Goal: Task Accomplishment & Management: Complete application form

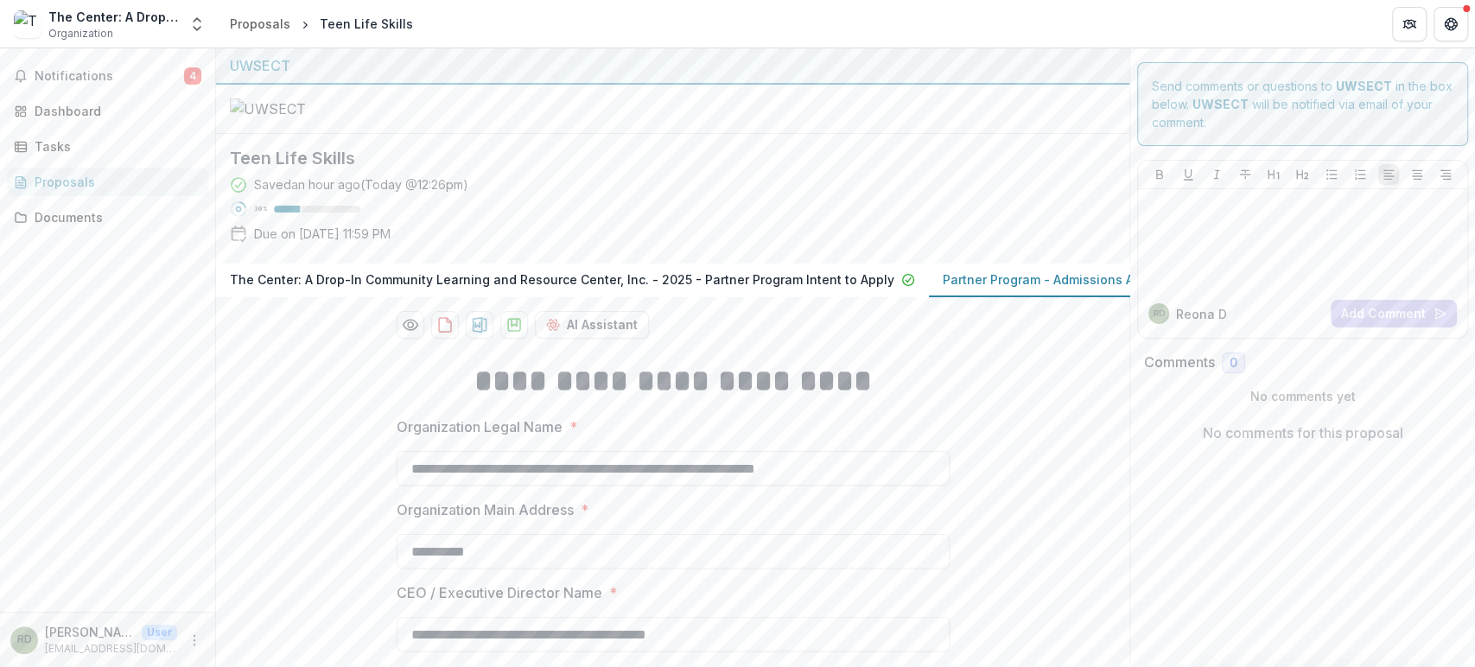
scroll to position [569, 0]
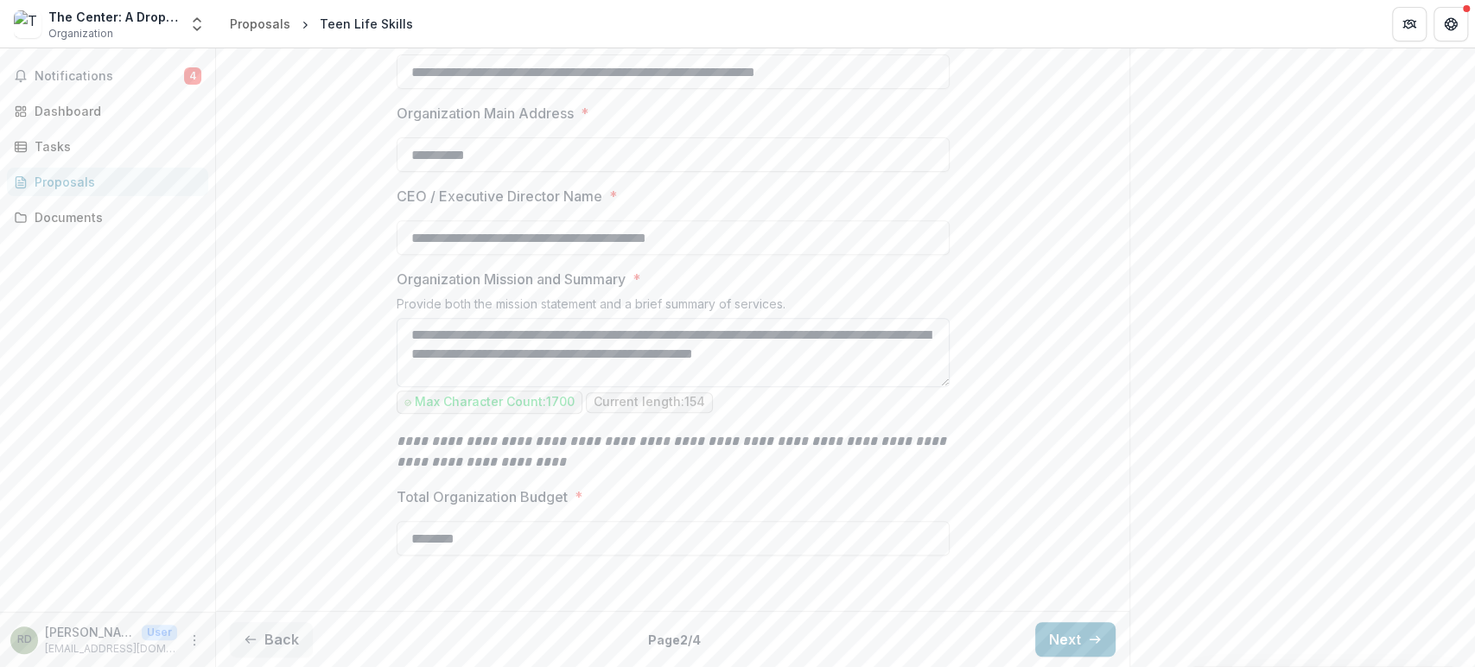
click at [477, 372] on textarea "**********" at bounding box center [673, 352] width 553 height 69
paste textarea "**********"
type textarea "**********"
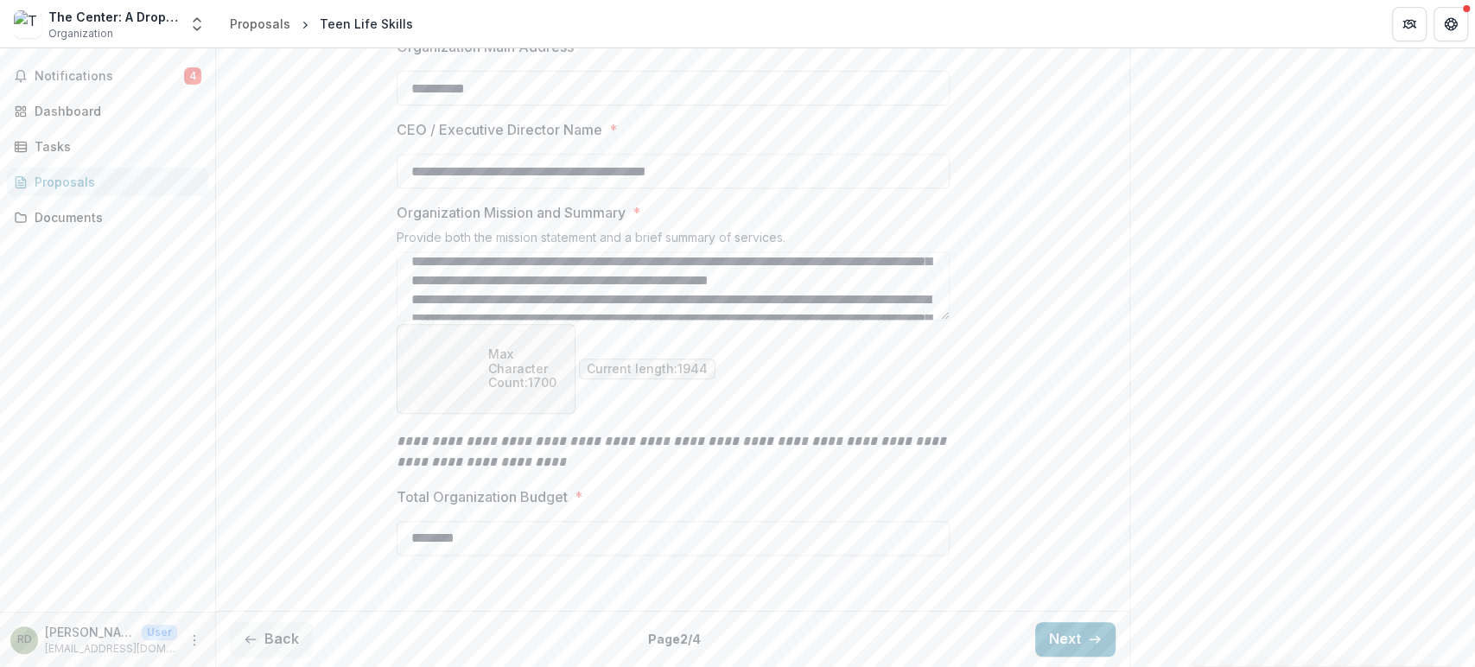
scroll to position [0, 0]
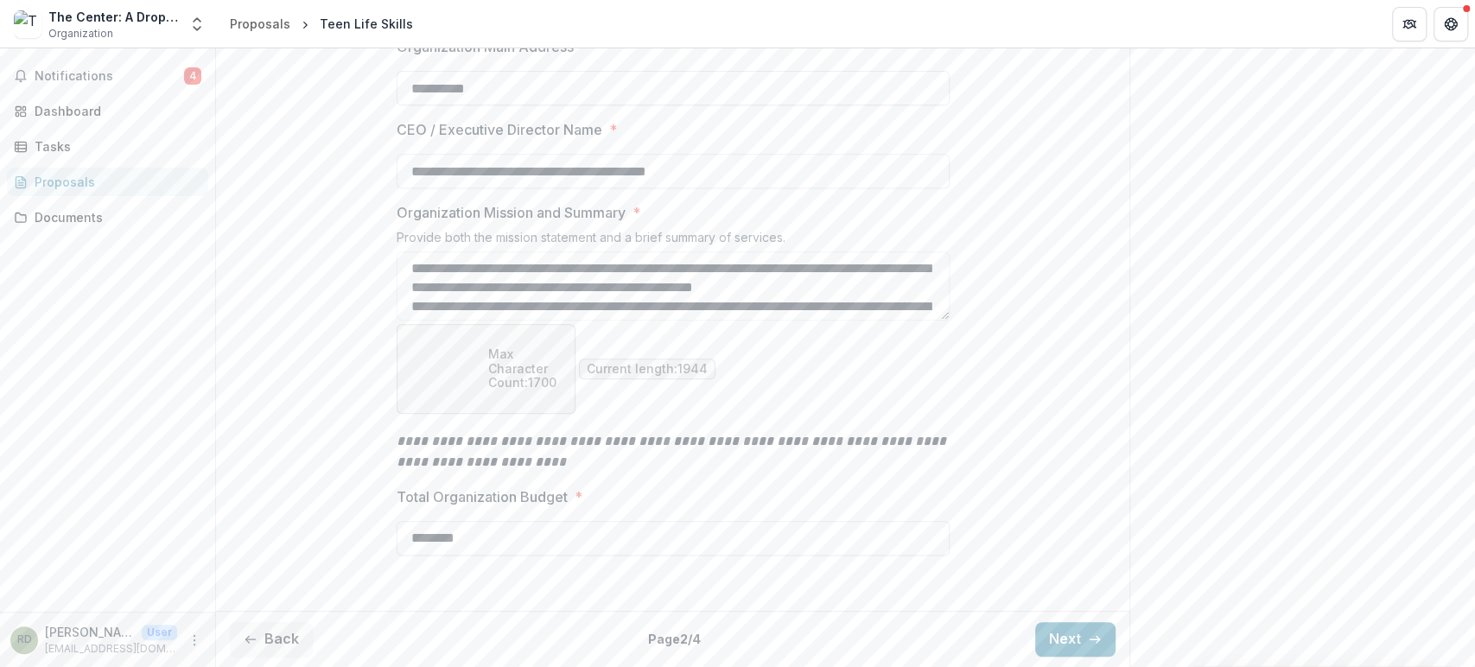
drag, startPoint x: 608, startPoint y: 365, endPoint x: 397, endPoint y: 307, distance: 218.6
click at [397, 307] on div "Organization Mission and Summary * Provide both the mission statement and a bri…" at bounding box center [673, 309] width 553 height 214
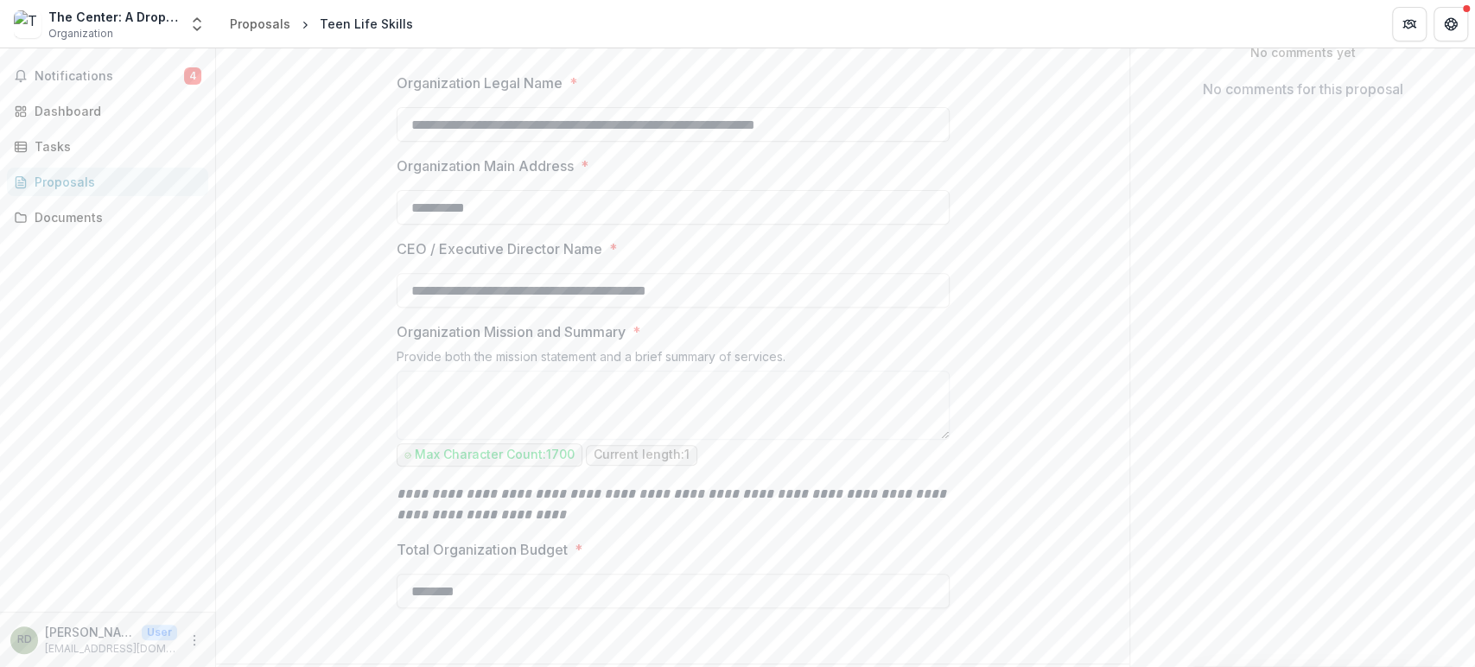
scroll to position [377, 0]
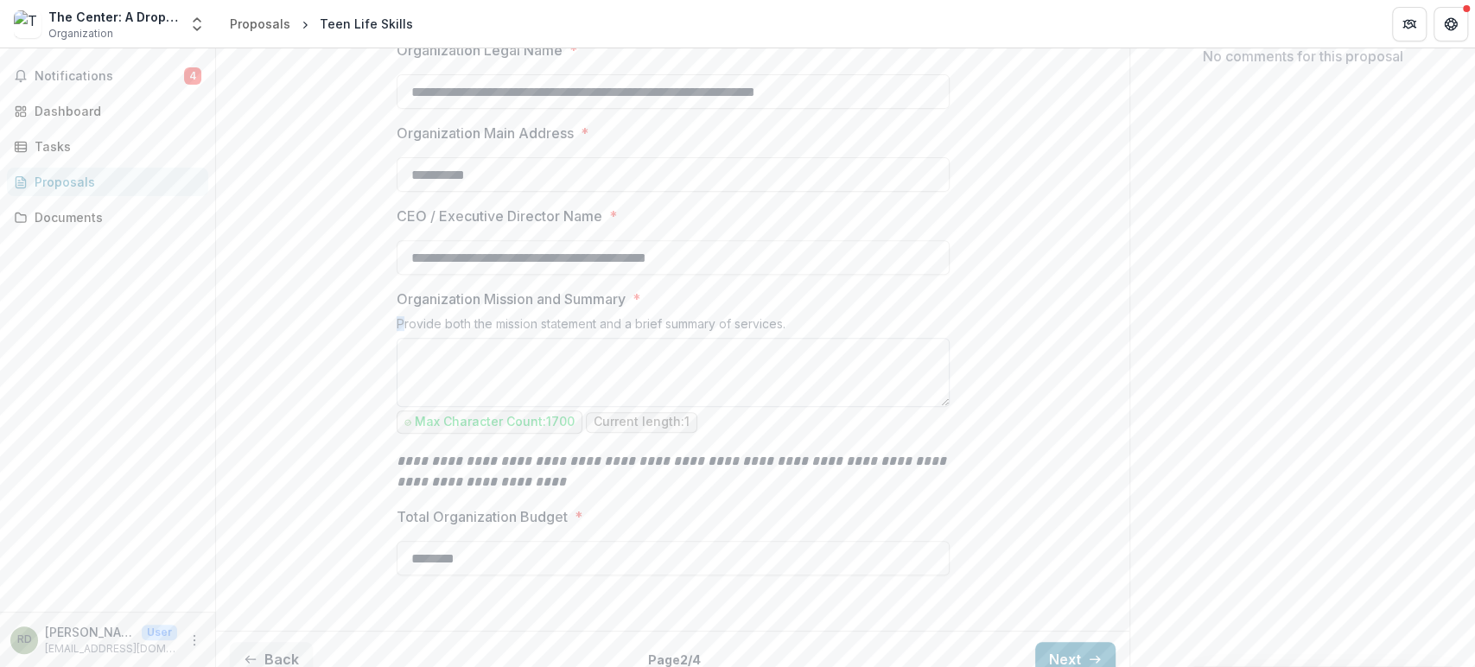
drag, startPoint x: 397, startPoint y: 497, endPoint x: 662, endPoint y: 517, distance: 265.2
click at [670, 437] on div "Organization Mission and Summary * Provide both the mission statement and a bri…" at bounding box center [673, 363] width 553 height 149
click at [661, 407] on textarea "Organization Mission and Summary *" at bounding box center [673, 372] width 553 height 69
drag, startPoint x: 787, startPoint y: 498, endPoint x: 375, endPoint y: 487, distance: 412.3
click at [375, 487] on div "**********" at bounding box center [672, 296] width 913 height 655
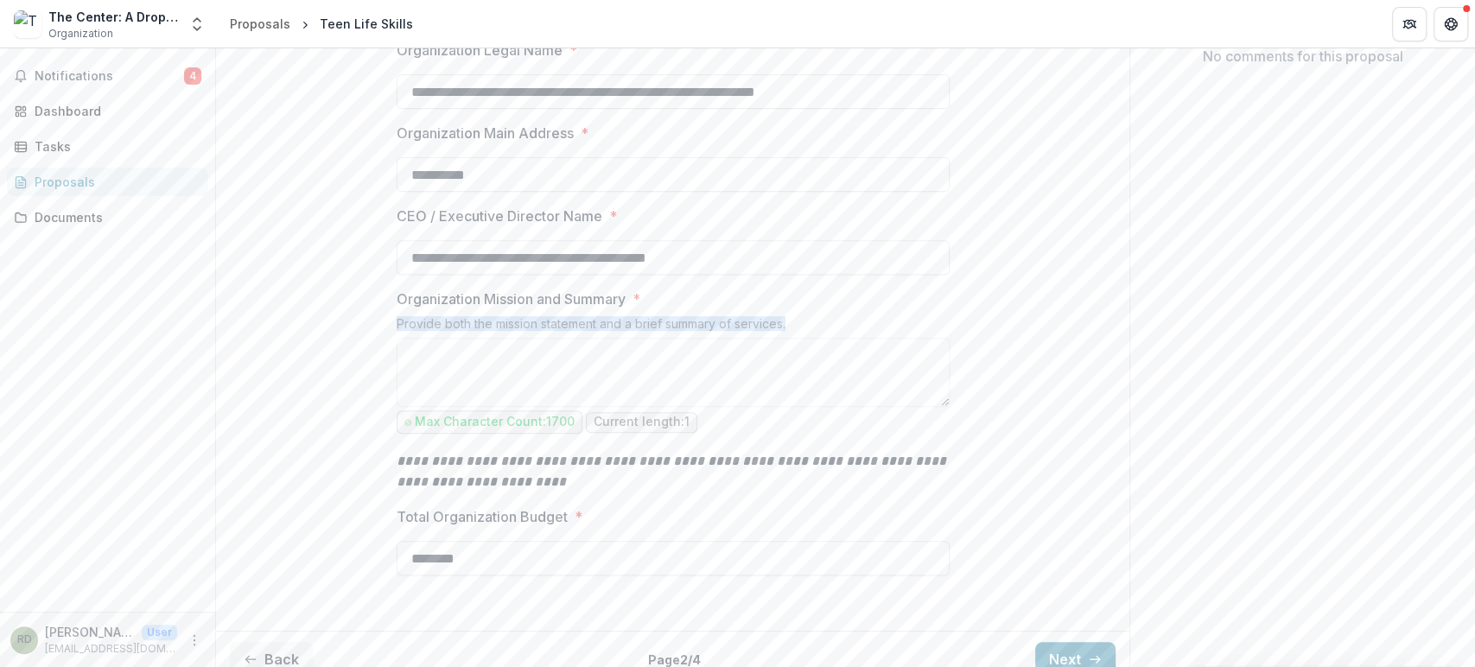
copy div "Provide both the mission statement and a brief summary of services."
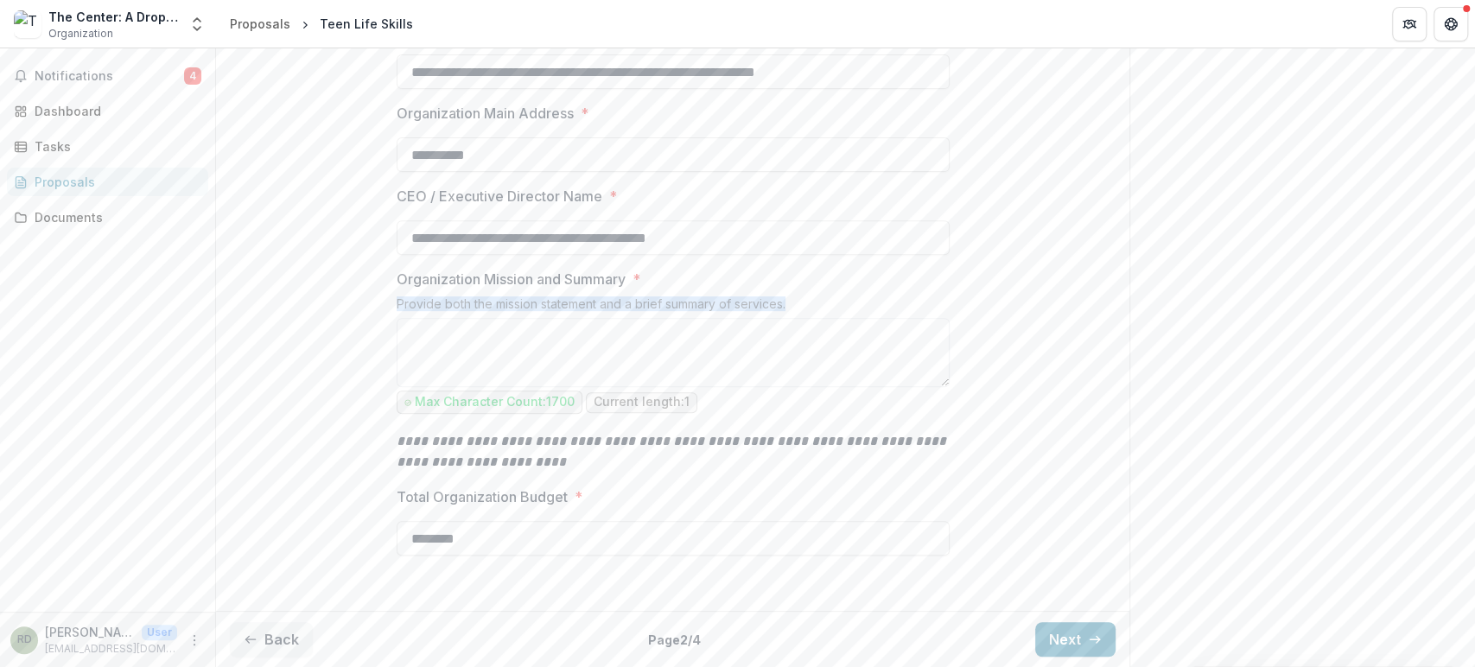
scroll to position [569, 0]
drag, startPoint x: 614, startPoint y: 366, endPoint x: 601, endPoint y: 366, distance: 13.0
click at [614, 366] on textarea "Organization Mission and Summary *" at bounding box center [673, 352] width 553 height 69
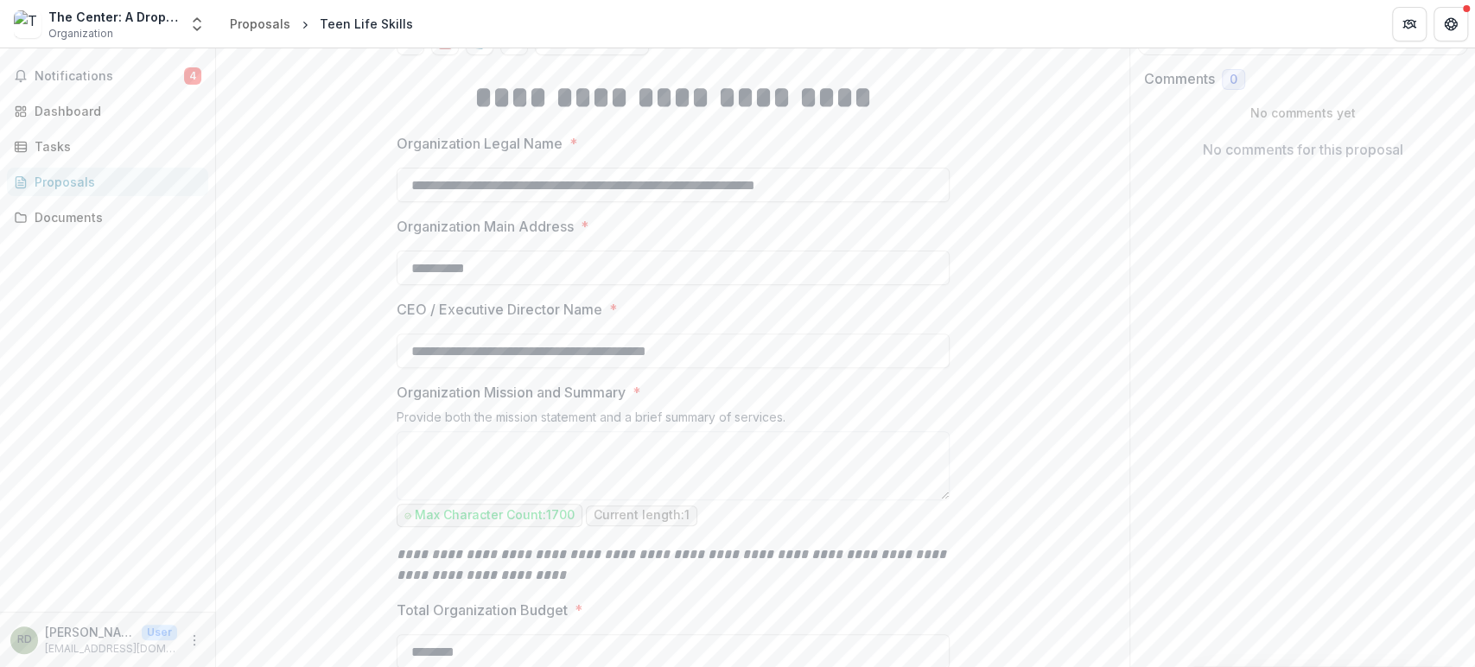
scroll to position [281, 0]
click at [187, 74] on span "4" at bounding box center [192, 75] width 17 height 17
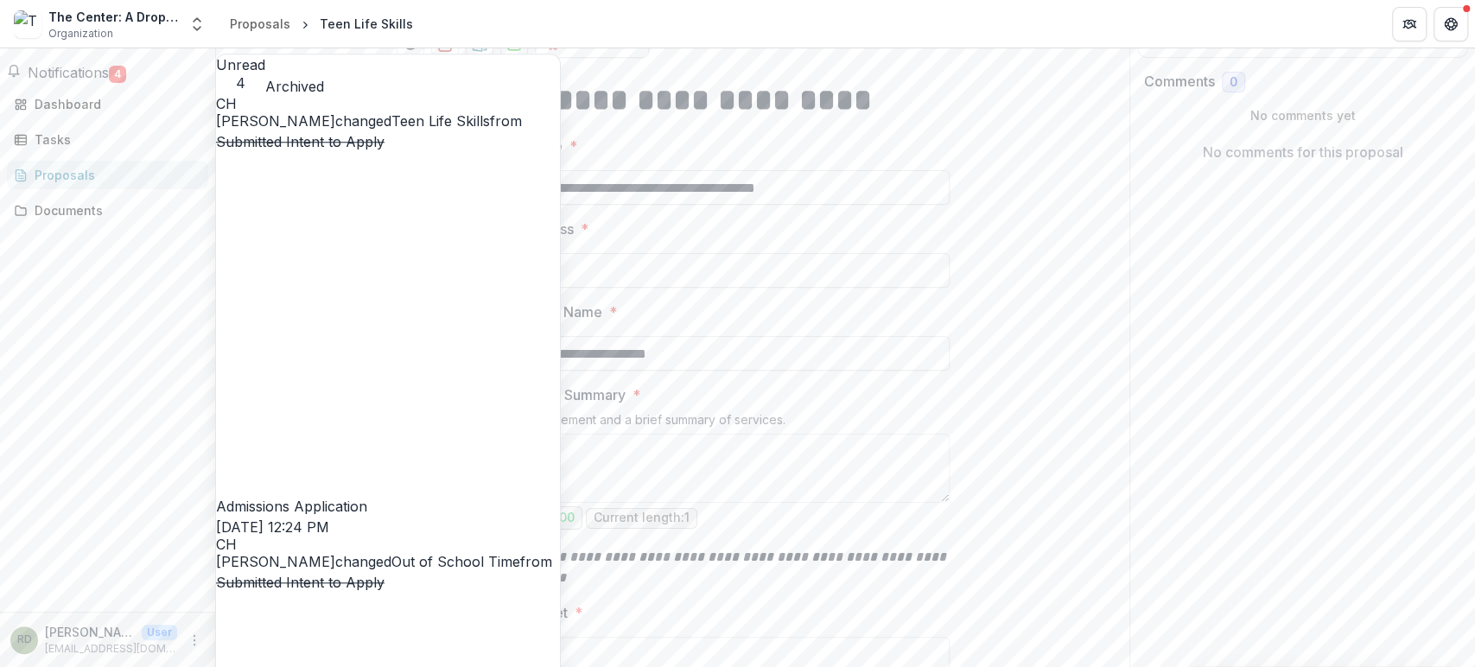
click at [391, 130] on link "Teen Life Skills" at bounding box center [440, 120] width 99 height 17
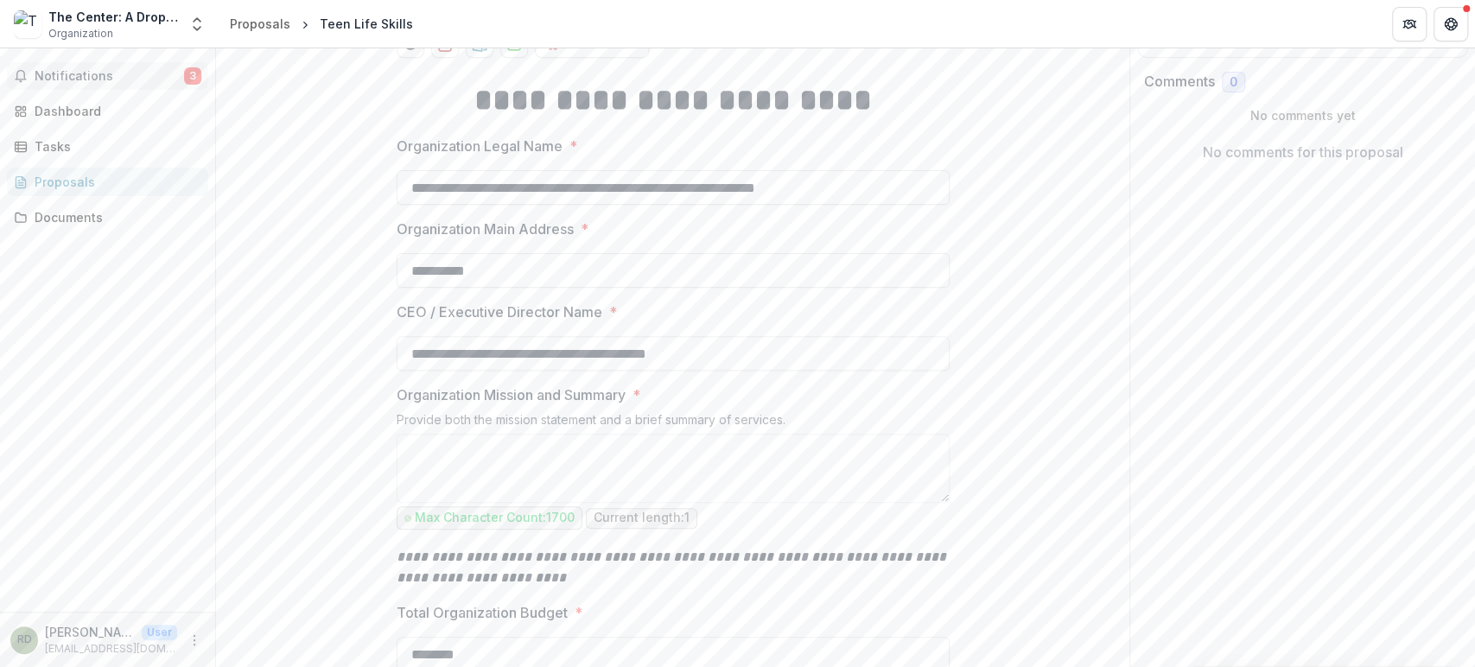
click at [200, 74] on span "3" at bounding box center [192, 75] width 17 height 17
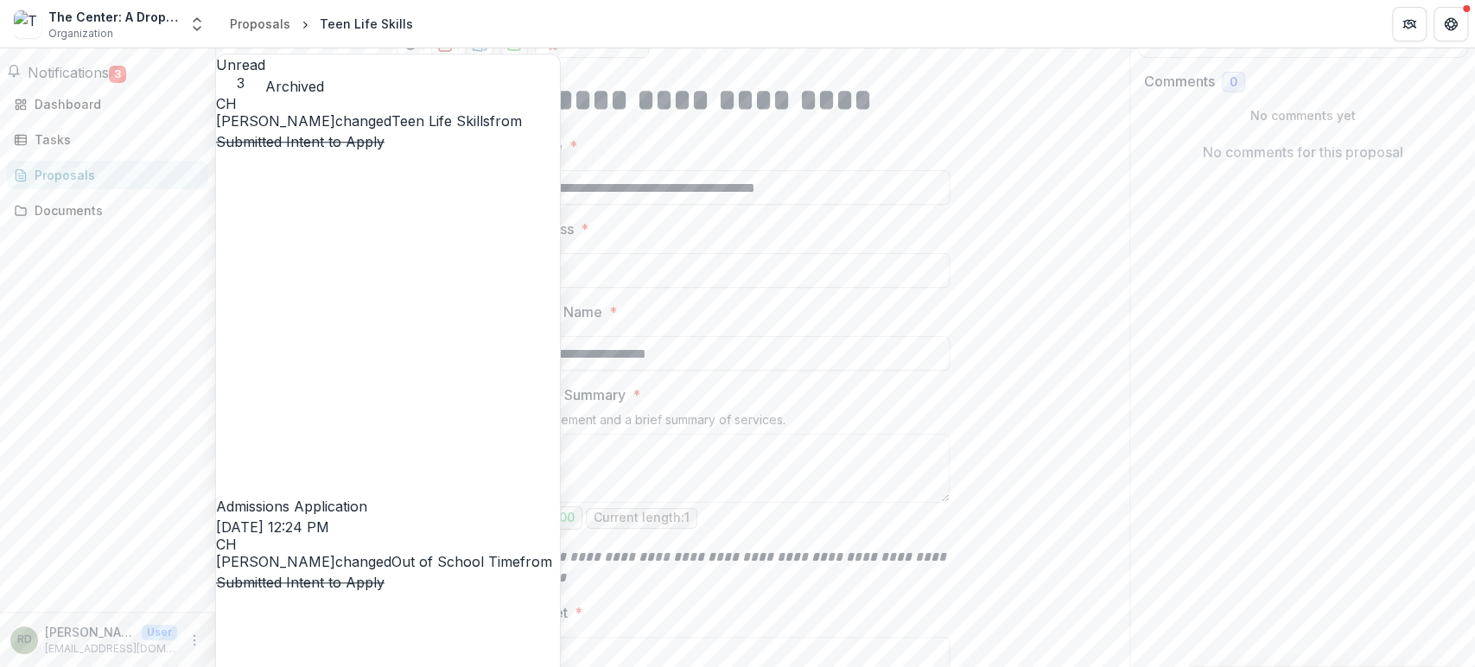
click at [391, 553] on link "Out of School Time" at bounding box center [455, 561] width 129 height 17
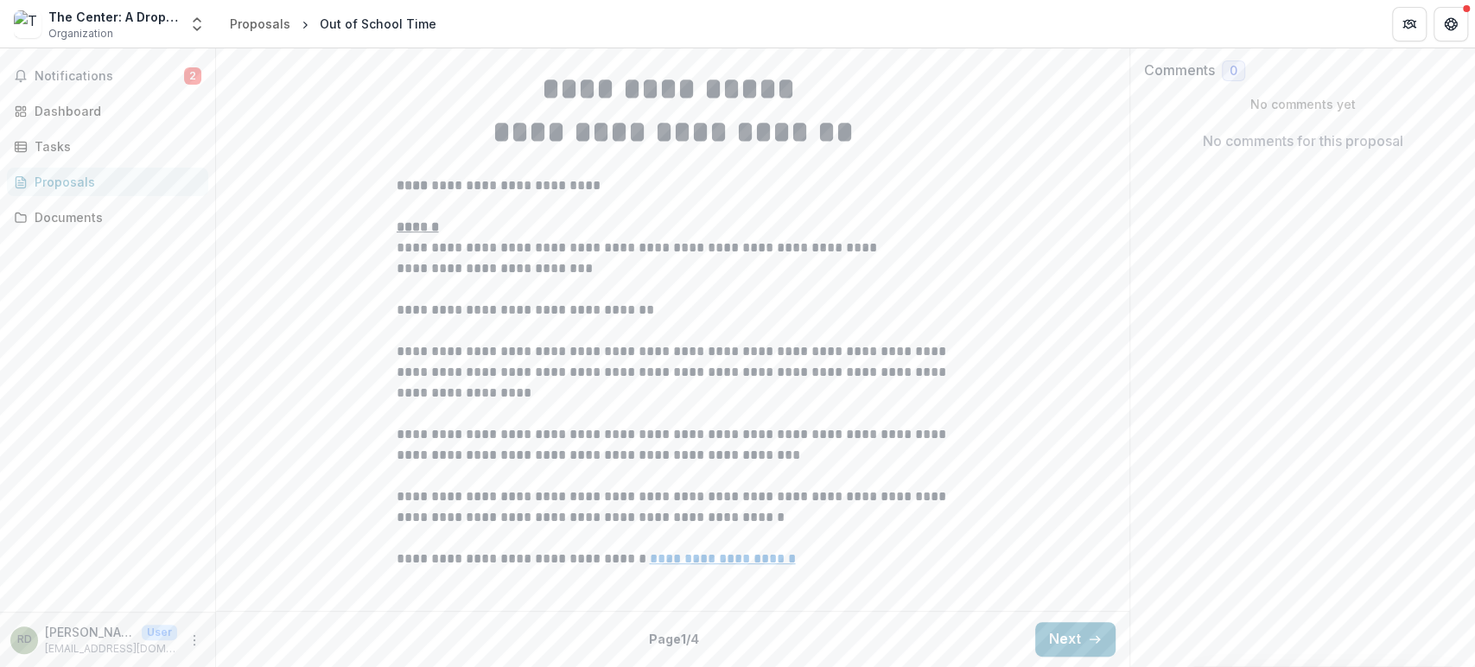
scroll to position [463, 0]
click at [1062, 636] on button "Next" at bounding box center [1075, 639] width 80 height 35
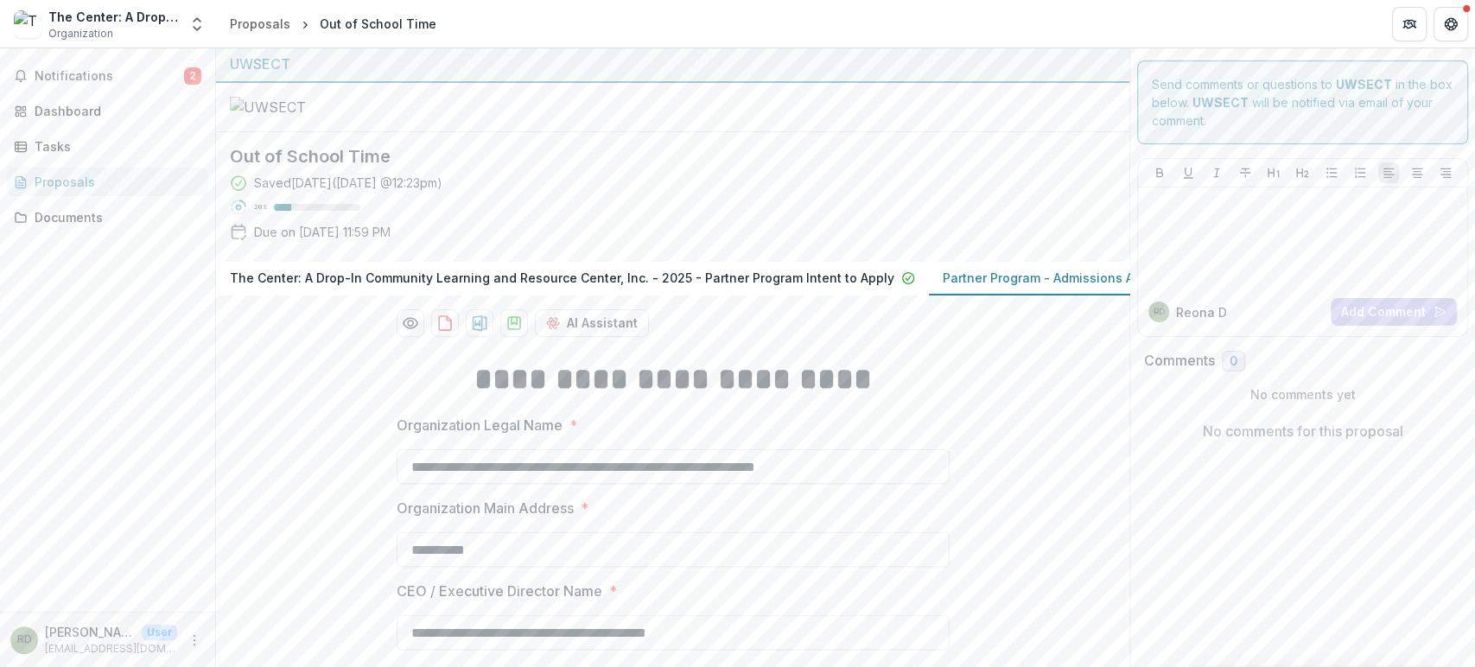
scroll to position [0, 0]
click at [101, 72] on span "Notifications" at bounding box center [109, 76] width 149 height 15
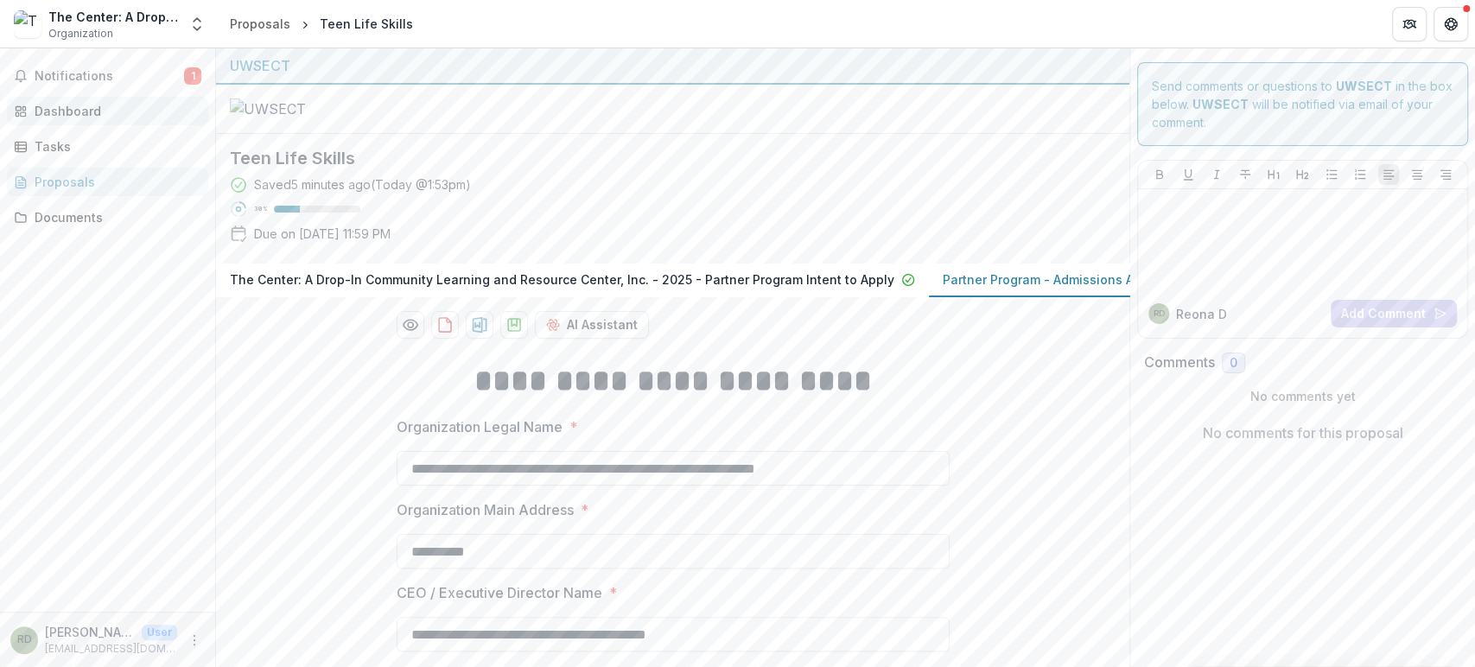
click at [76, 110] on div "Dashboard" at bounding box center [115, 111] width 160 height 18
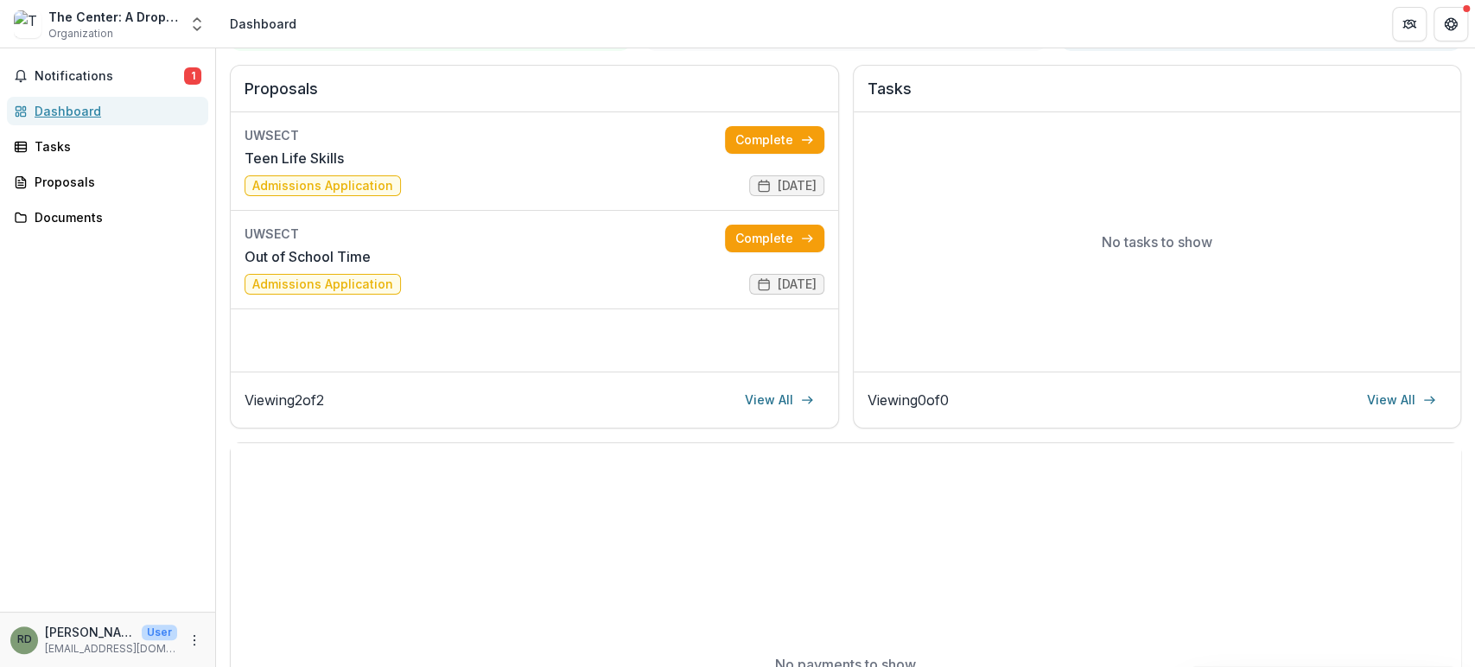
scroll to position [288, 0]
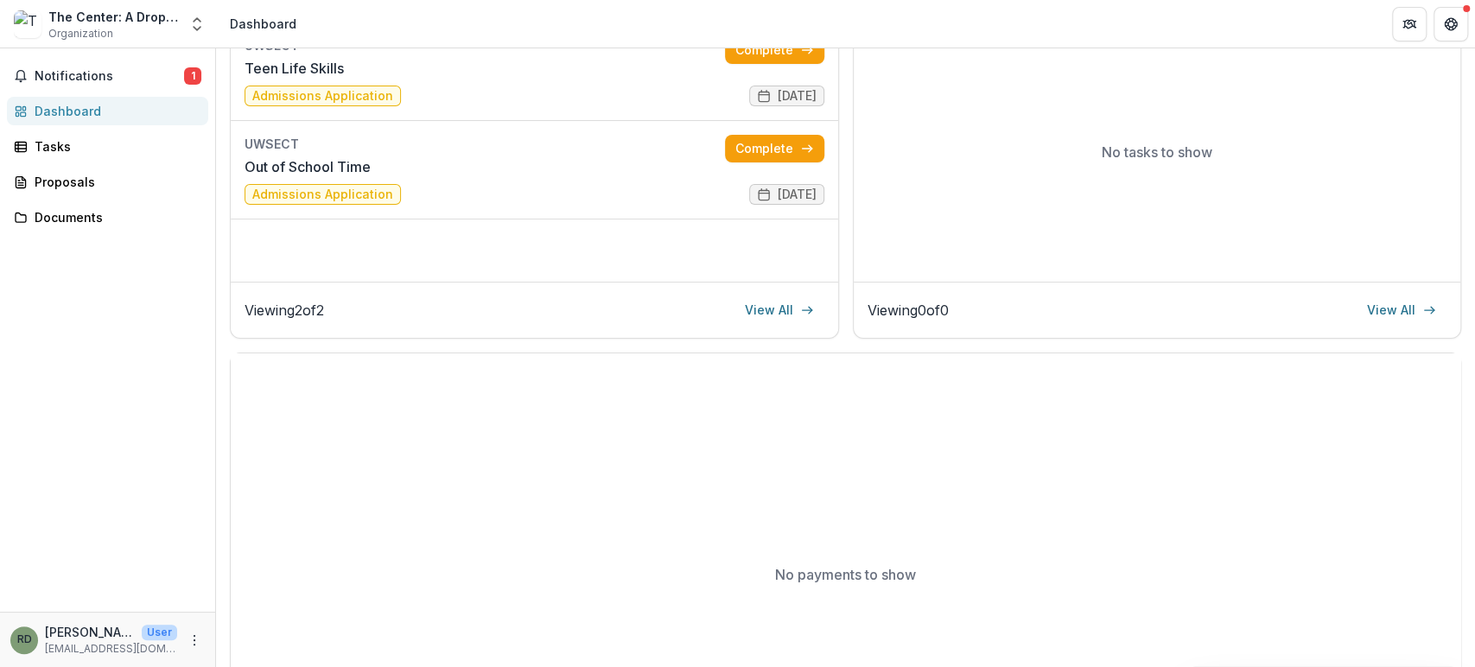
click at [80, 114] on div "Dashboard" at bounding box center [115, 111] width 160 height 18
click at [70, 149] on div "Tasks" at bounding box center [115, 146] width 160 height 18
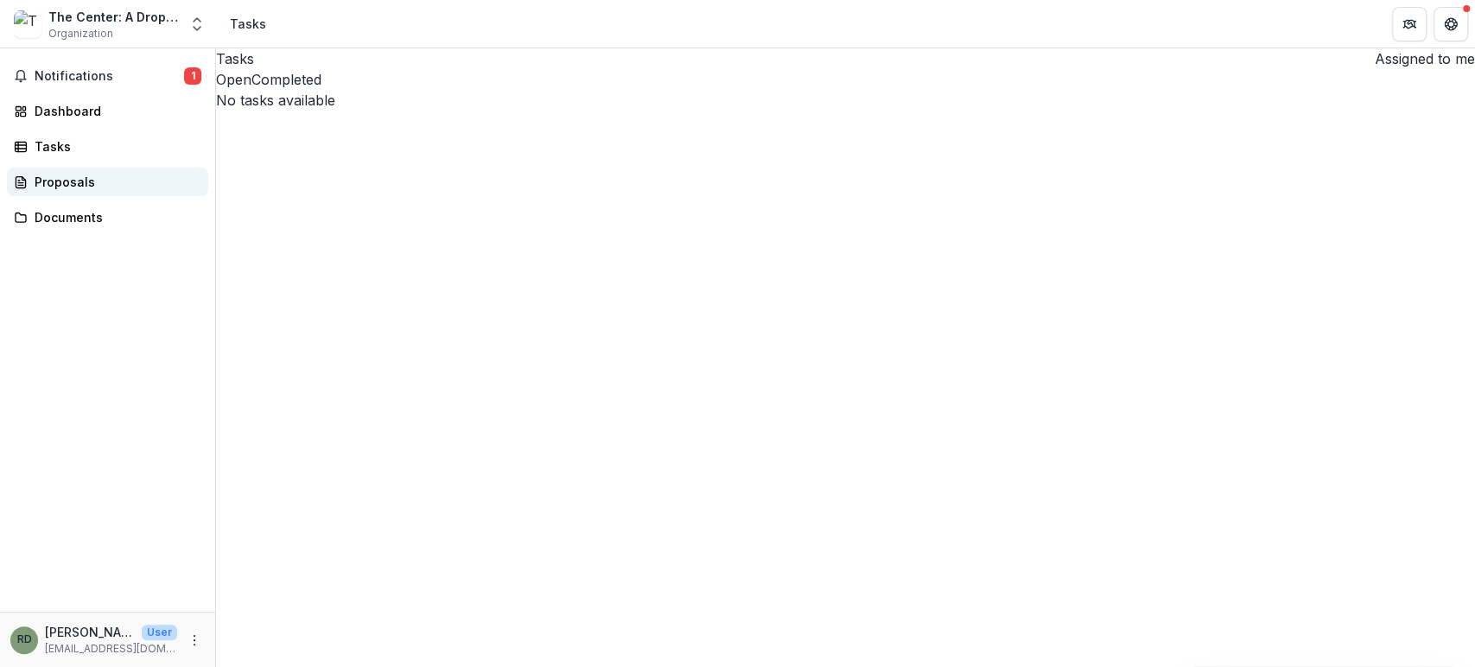
click at [92, 185] on div "Proposals" at bounding box center [115, 182] width 160 height 18
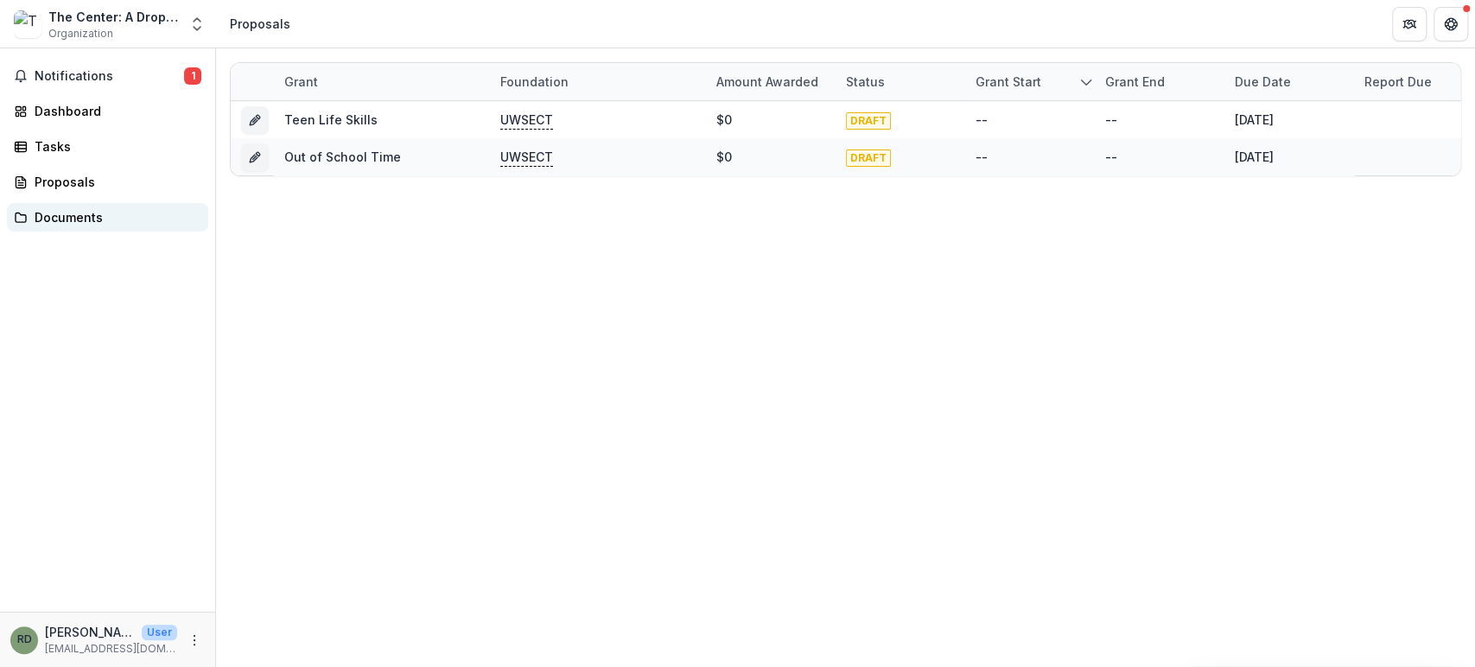
click at [73, 219] on div "Documents" at bounding box center [115, 217] width 160 height 18
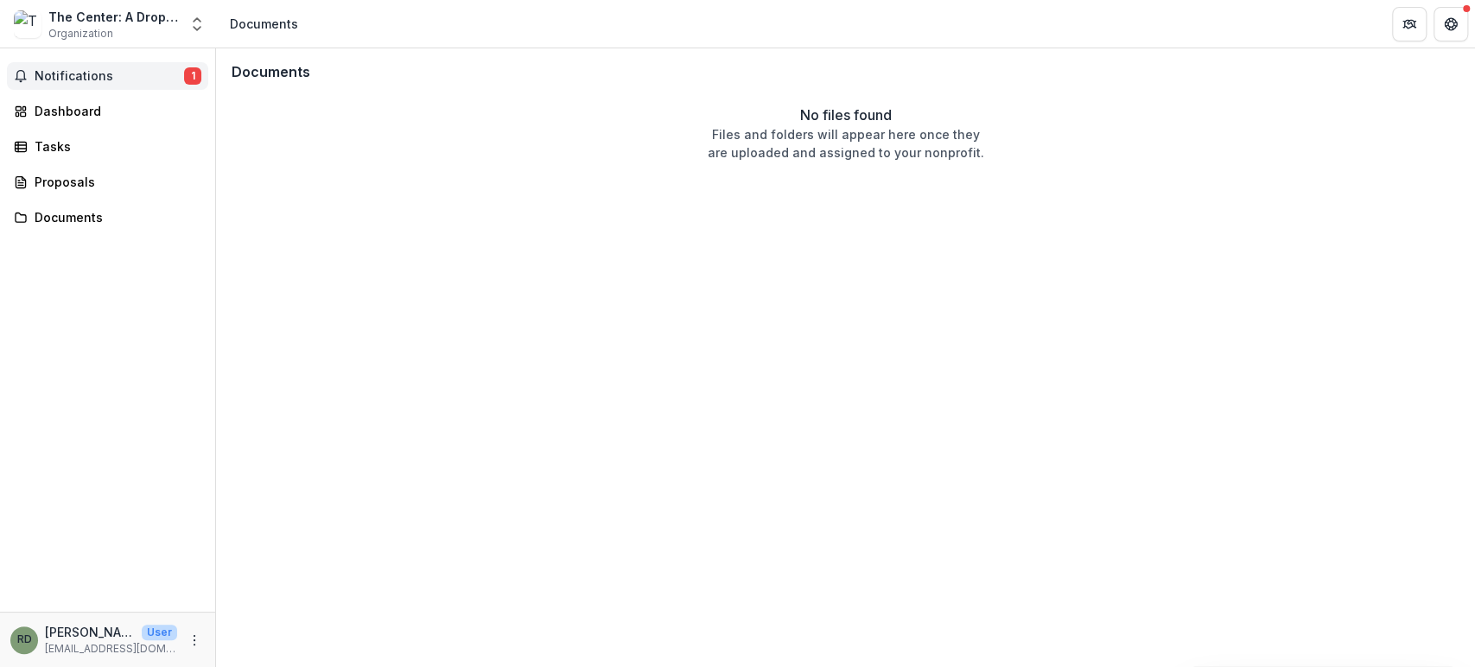
click at [68, 73] on span "Notifications" at bounding box center [109, 76] width 149 height 15
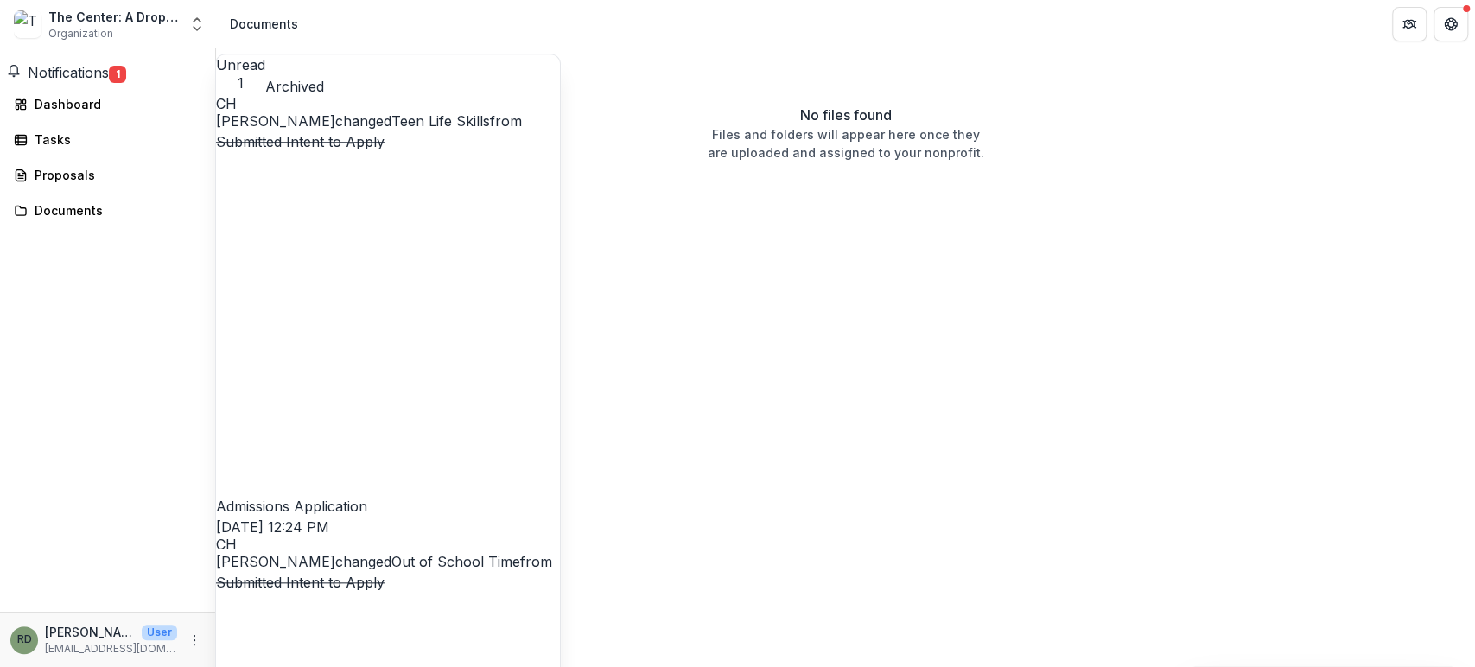
click at [30, 12] on img at bounding box center [28, 24] width 28 height 28
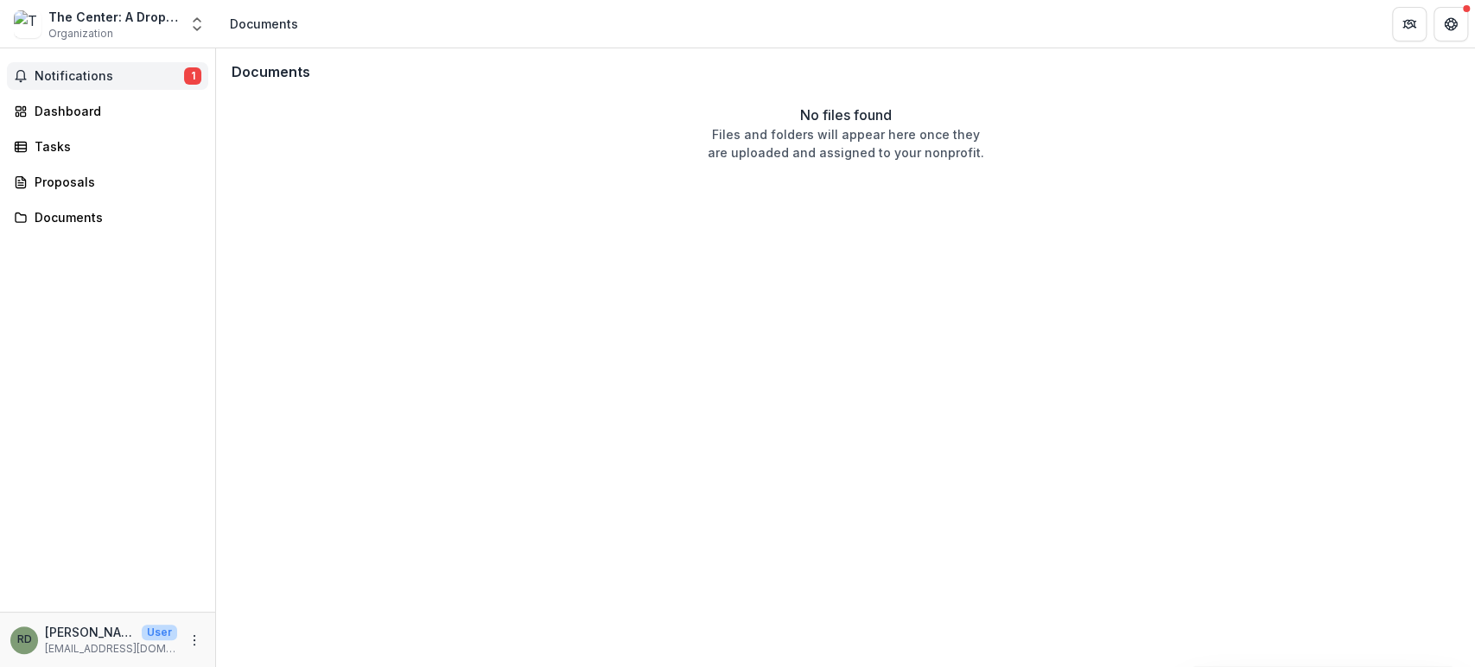
click at [92, 67] on button "Notifications 1" at bounding box center [107, 76] width 201 height 28
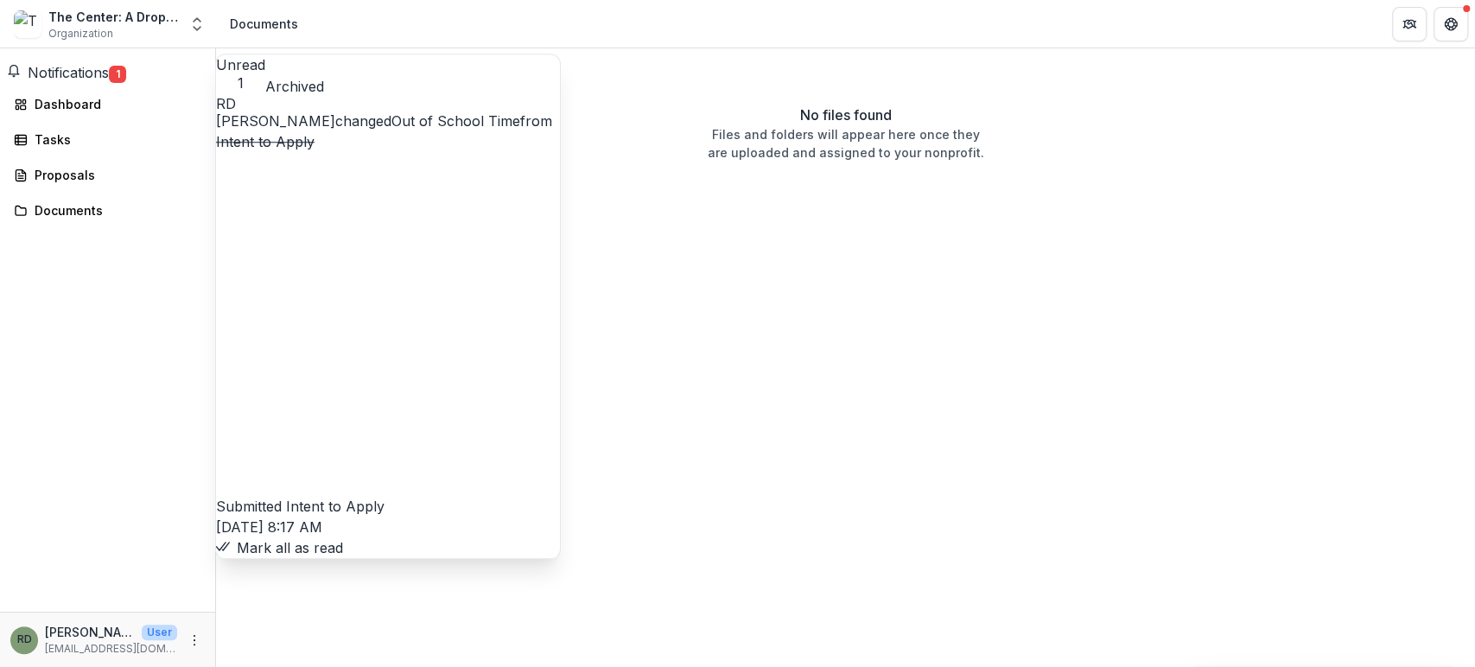
click at [429, 130] on link "Out of School Time" at bounding box center [455, 120] width 129 height 17
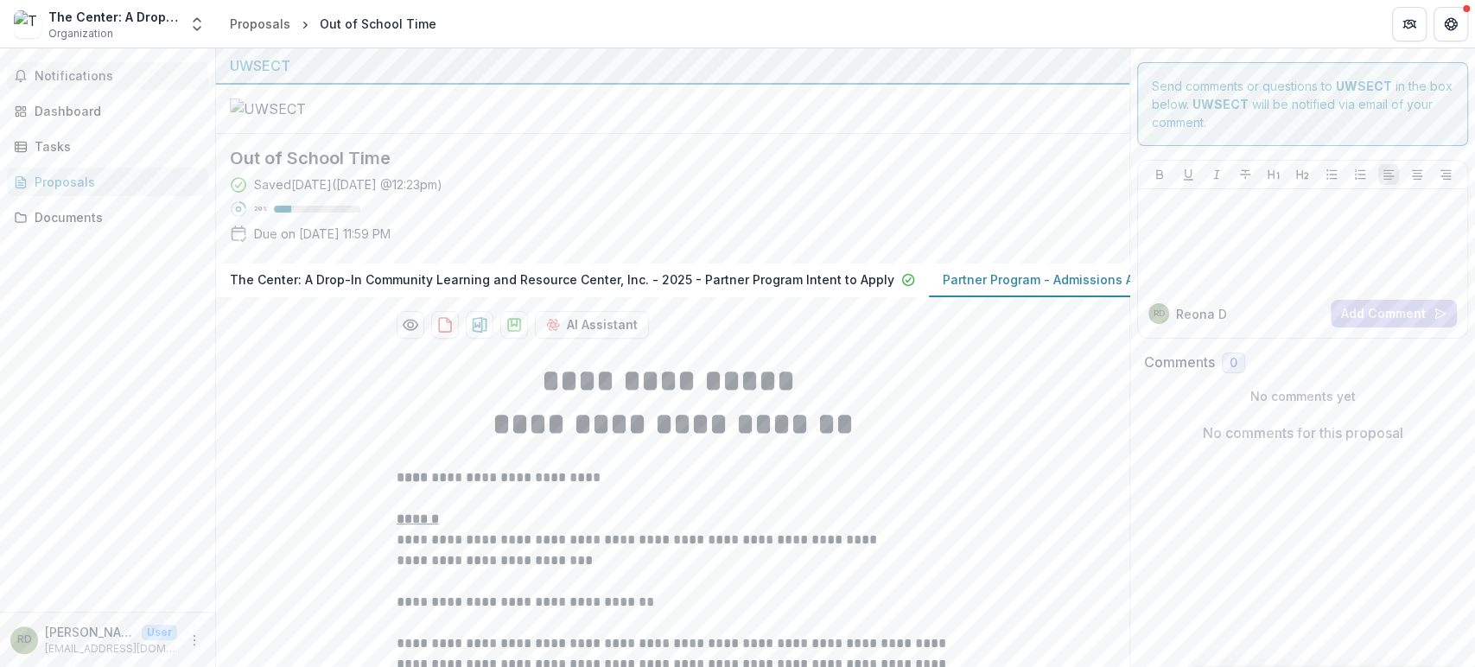
click at [83, 67] on button "Notifications" at bounding box center [107, 76] width 201 height 28
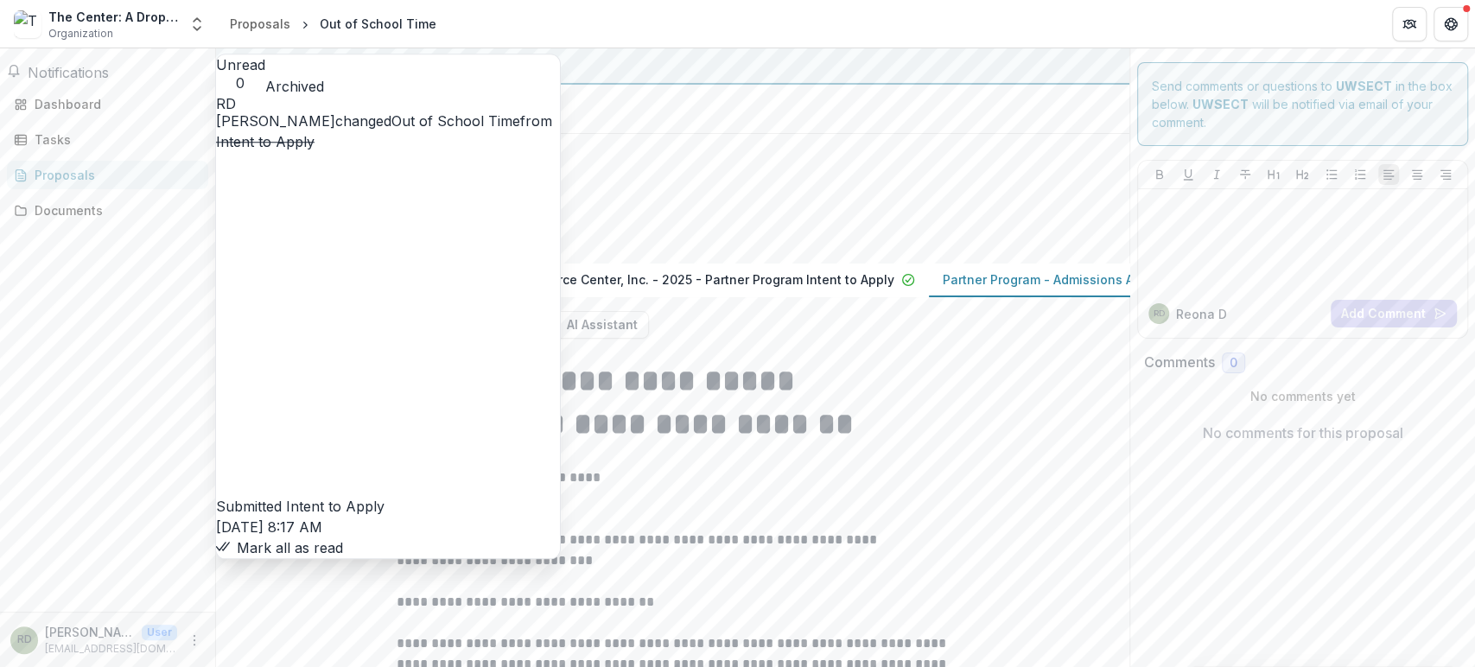
click at [90, 74] on span "Notifications" at bounding box center [68, 72] width 81 height 17
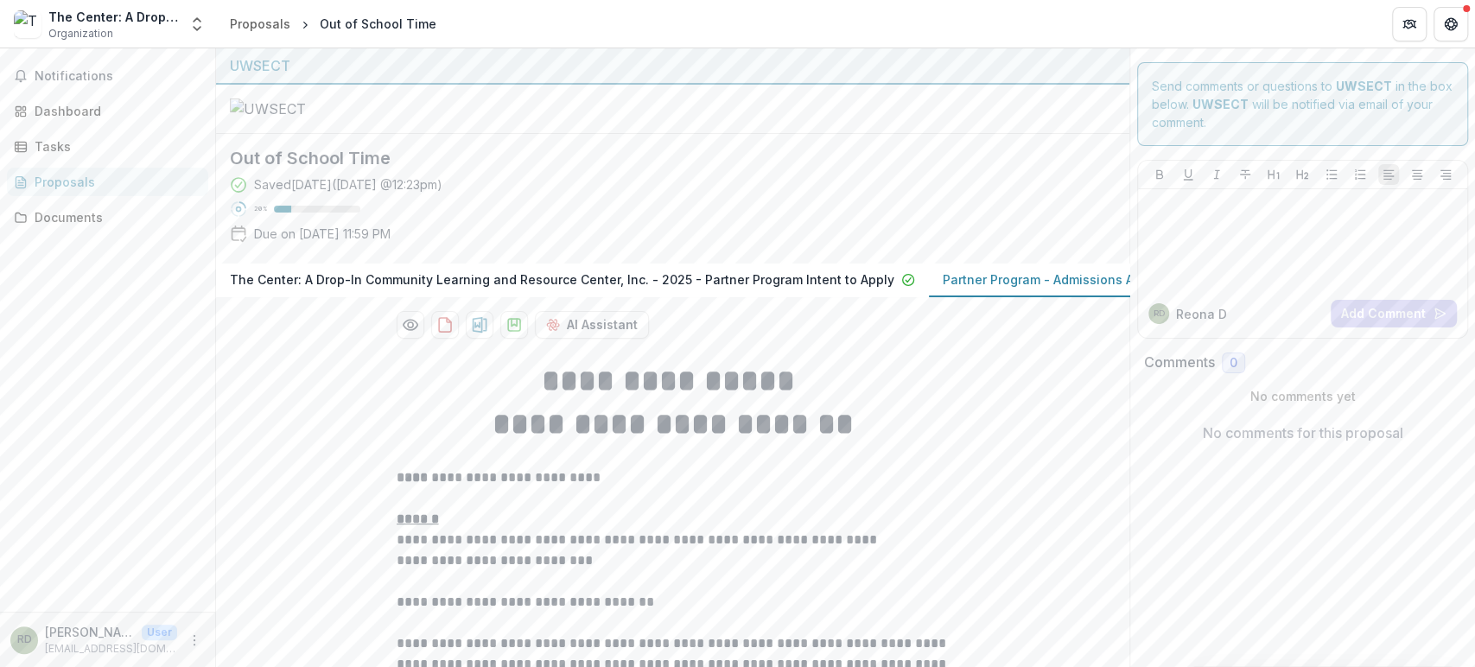
click at [65, 8] on div "The Center: A Drop-In Community Learning and Resource Center, Inc." at bounding box center [113, 17] width 130 height 18
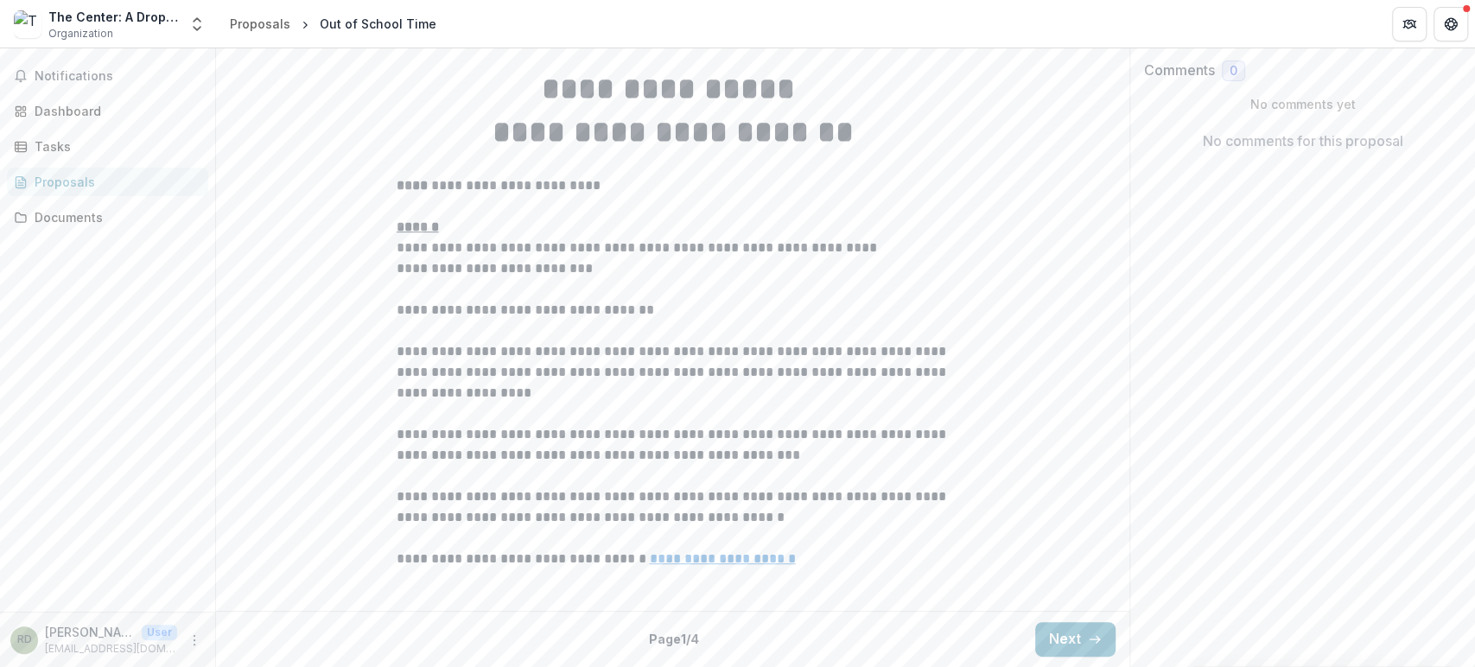
scroll to position [463, 0]
click at [1066, 634] on button "Next" at bounding box center [1075, 639] width 80 height 35
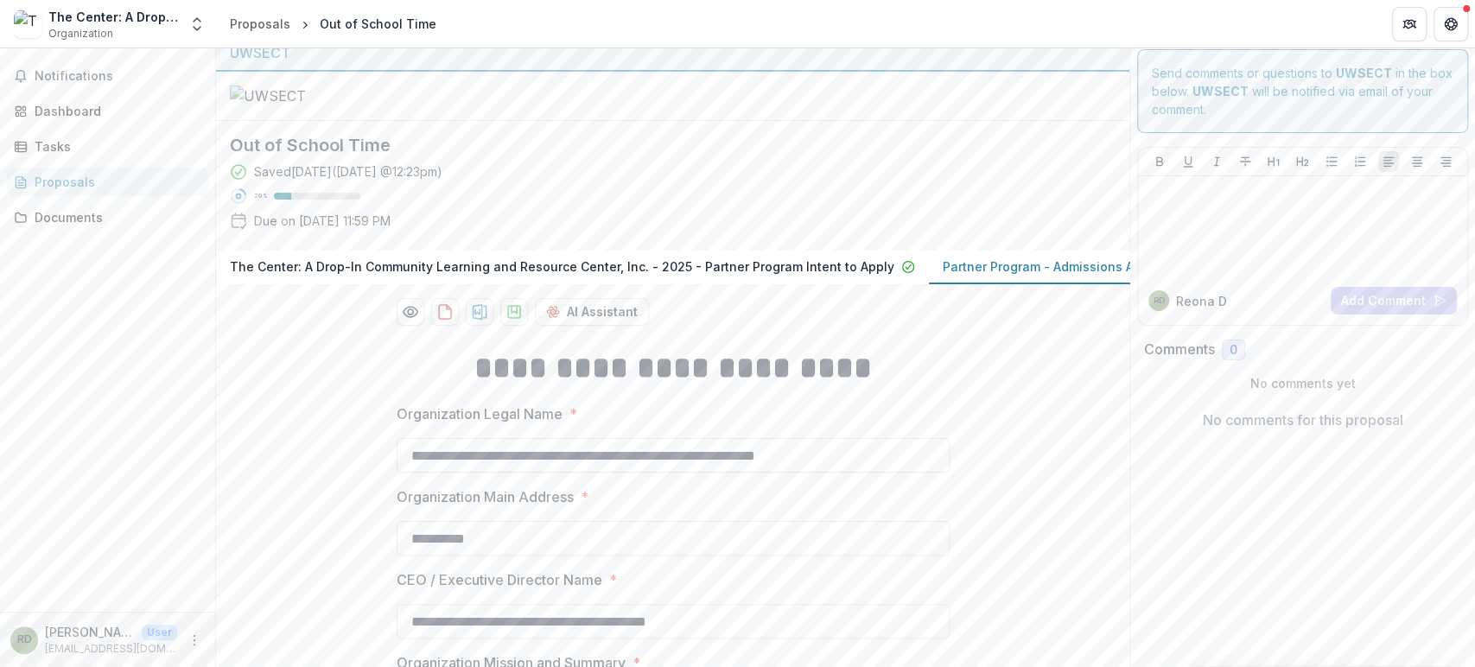
scroll to position [0, 0]
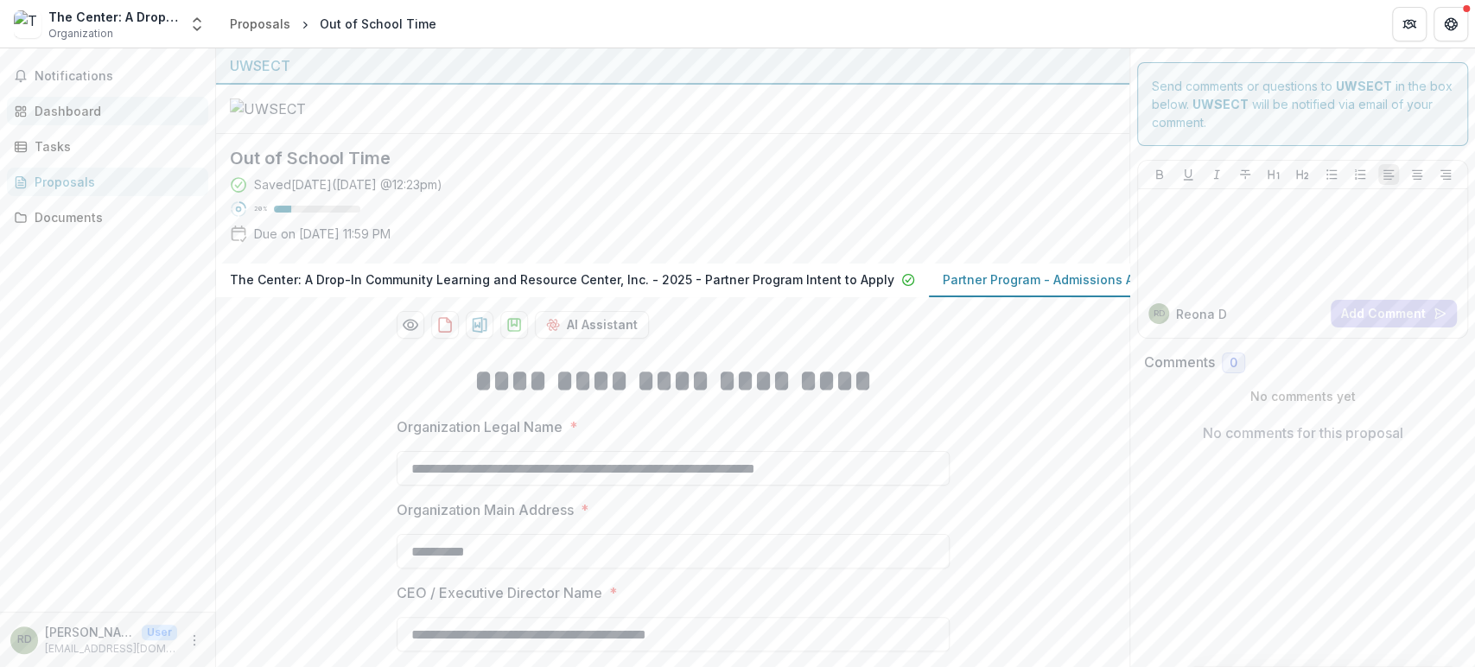
click at [85, 103] on div "Dashboard" at bounding box center [115, 111] width 160 height 18
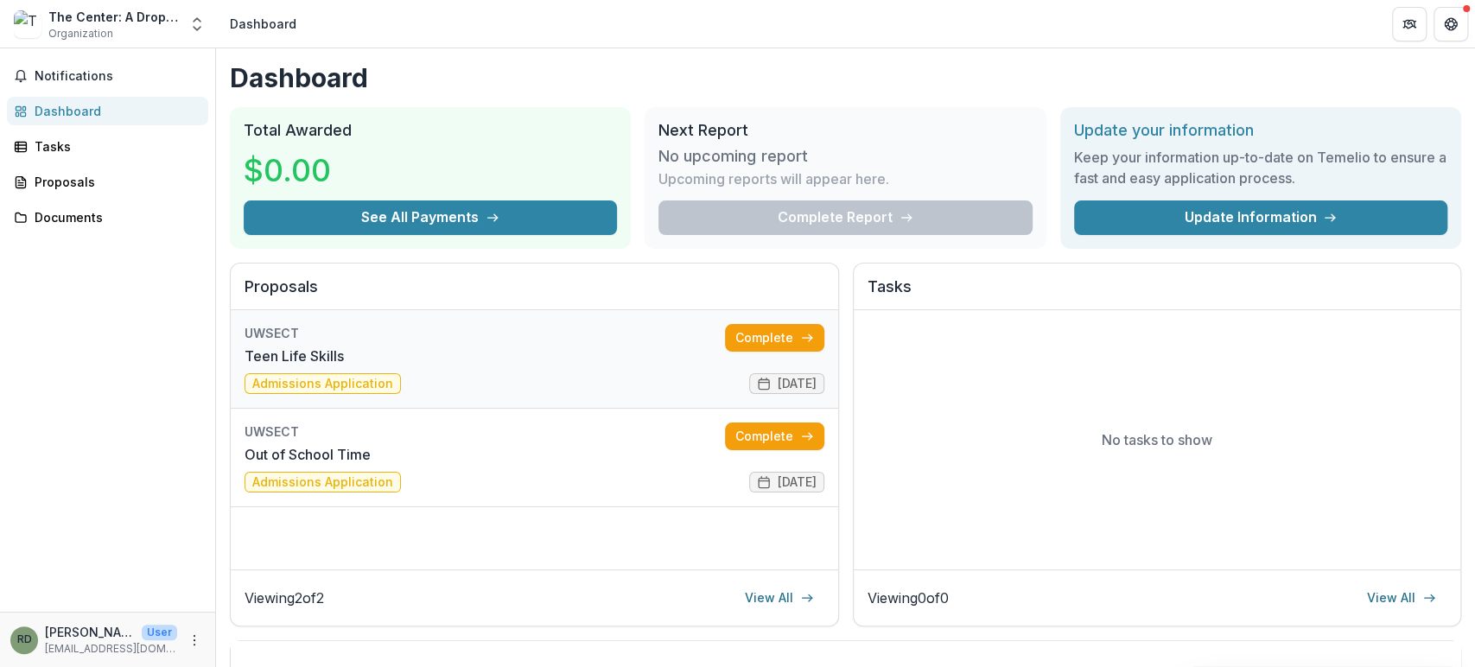
click at [324, 351] on link "Teen Life Skills" at bounding box center [294, 356] width 99 height 21
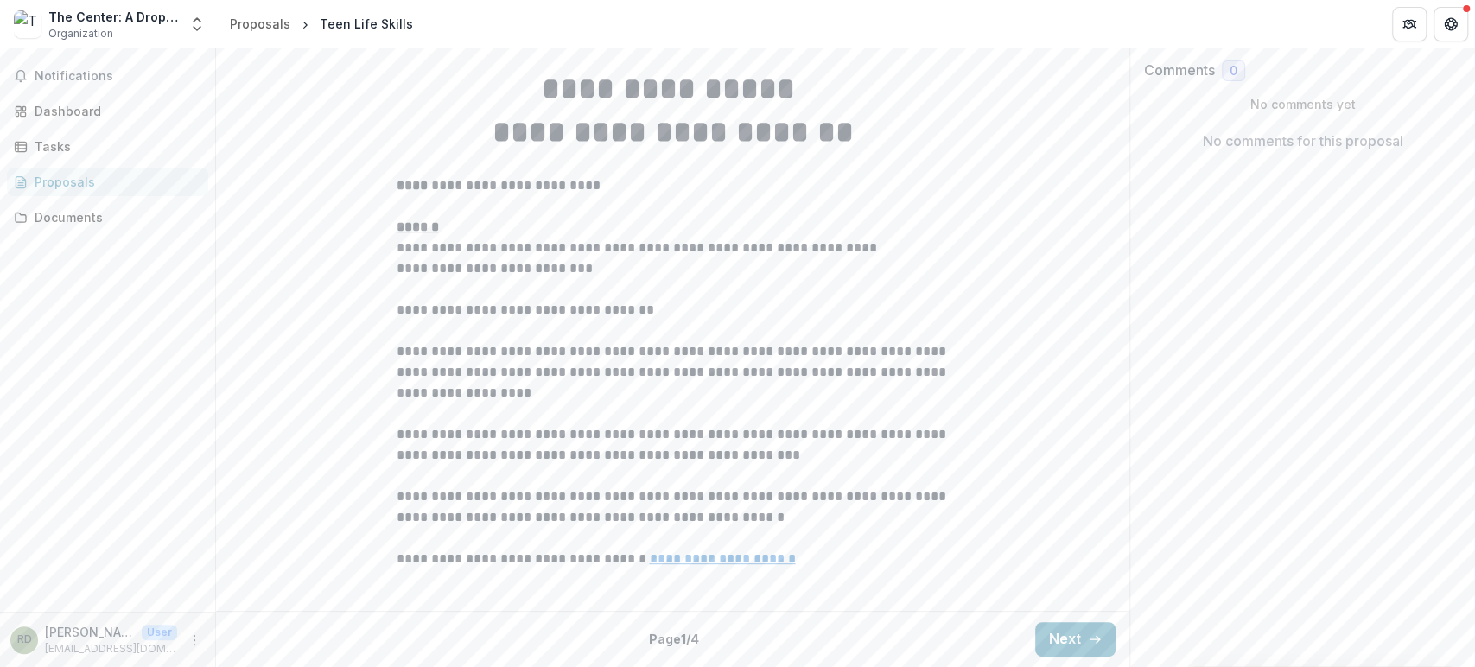
scroll to position [463, 0]
click at [1059, 624] on button "Next" at bounding box center [1075, 639] width 80 height 35
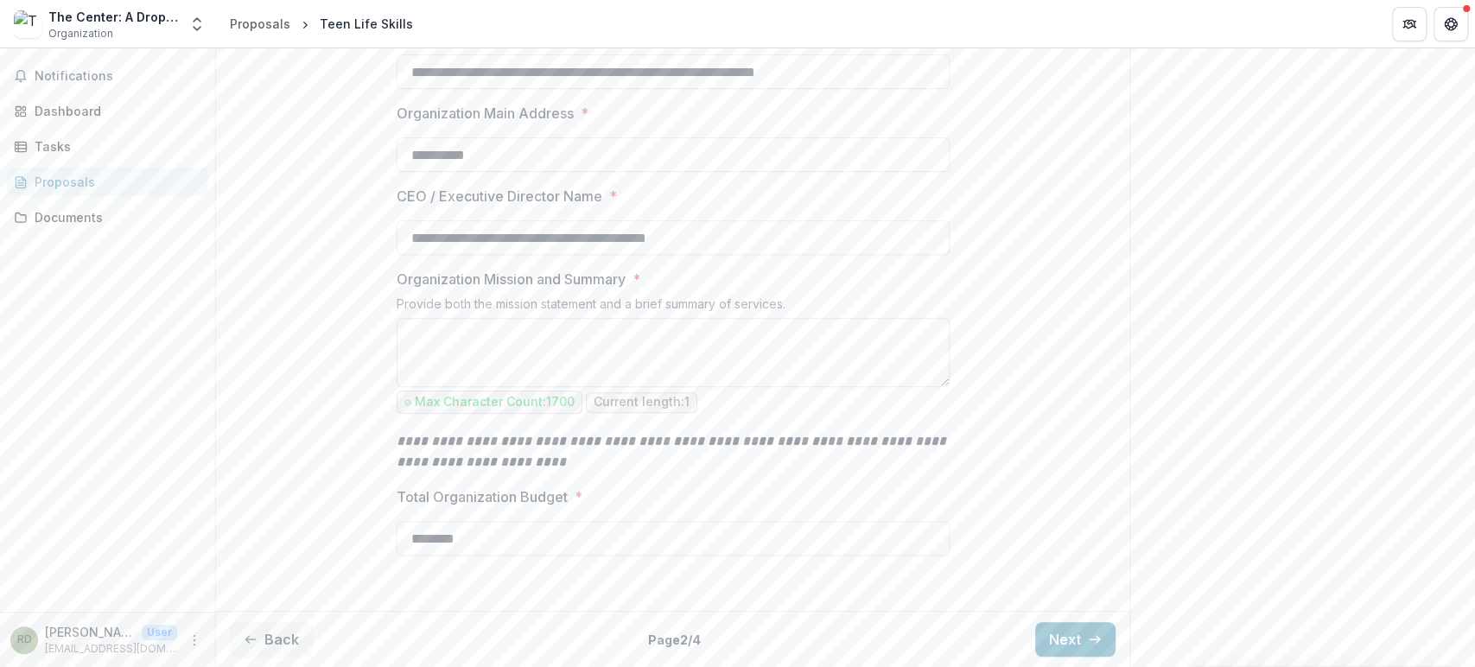
click at [485, 387] on textarea "Organization Mission and Summary *" at bounding box center [673, 352] width 553 height 69
paste textarea "**********"
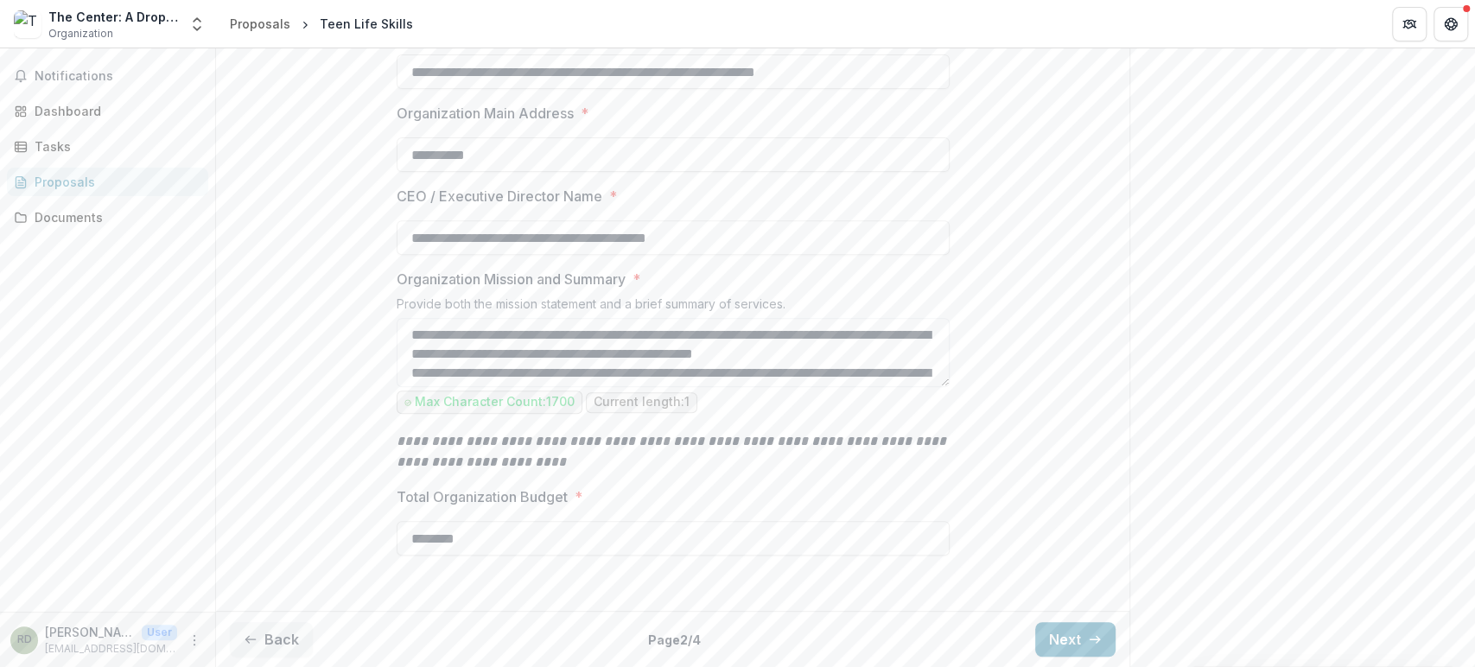
scroll to position [336, 0]
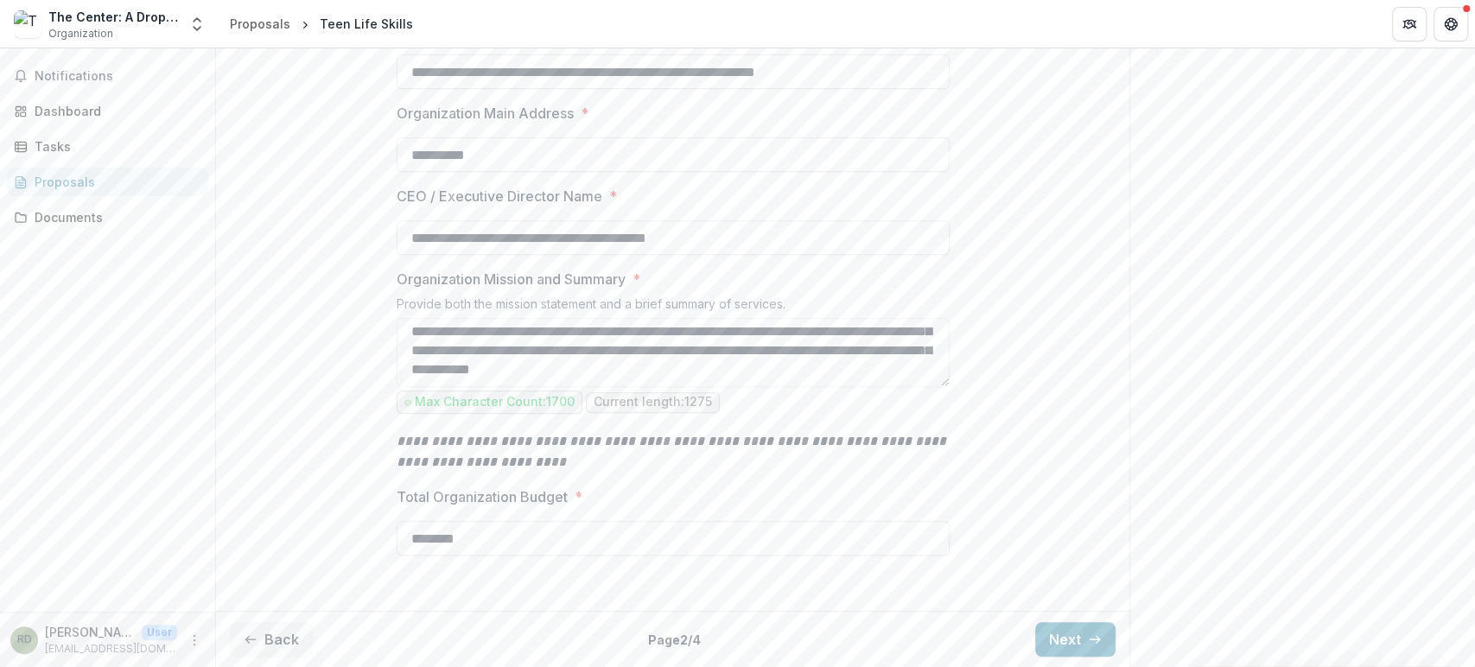
type textarea "**********"
click at [1058, 498] on div "**********" at bounding box center [672, 276] width 913 height 655
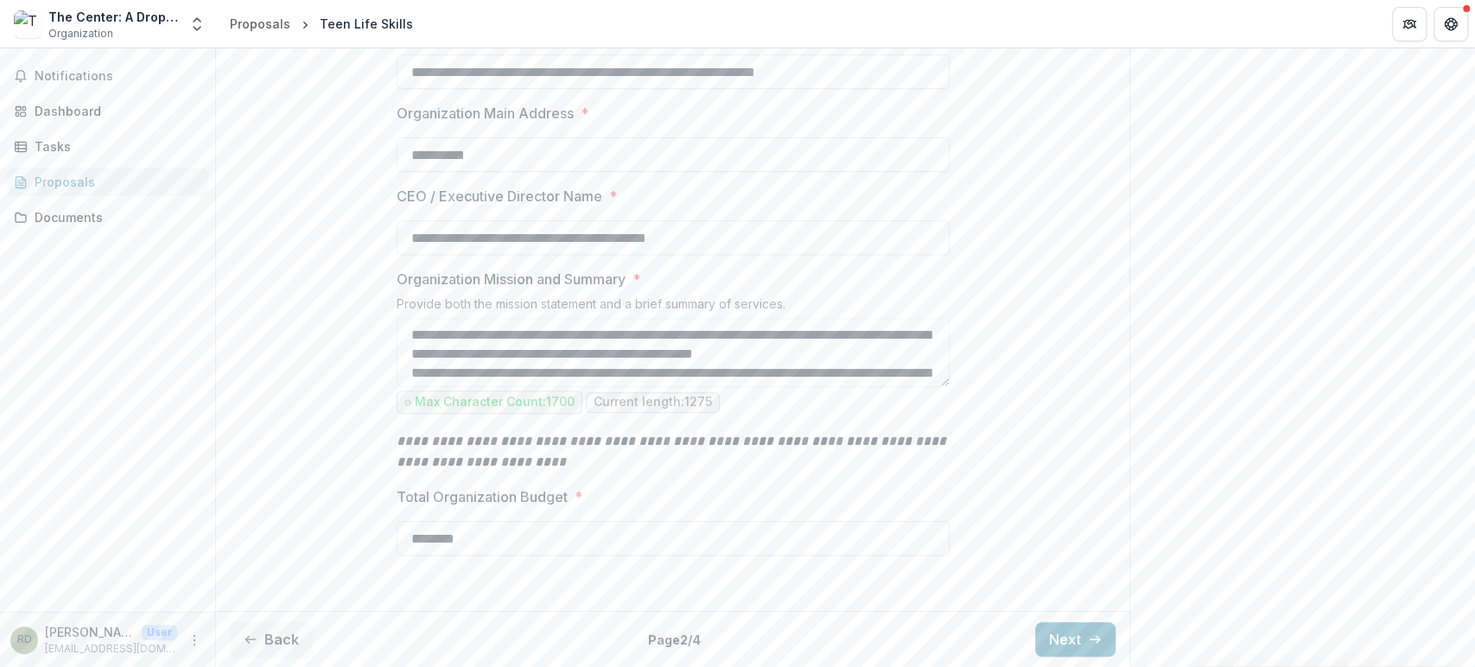
scroll to position [569, 0]
click at [1071, 642] on button "Next" at bounding box center [1075, 639] width 80 height 35
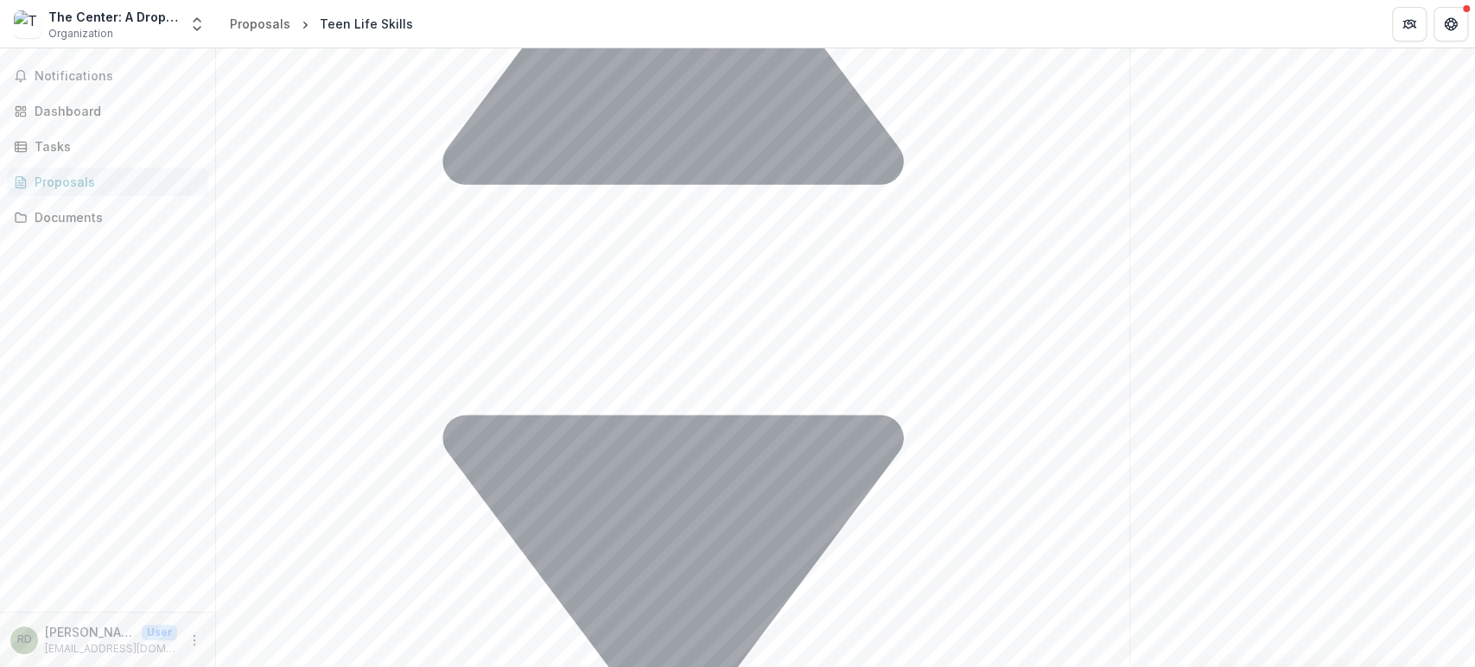
scroll to position [1777, 0]
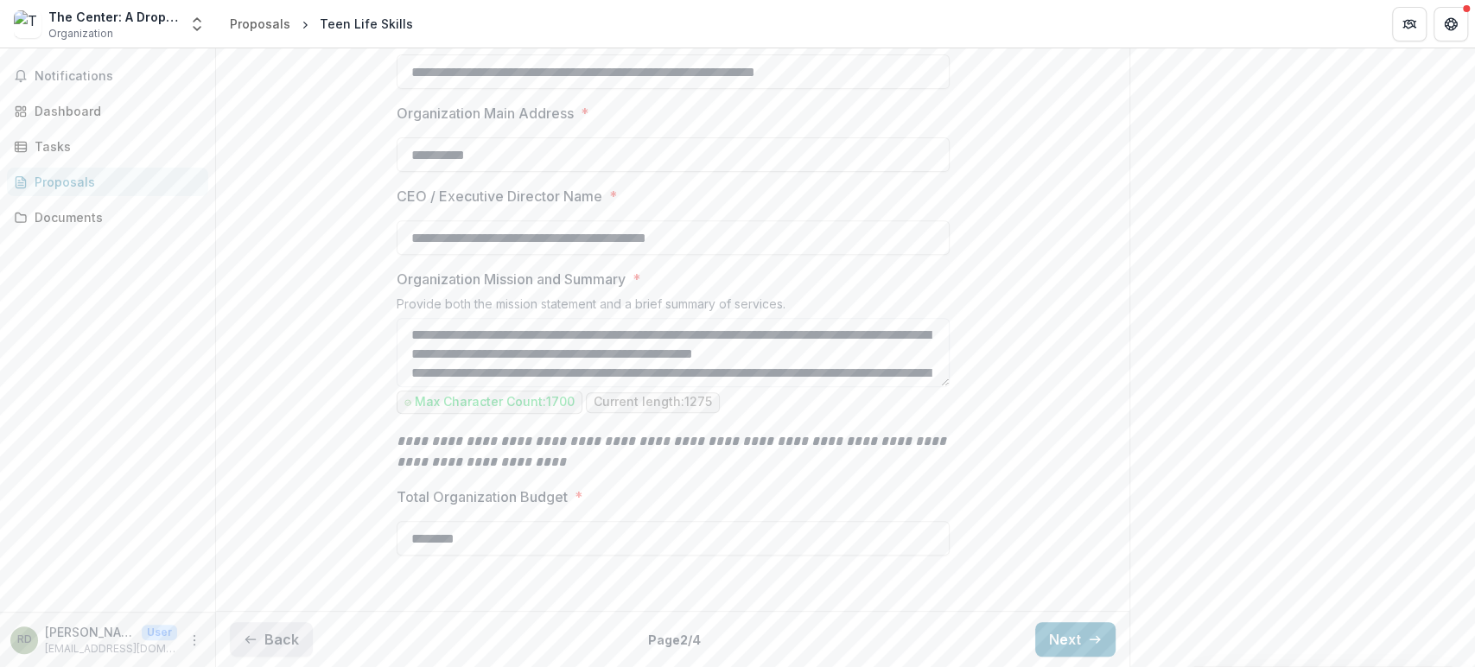
scroll to position [569, 0]
click at [273, 637] on button "Back" at bounding box center [271, 639] width 83 height 35
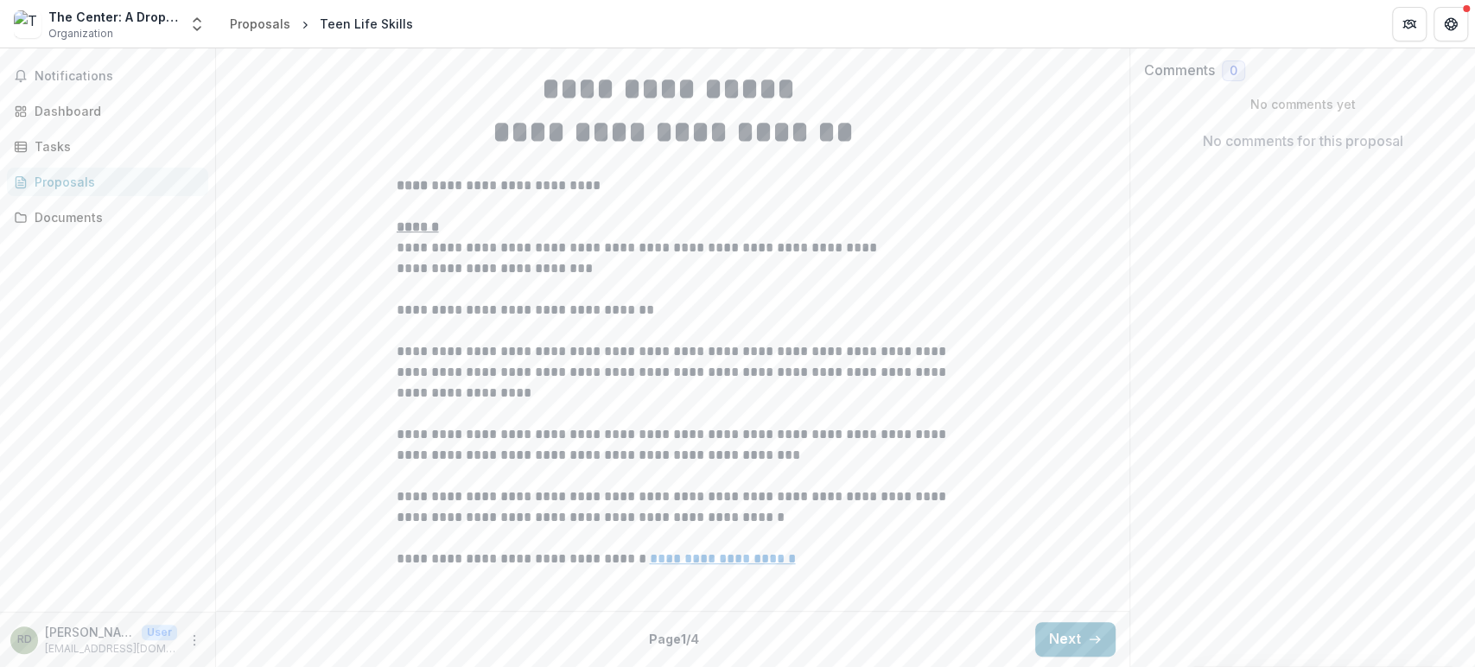
scroll to position [463, 0]
click at [1097, 636] on polyline "button" at bounding box center [1098, 639] width 3 height 7
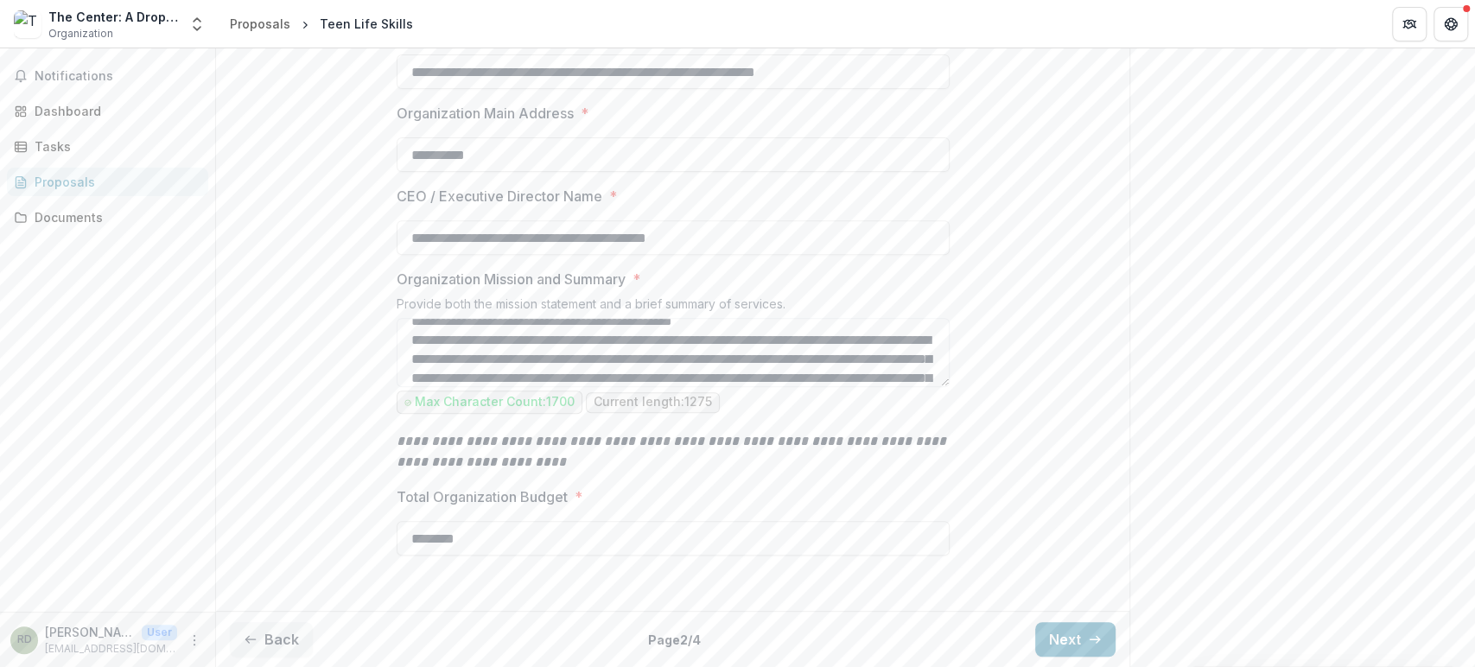
scroll to position [365, 0]
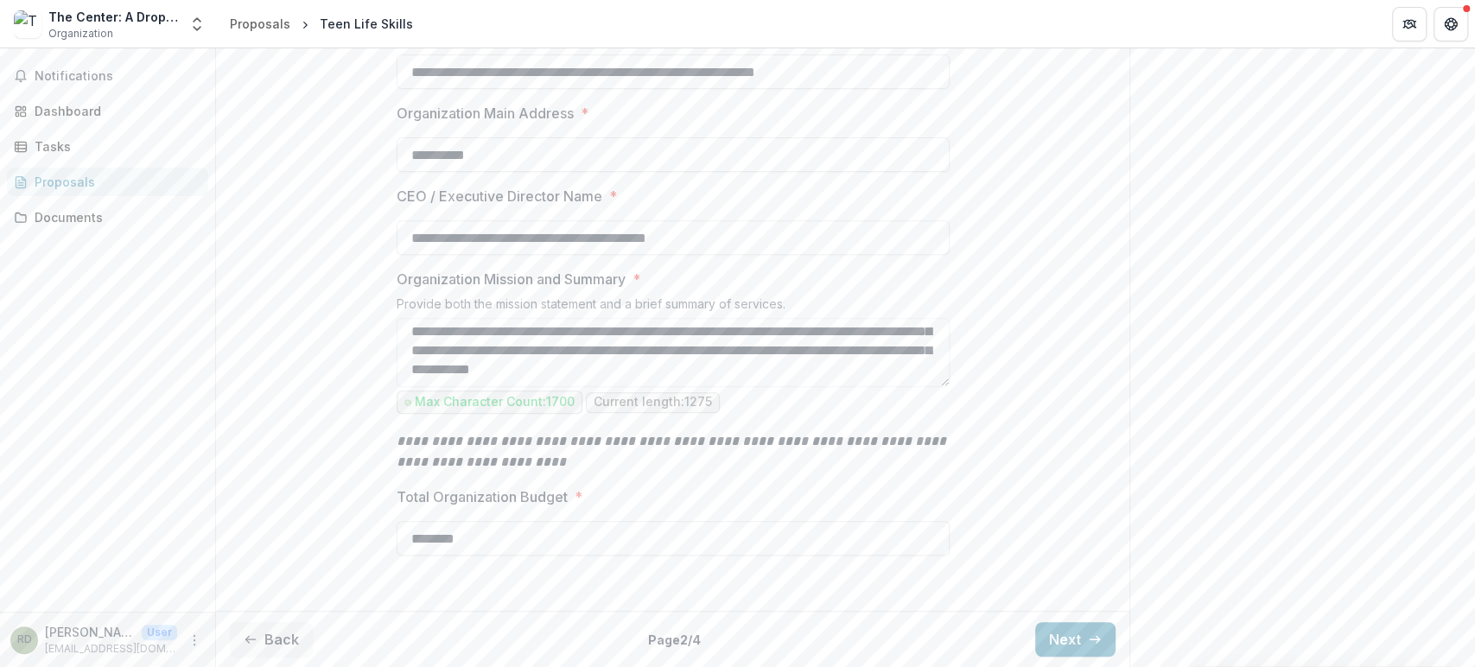
drag, startPoint x: 415, startPoint y: 335, endPoint x: 748, endPoint y: 441, distance: 349.8
click at [748, 441] on div "**********" at bounding box center [673, 276] width 553 height 655
type textarea "*"
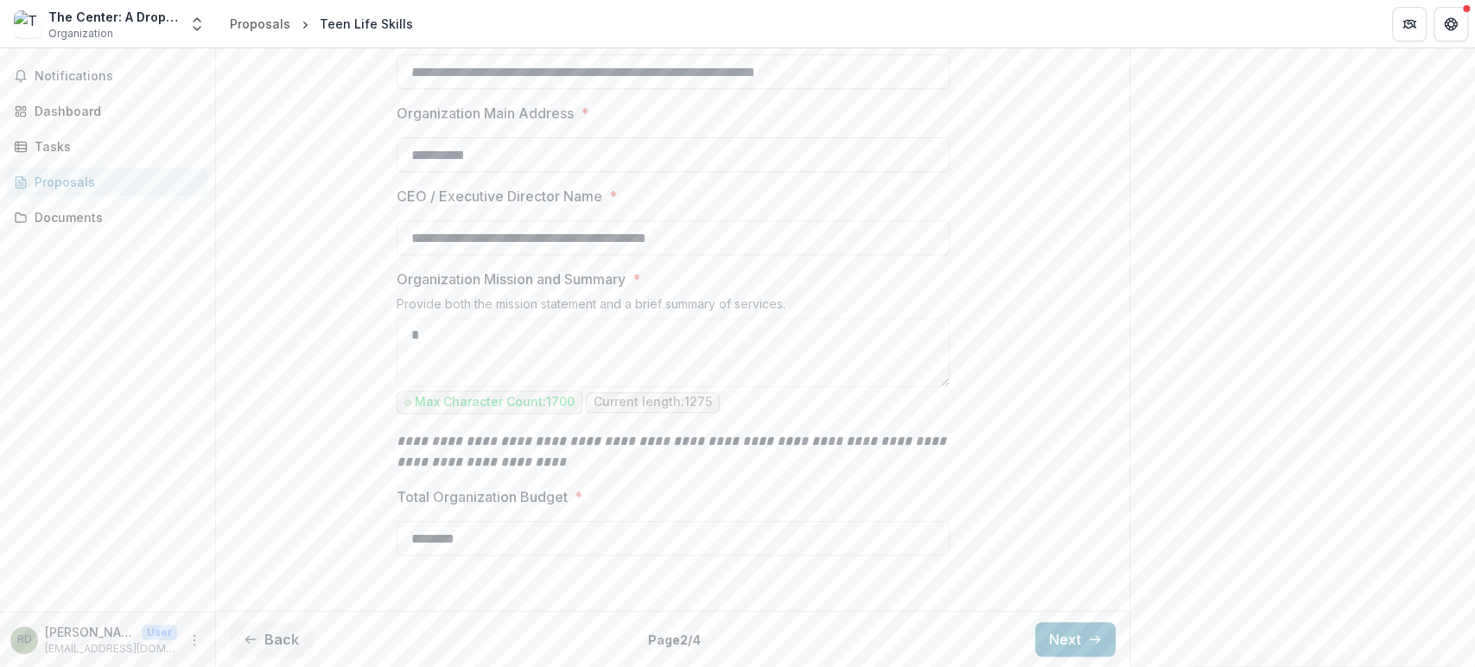
scroll to position [0, 0]
click at [1079, 636] on div "Back Page 2 / 4 Next" at bounding box center [672, 639] width 913 height 56
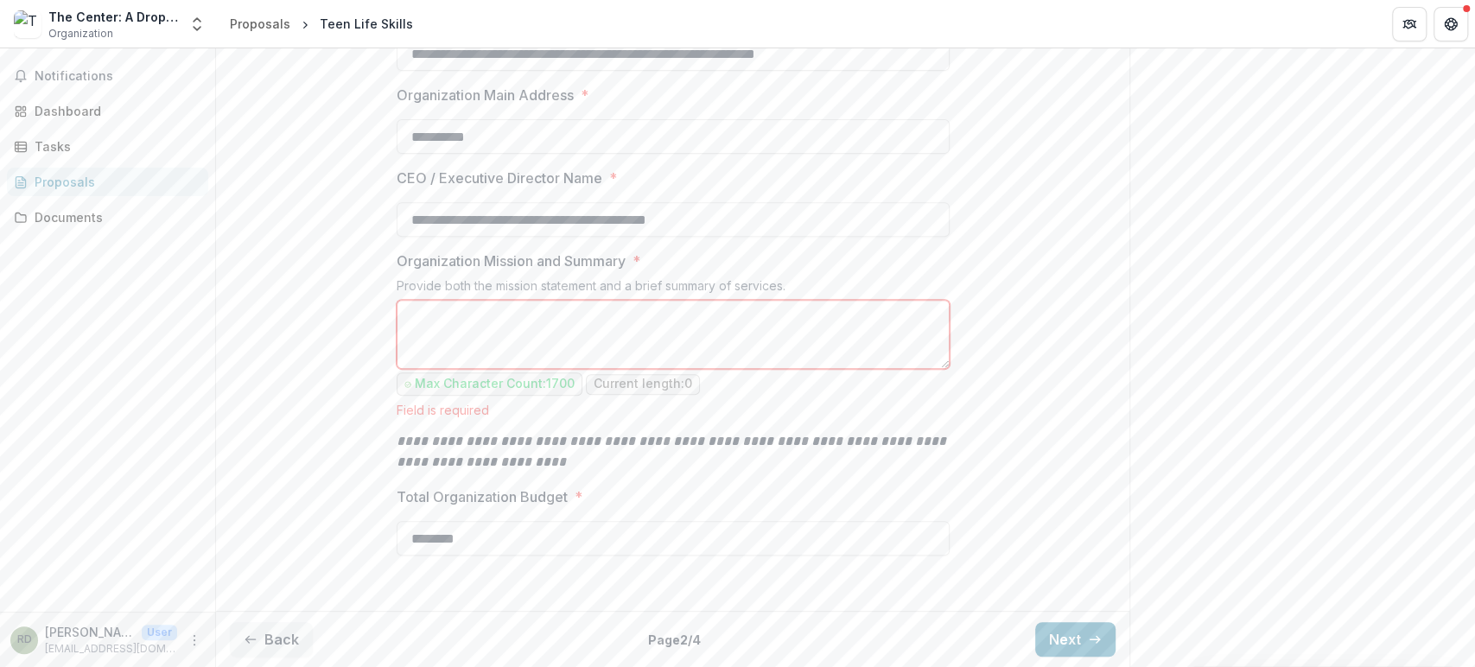
scroll to position [587, 0]
click at [540, 337] on textarea "Organization Mission and Summary *" at bounding box center [673, 334] width 553 height 69
paste textarea "**********"
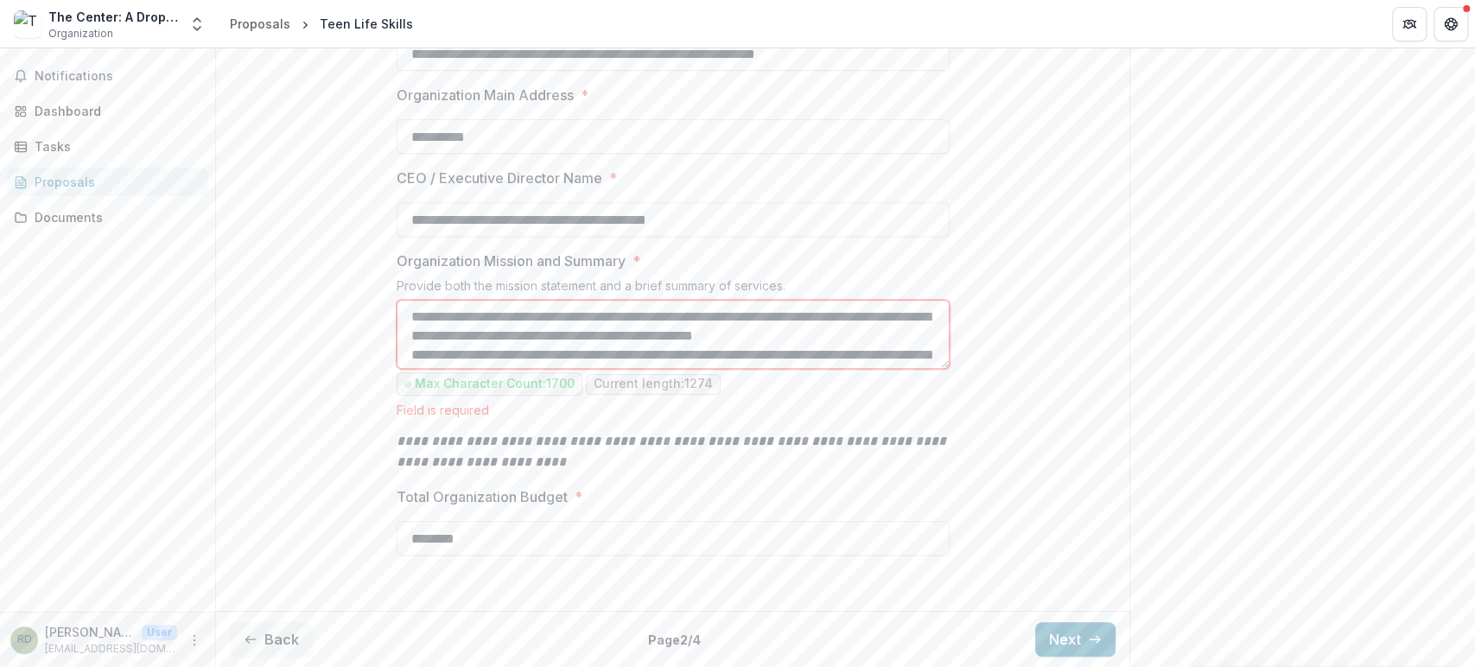
scroll to position [336, 0]
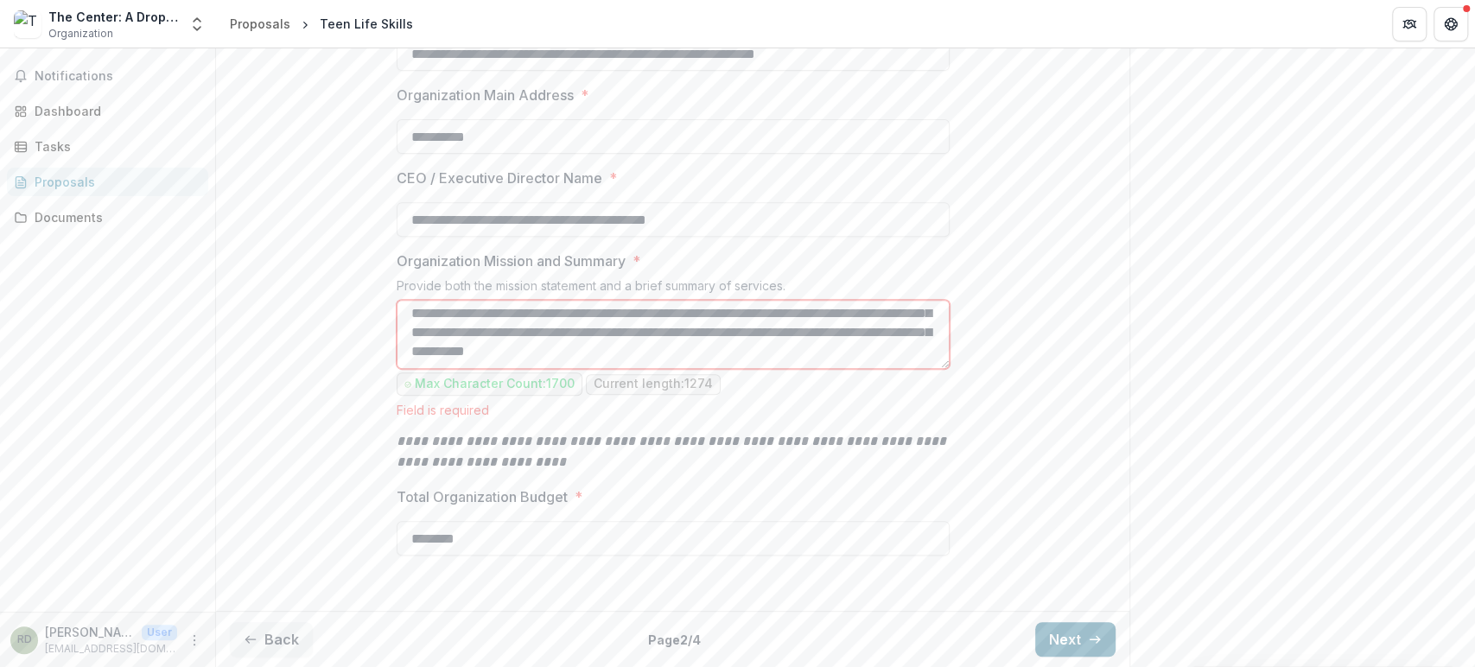
type textarea "**********"
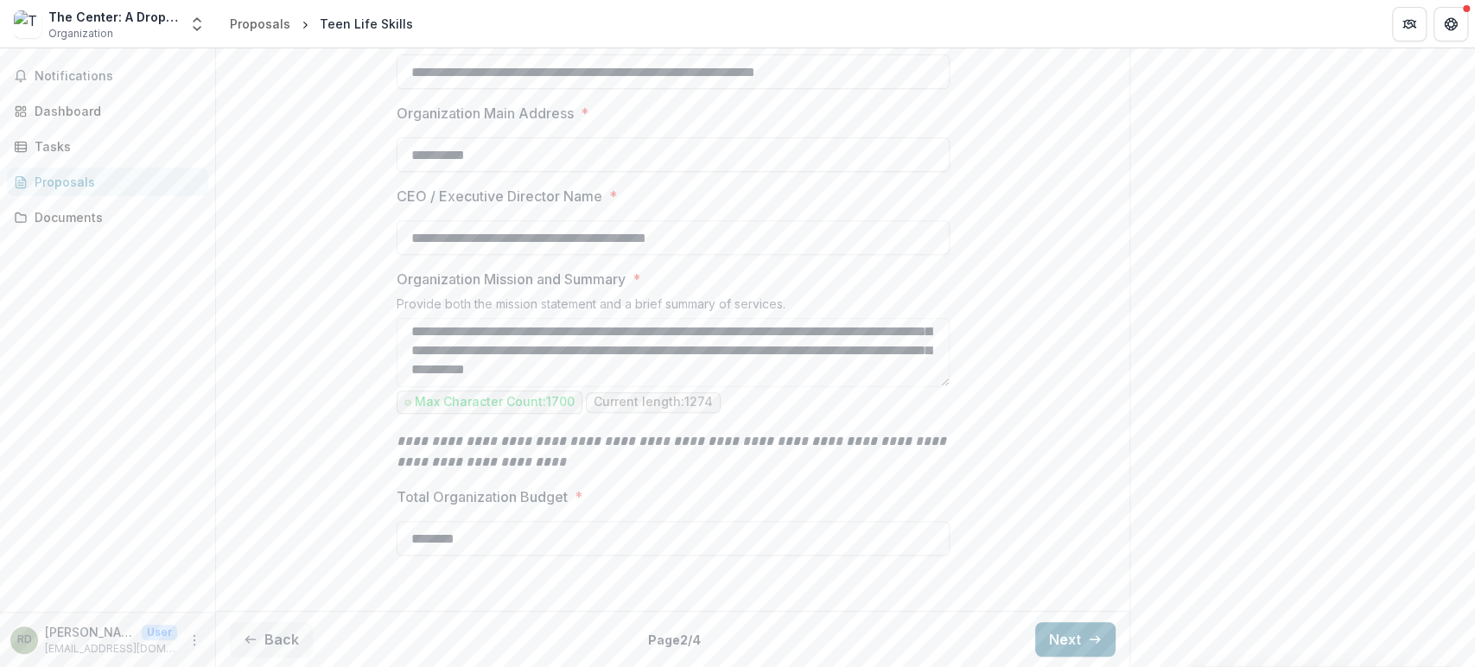
click at [1088, 638] on icon "button" at bounding box center [1095, 640] width 14 height 14
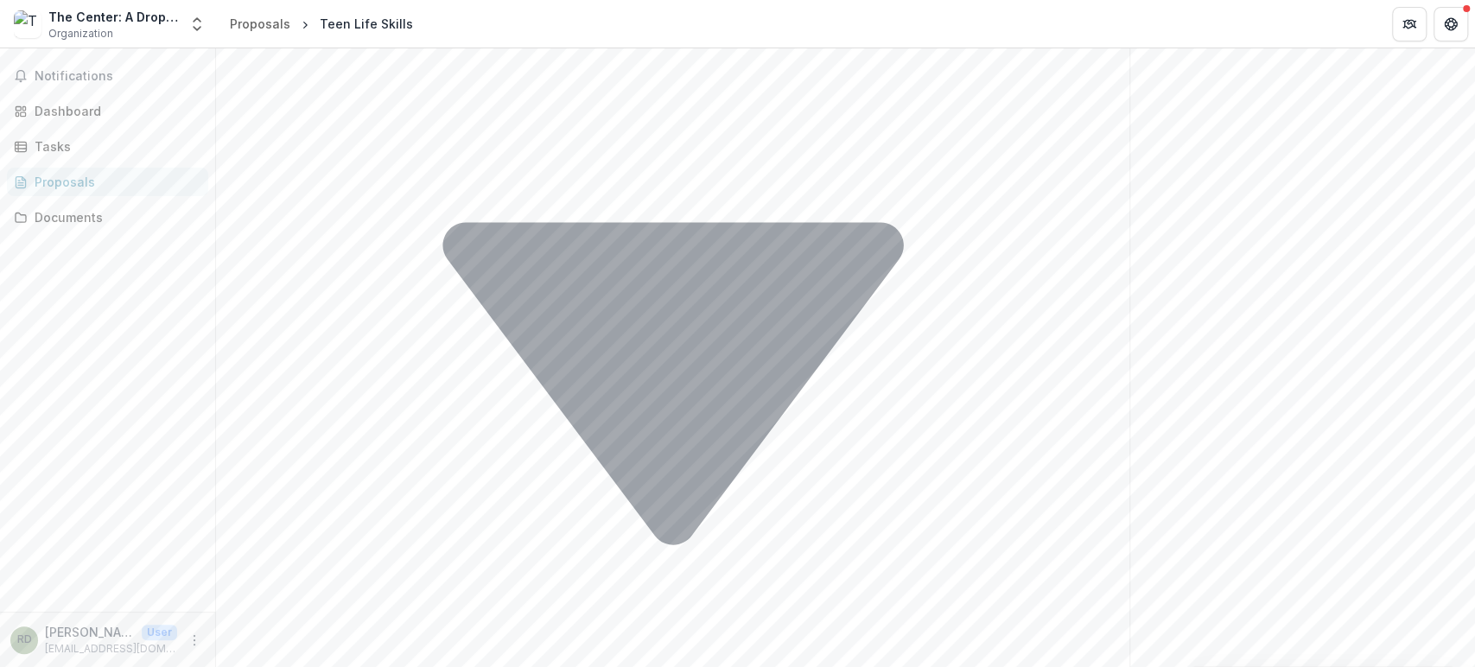
scroll to position [1777, 0]
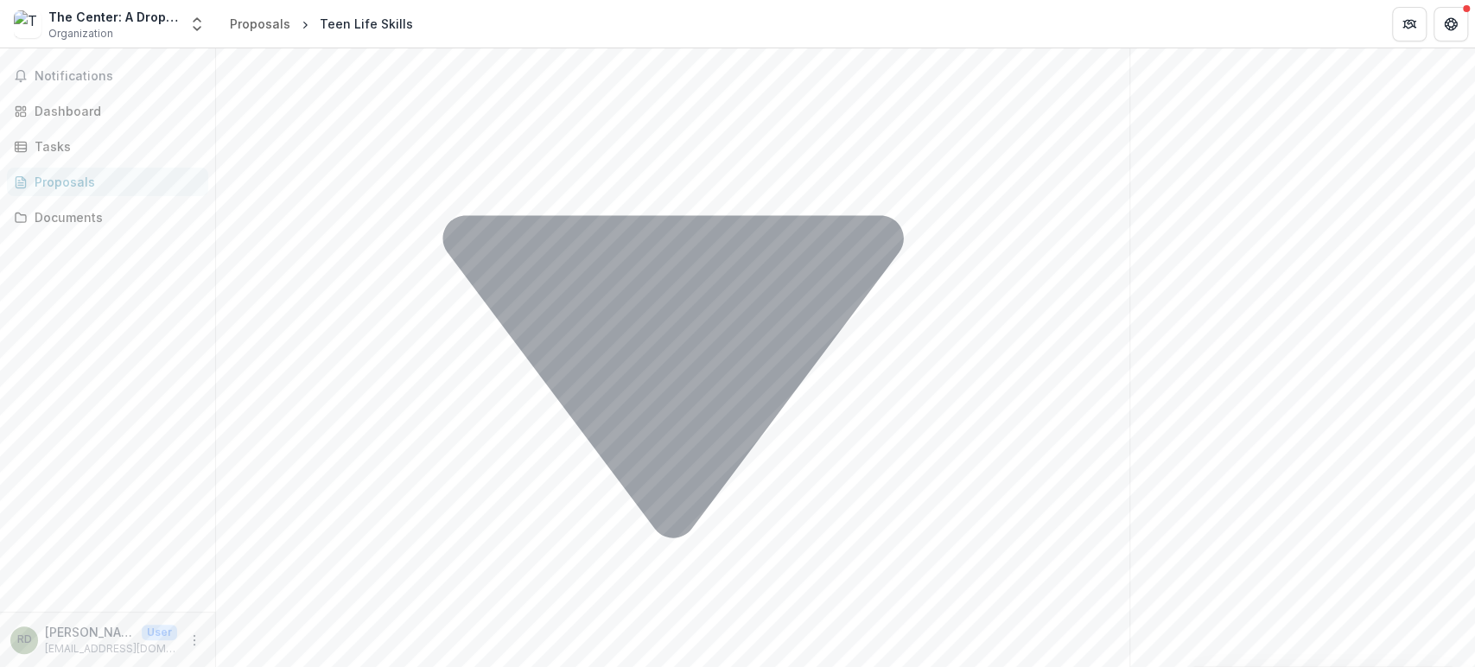
drag, startPoint x: 594, startPoint y: 482, endPoint x: 599, endPoint y: 472, distance: 11.2
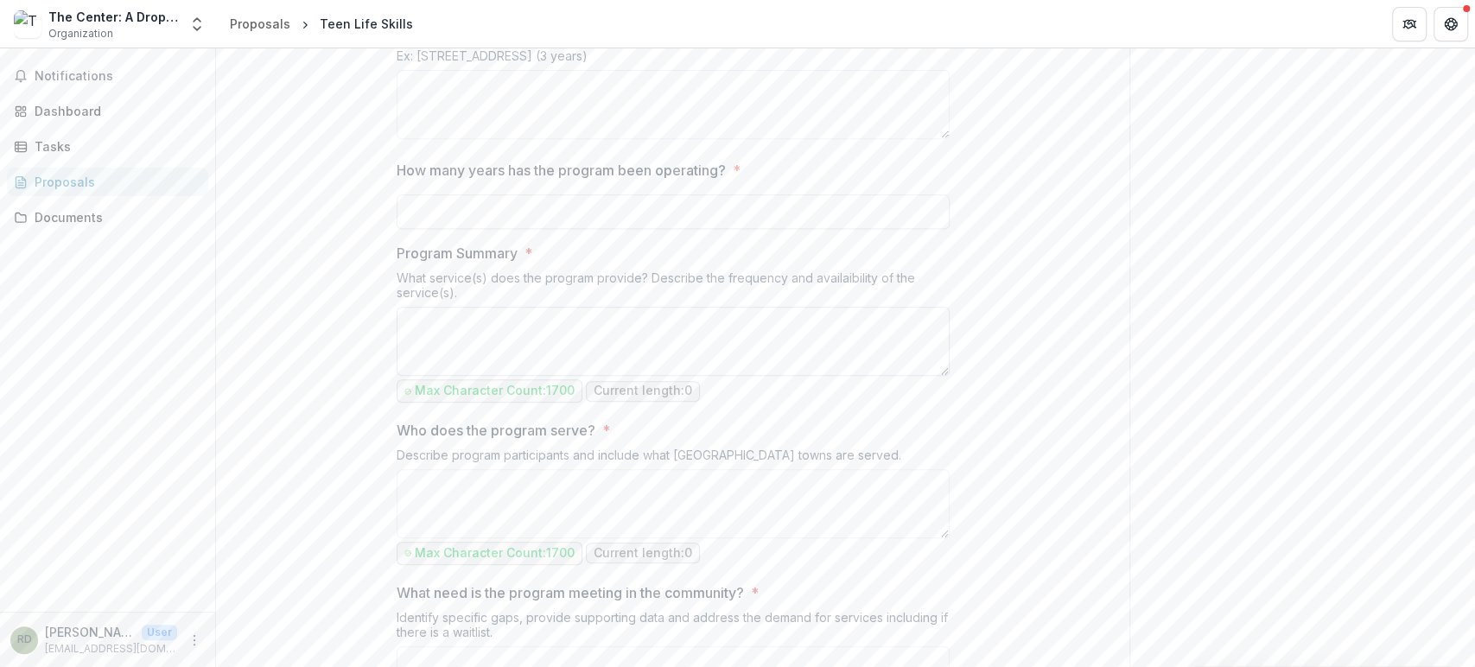
scroll to position [530, 0]
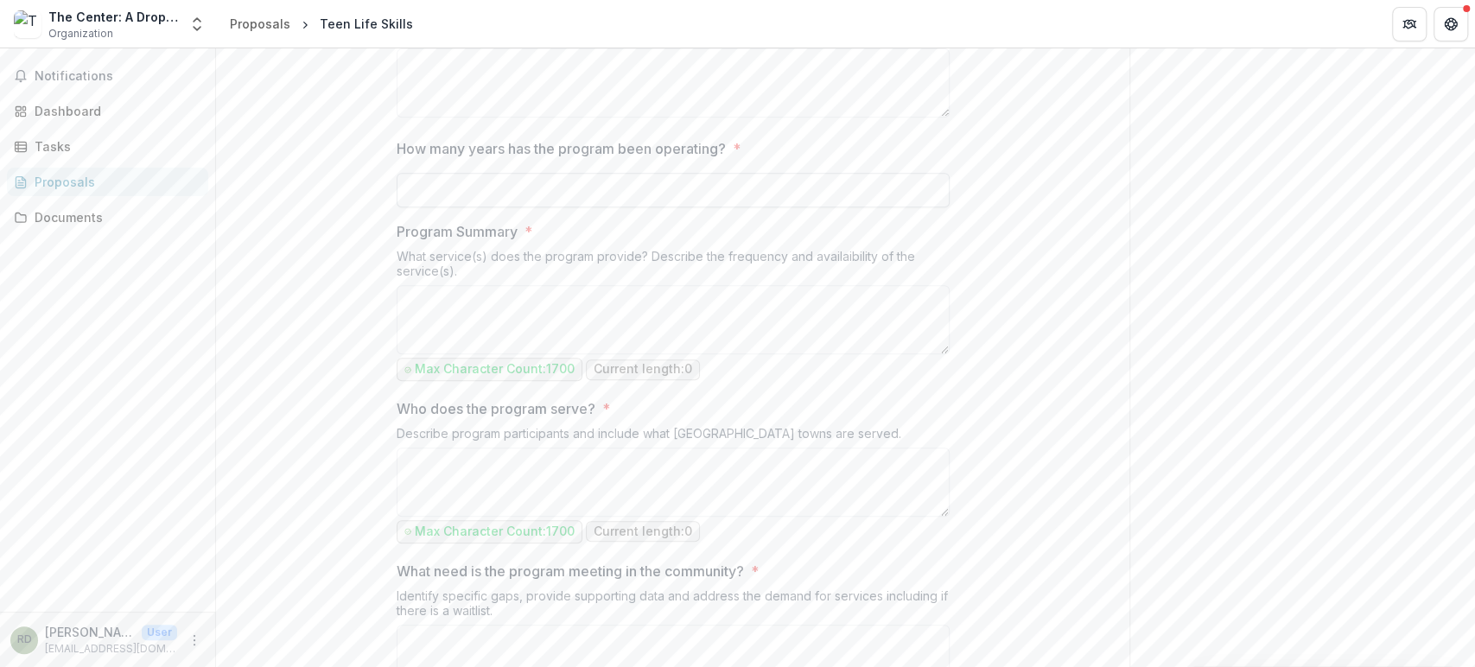
click at [532, 207] on input "How many years has the program been operating? *" at bounding box center [673, 190] width 553 height 35
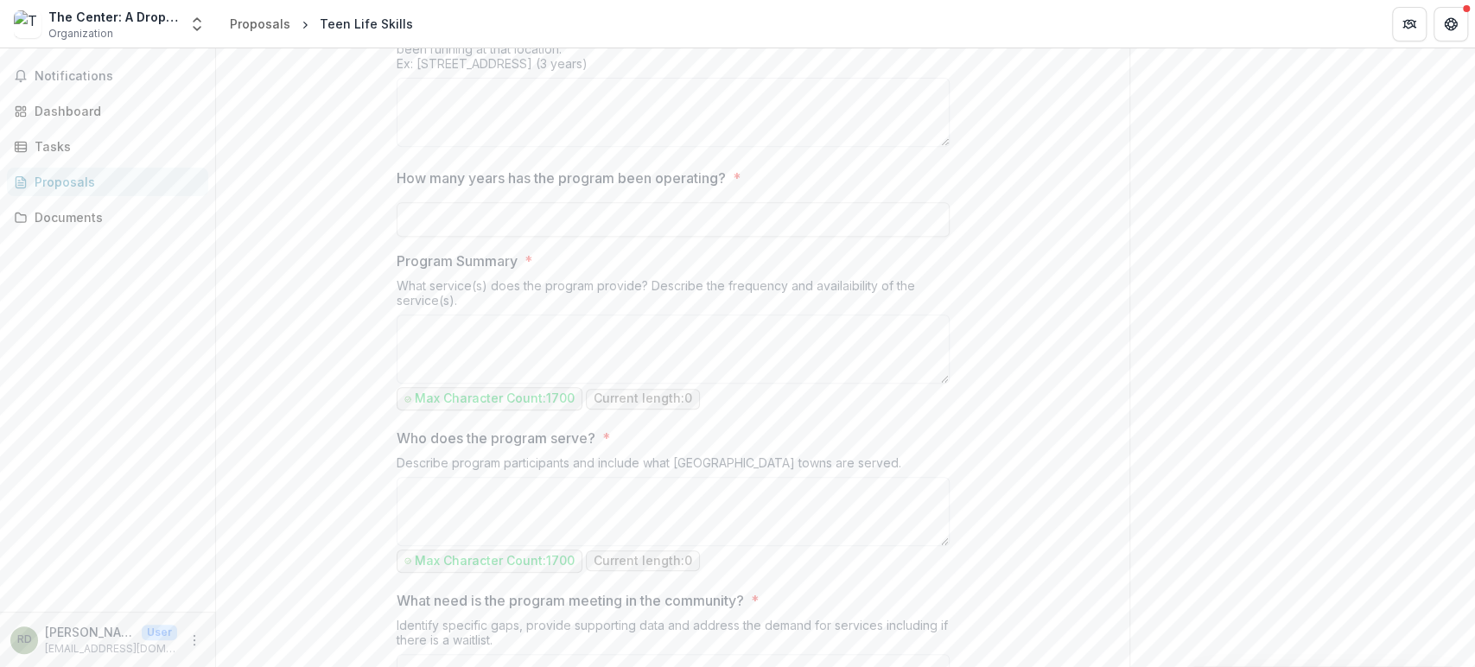
scroll to position [548, 0]
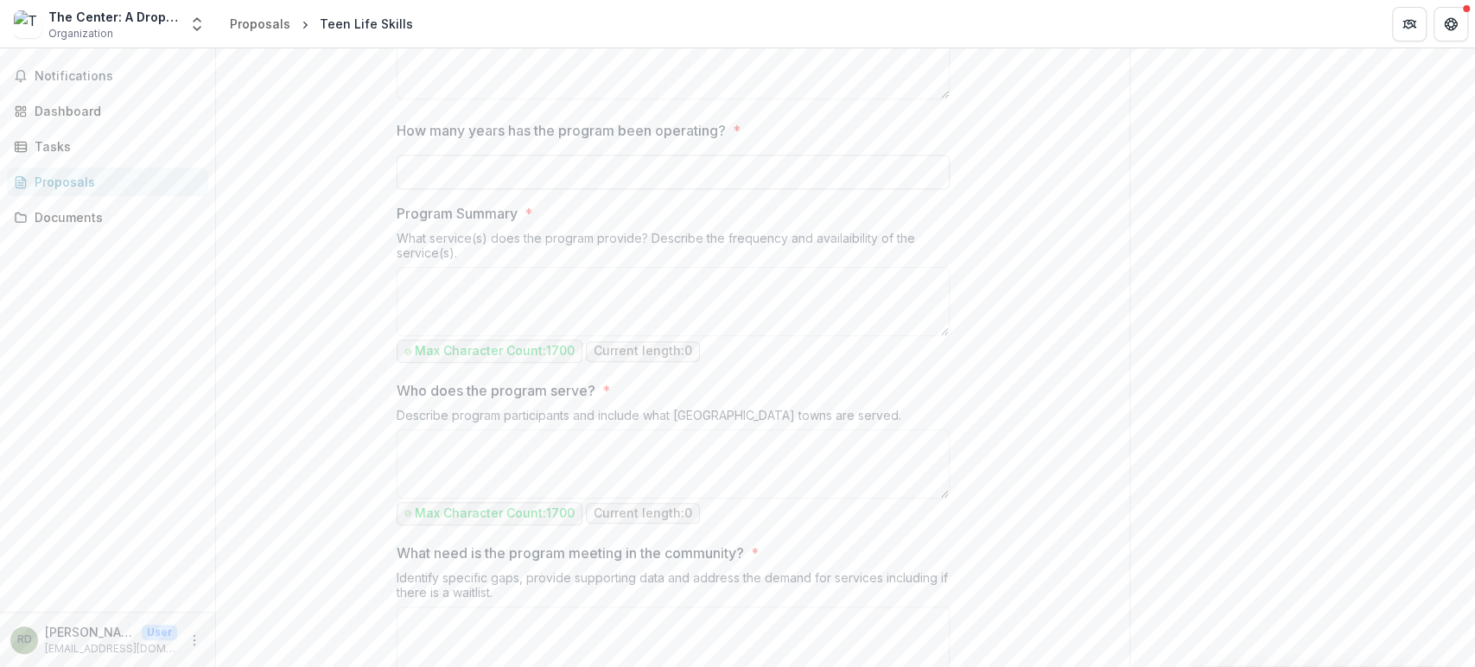
click at [473, 189] on input "How many years has the program been operating? *" at bounding box center [673, 172] width 553 height 35
type input "**"
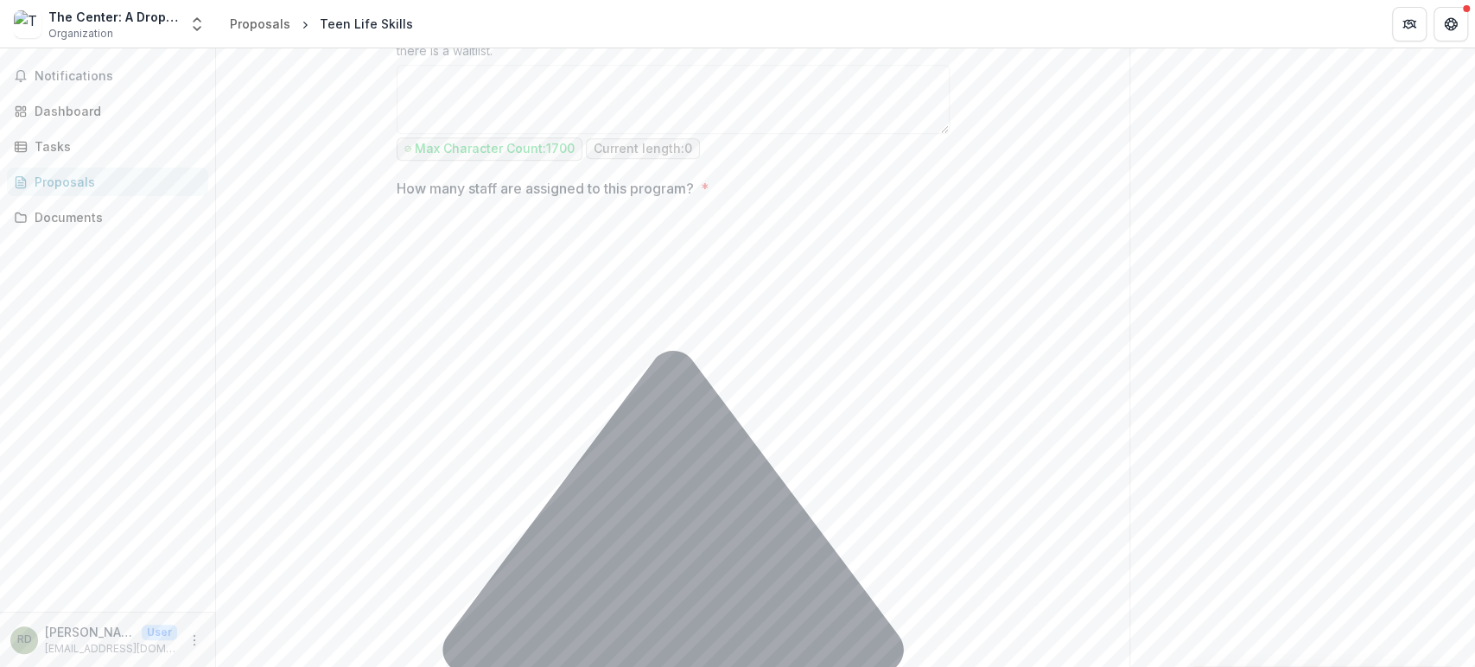
scroll to position [1124, 0]
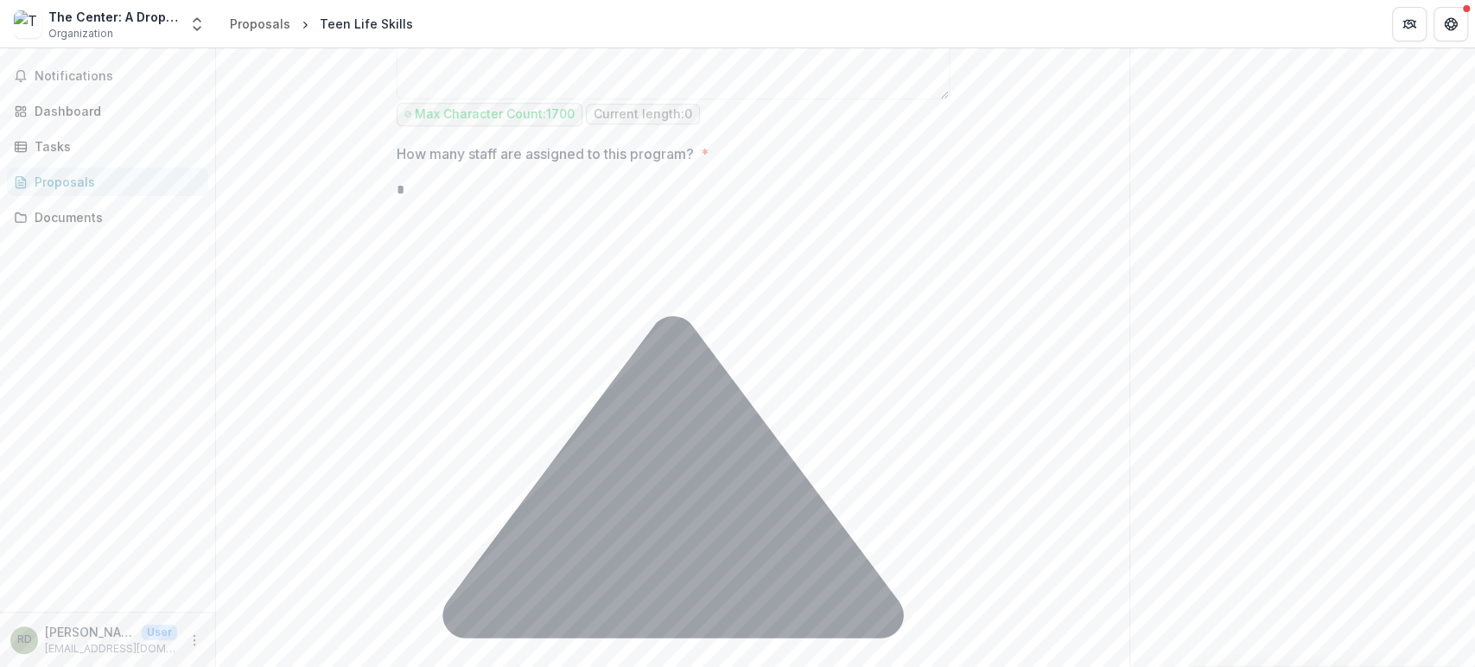
click at [903, 355] on icon at bounding box center [672, 477] width 461 height 322
type input "*"
click at [903, 355] on icon at bounding box center [672, 477] width 461 height 322
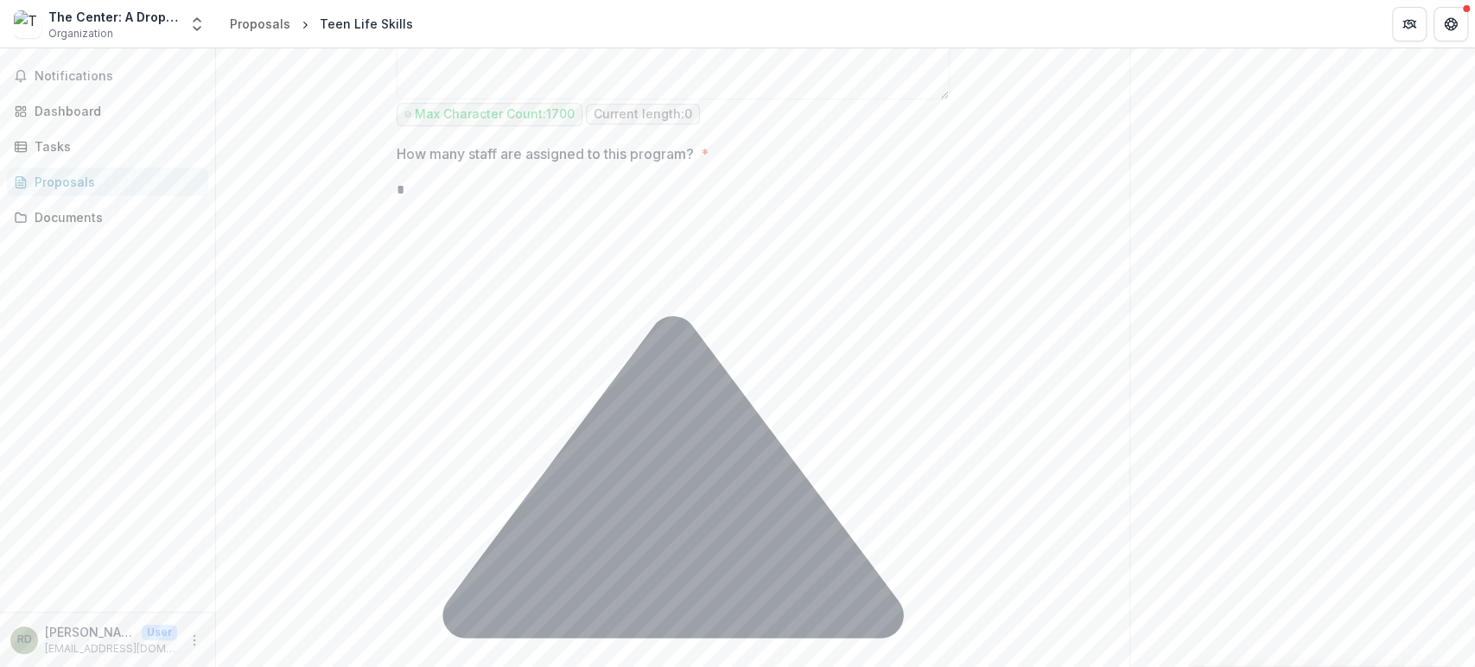
type input "**"
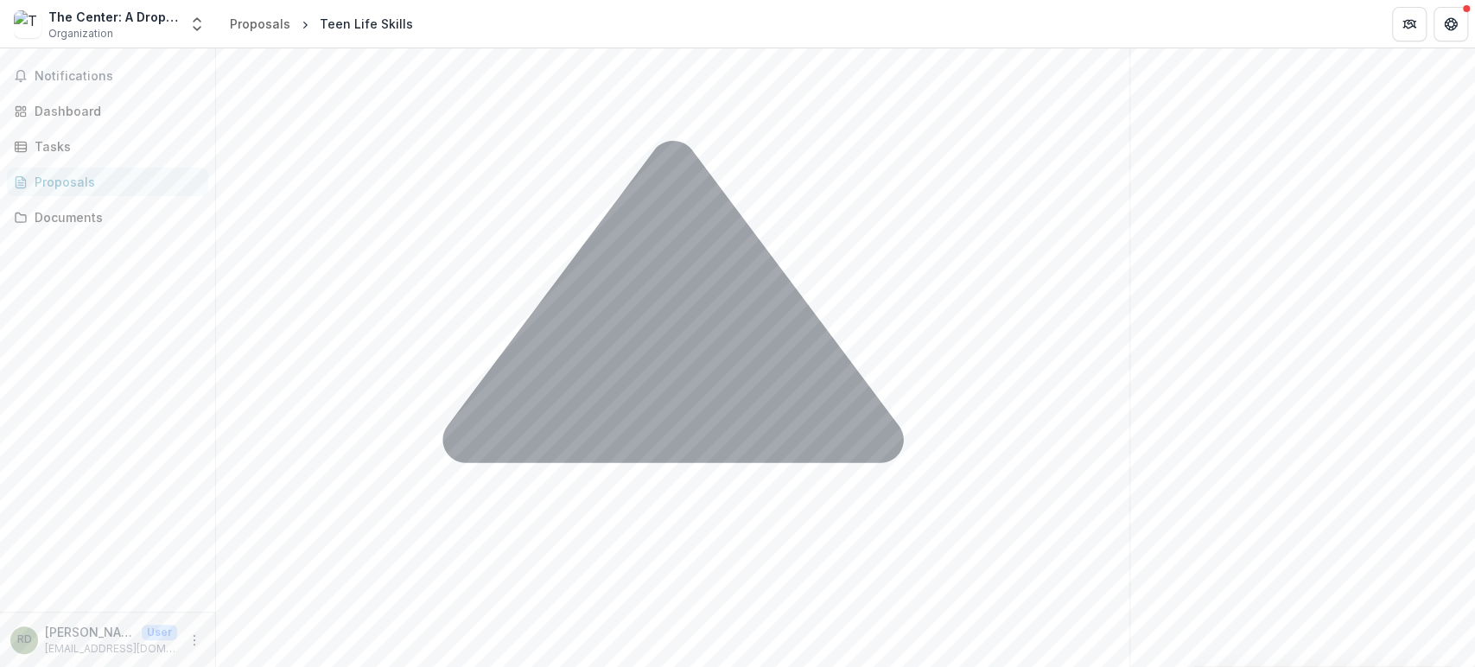
scroll to position [1316, 0]
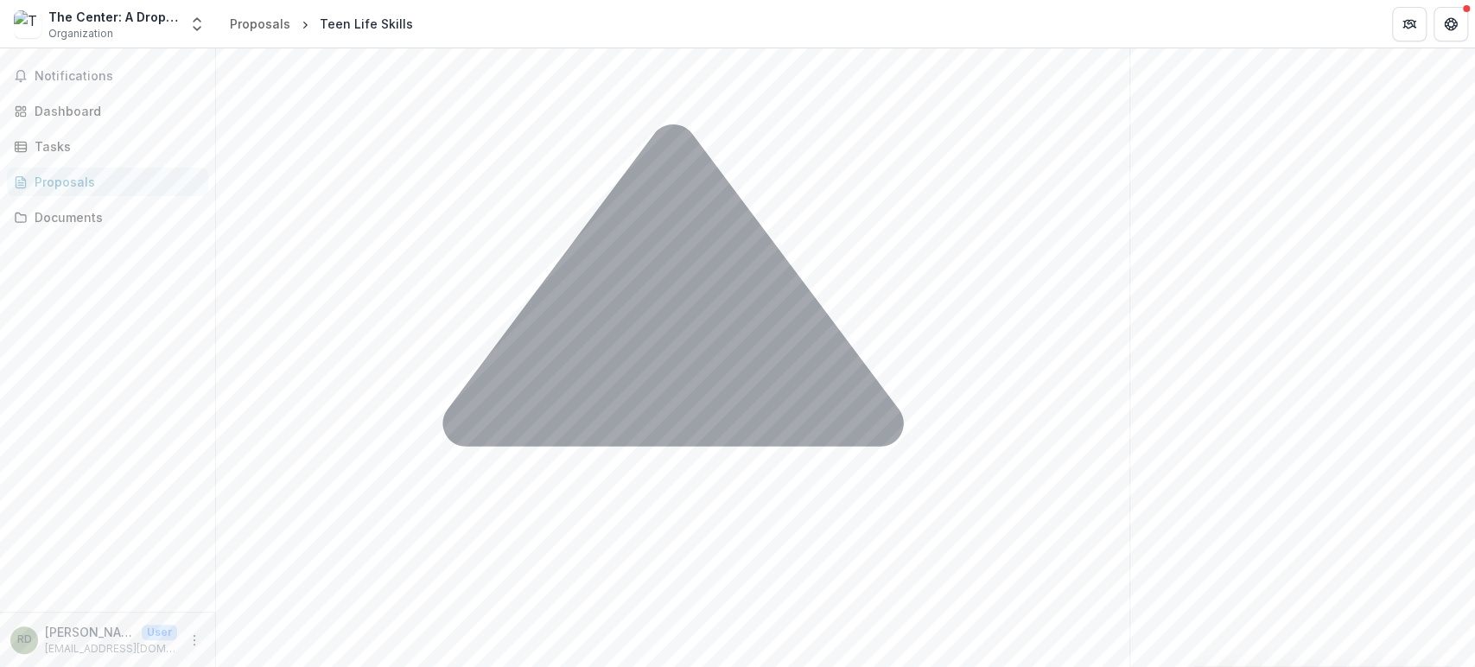
type input "**"
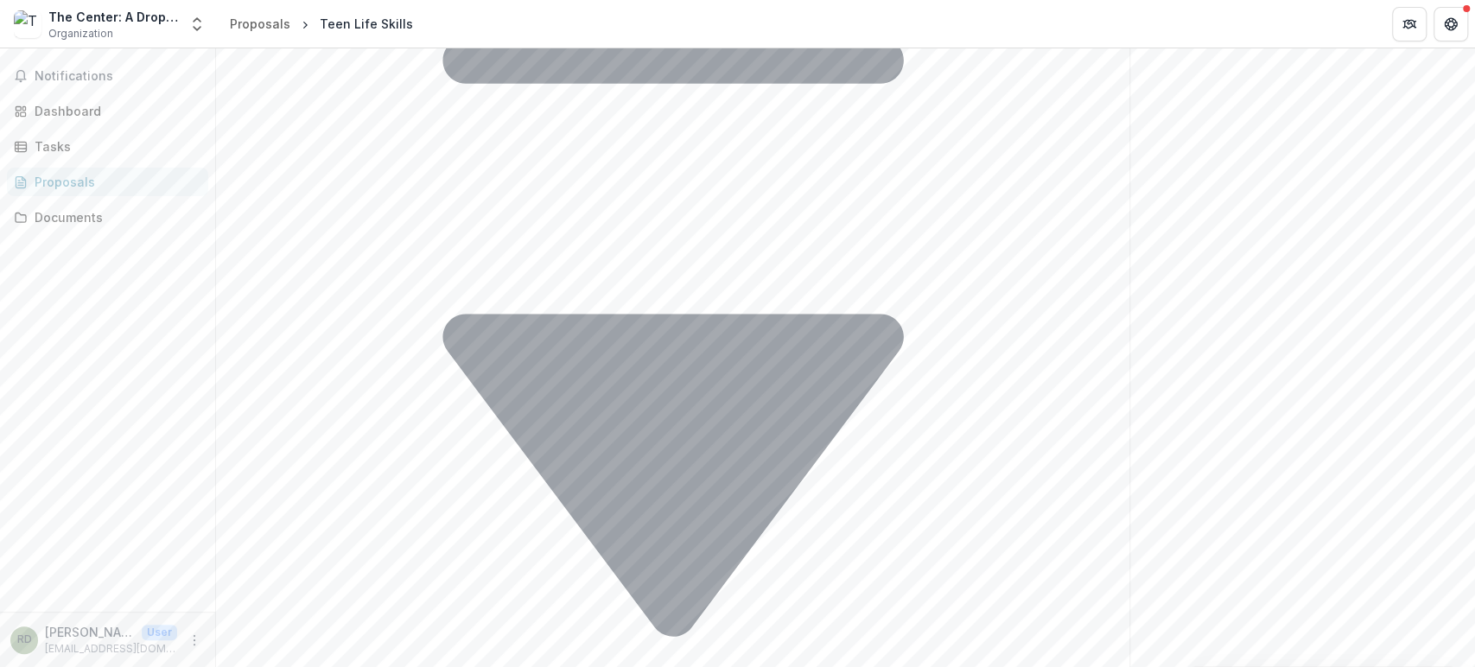
scroll to position [1701, 0]
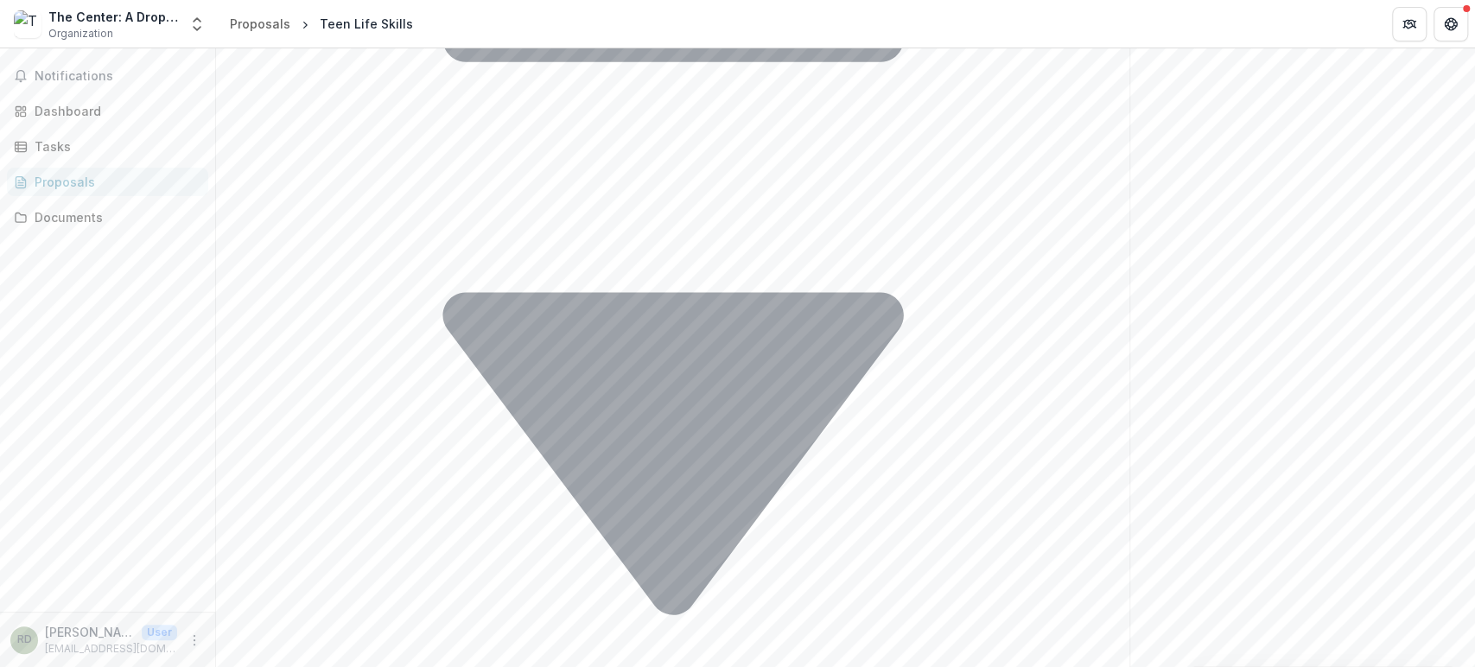
type input "********"
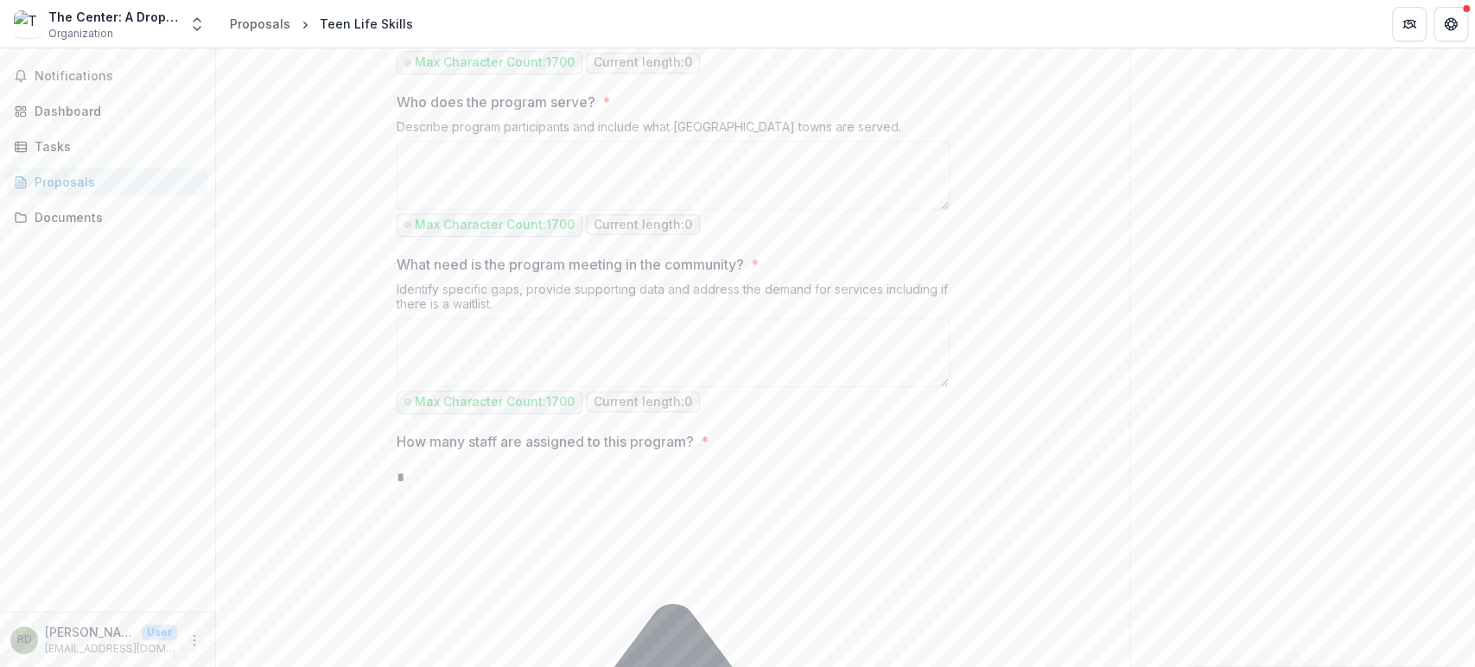
scroll to position [740, 0]
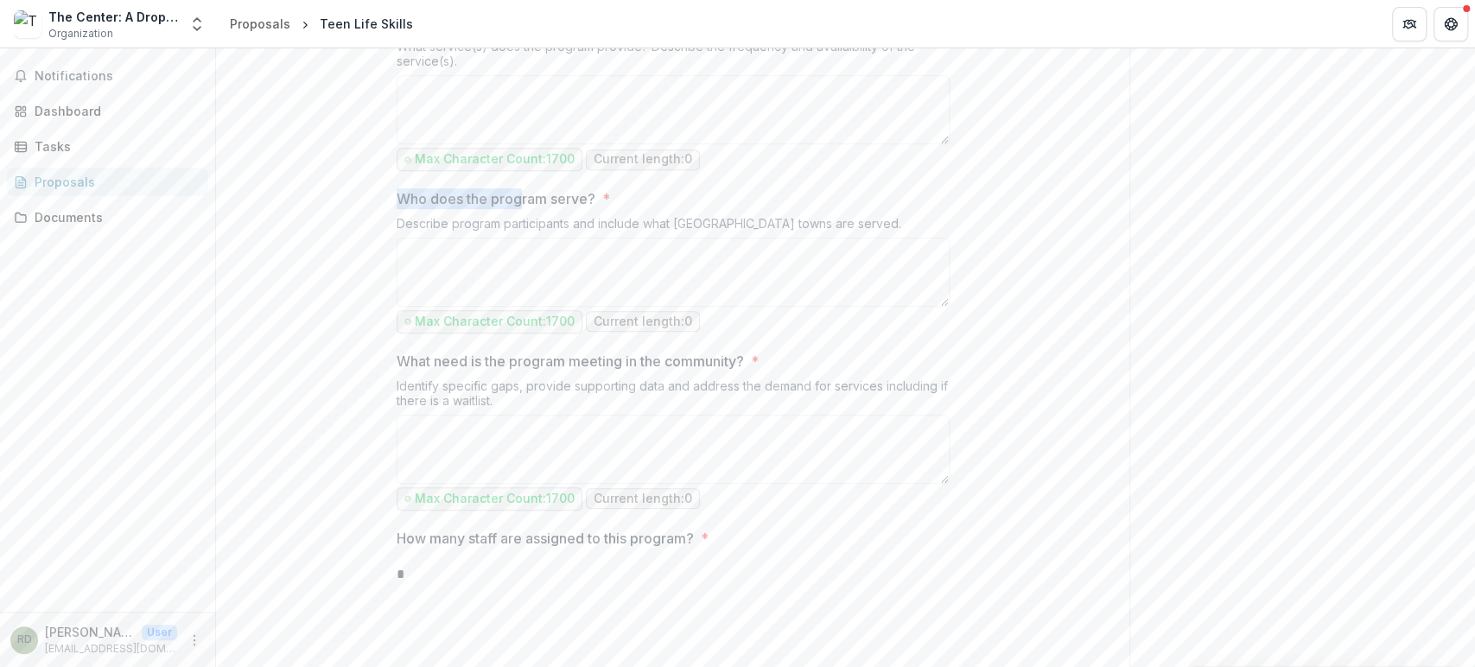
drag, startPoint x: 397, startPoint y: 366, endPoint x: 517, endPoint y: 377, distance: 120.6
click at [517, 209] on p "Who does the program serve?" at bounding box center [496, 198] width 199 height 21
click at [648, 144] on textarea "Program Summary *" at bounding box center [673, 109] width 553 height 69
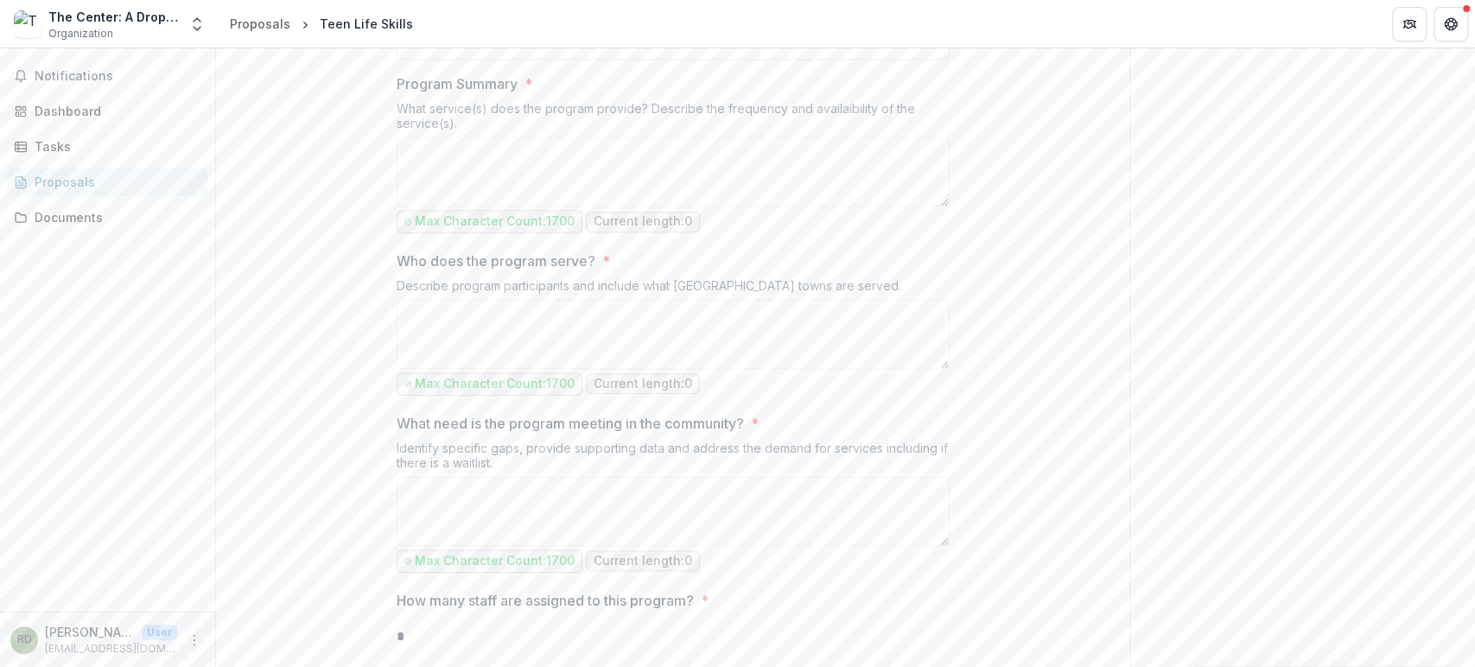
scroll to position [644, 0]
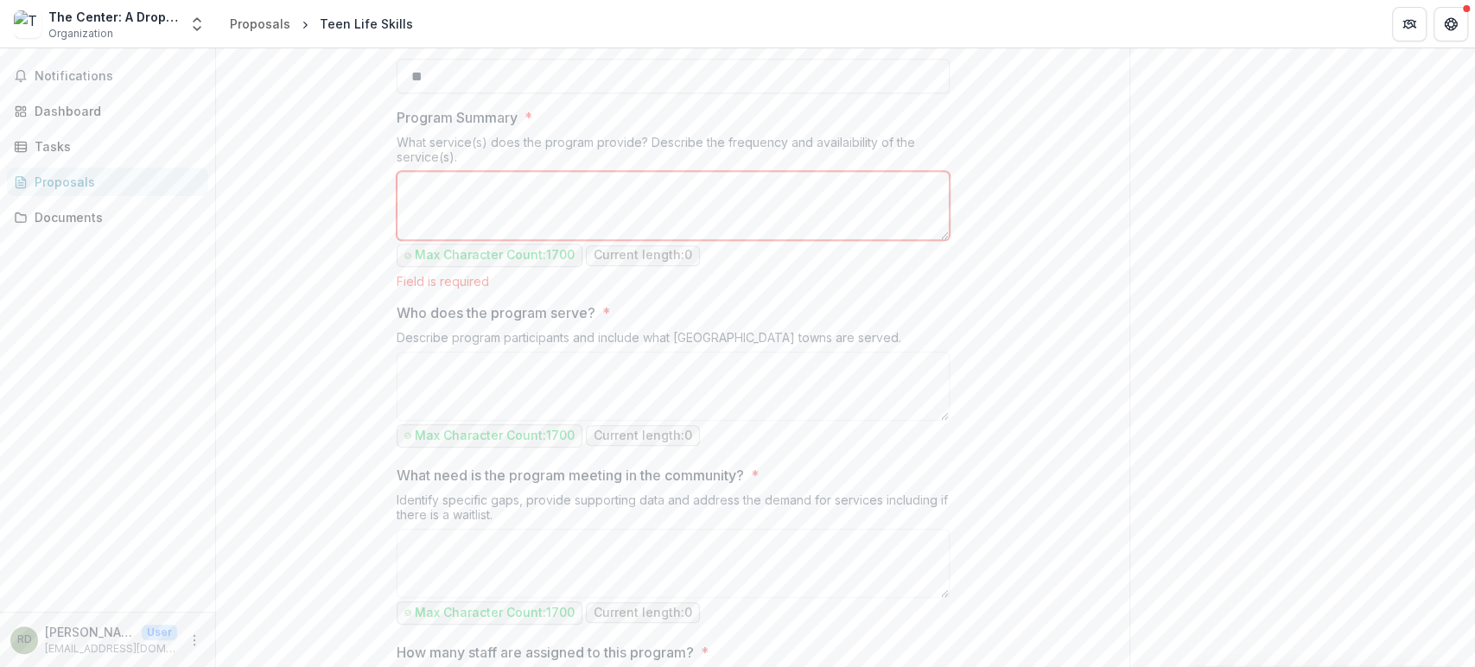
drag, startPoint x: 397, startPoint y: 311, endPoint x: 534, endPoint y: 329, distance: 137.7
click at [534, 171] on div "What service(s) does the program provide? Describe the frequency and availaibil…" at bounding box center [673, 153] width 553 height 36
copy div "What service(s) does the program provide? Describe the frequency and availaibil…"
click at [517, 240] on textarea "Program Summary *" at bounding box center [673, 205] width 553 height 69
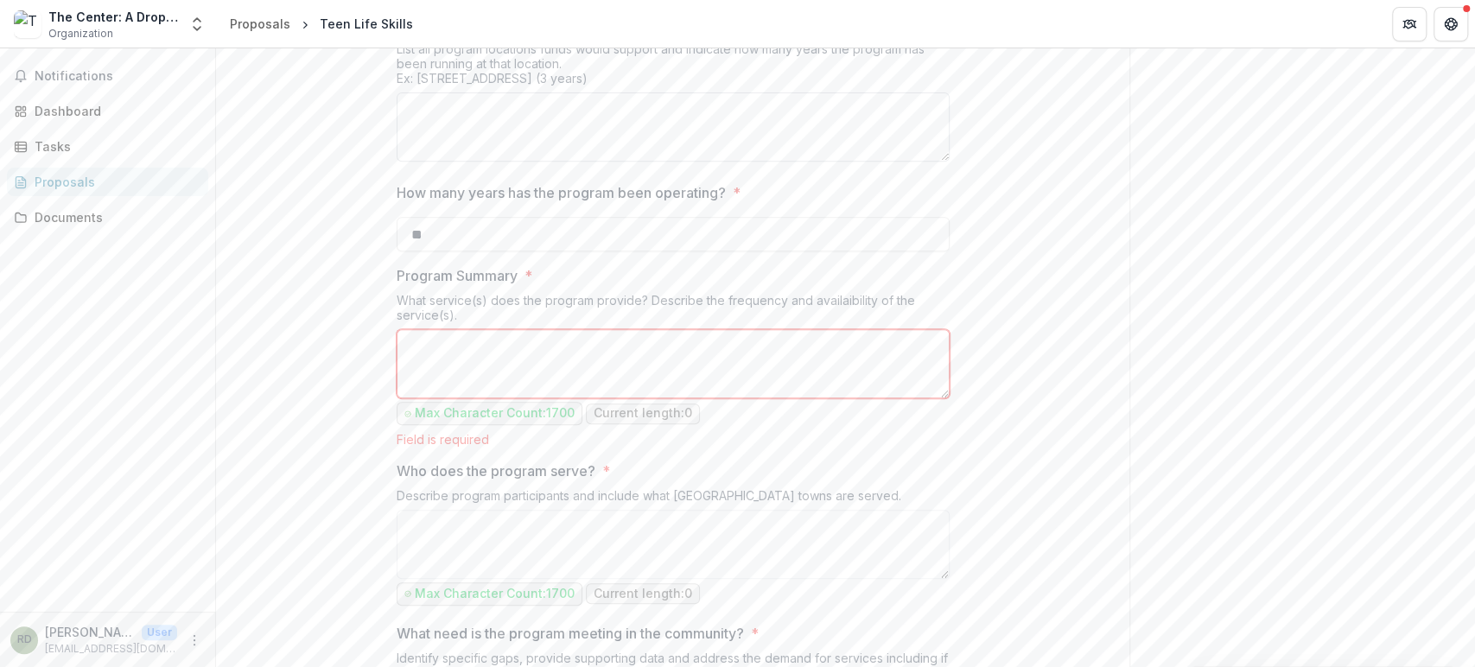
scroll to position [452, 0]
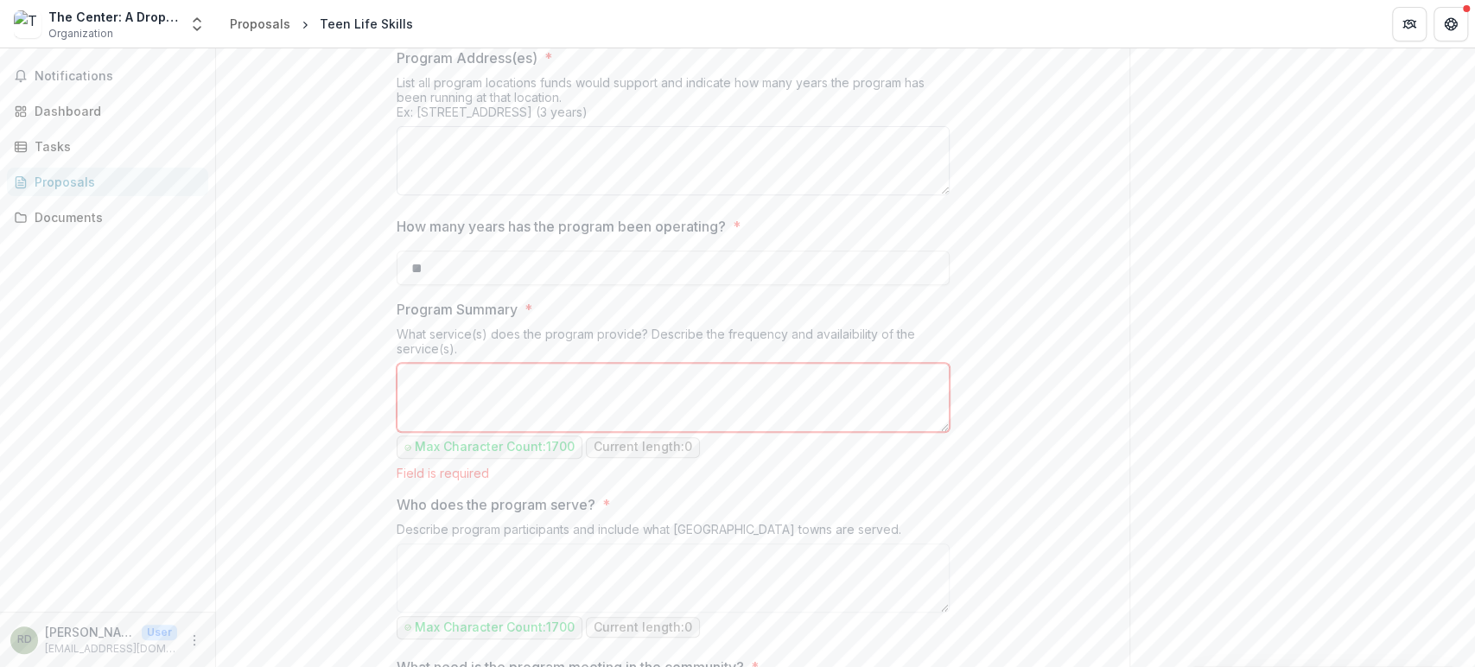
click at [650, 195] on textarea "Program Address(es) *" at bounding box center [673, 160] width 553 height 69
type textarea "*"
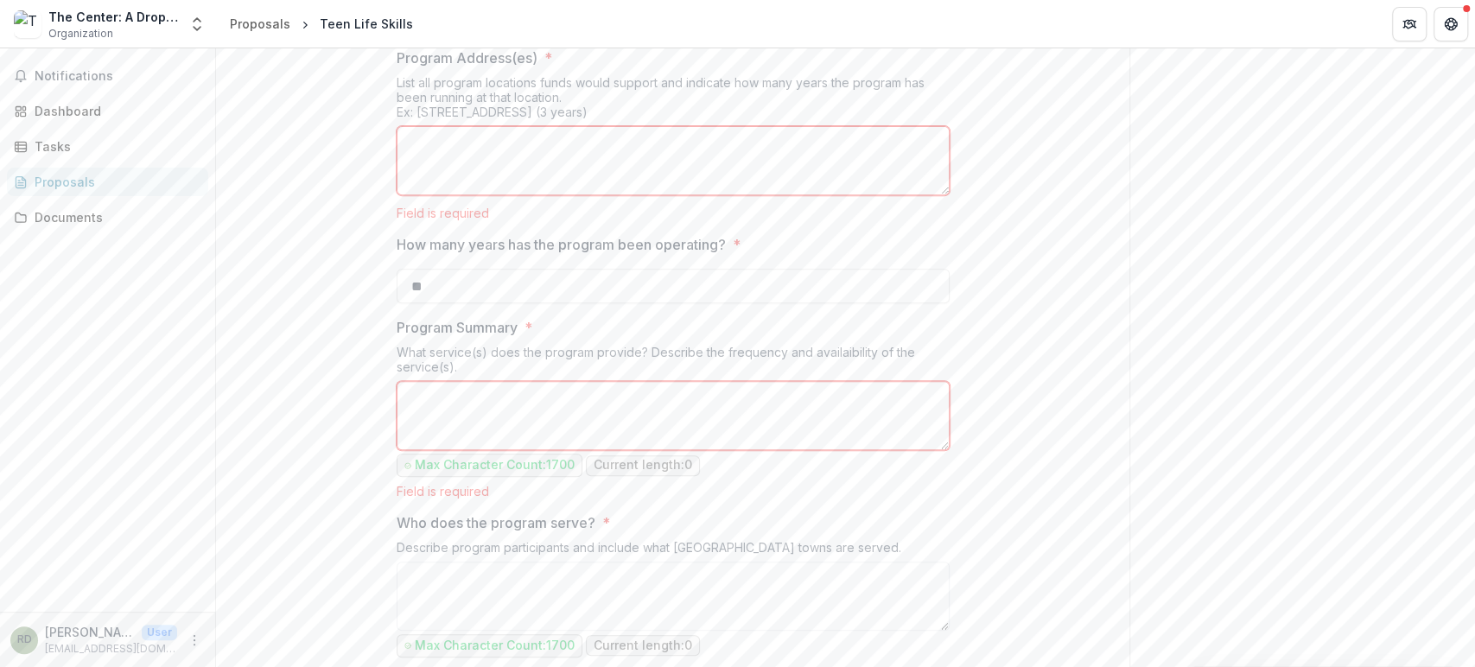
click at [491, 195] on textarea "Program Address(es) *" at bounding box center [673, 160] width 553 height 69
paste textarea "**********"
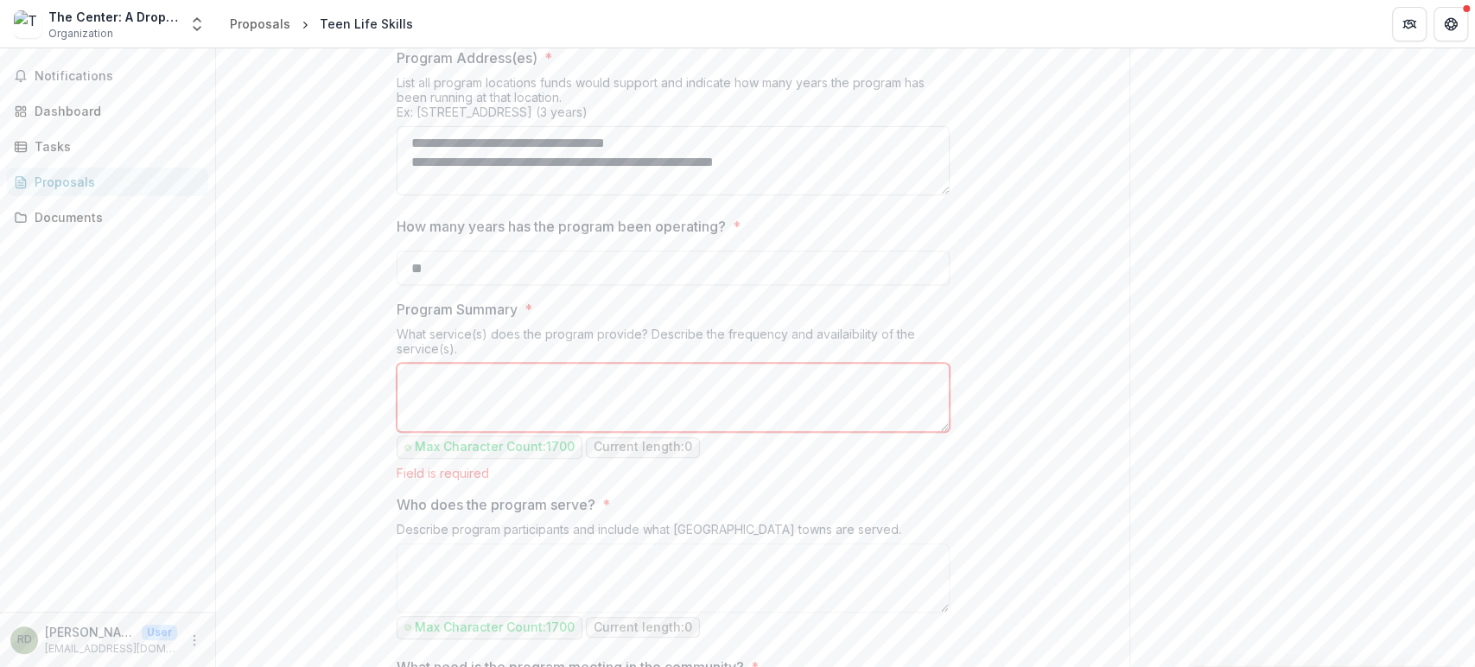
click at [462, 195] on textarea "**********" at bounding box center [673, 160] width 553 height 69
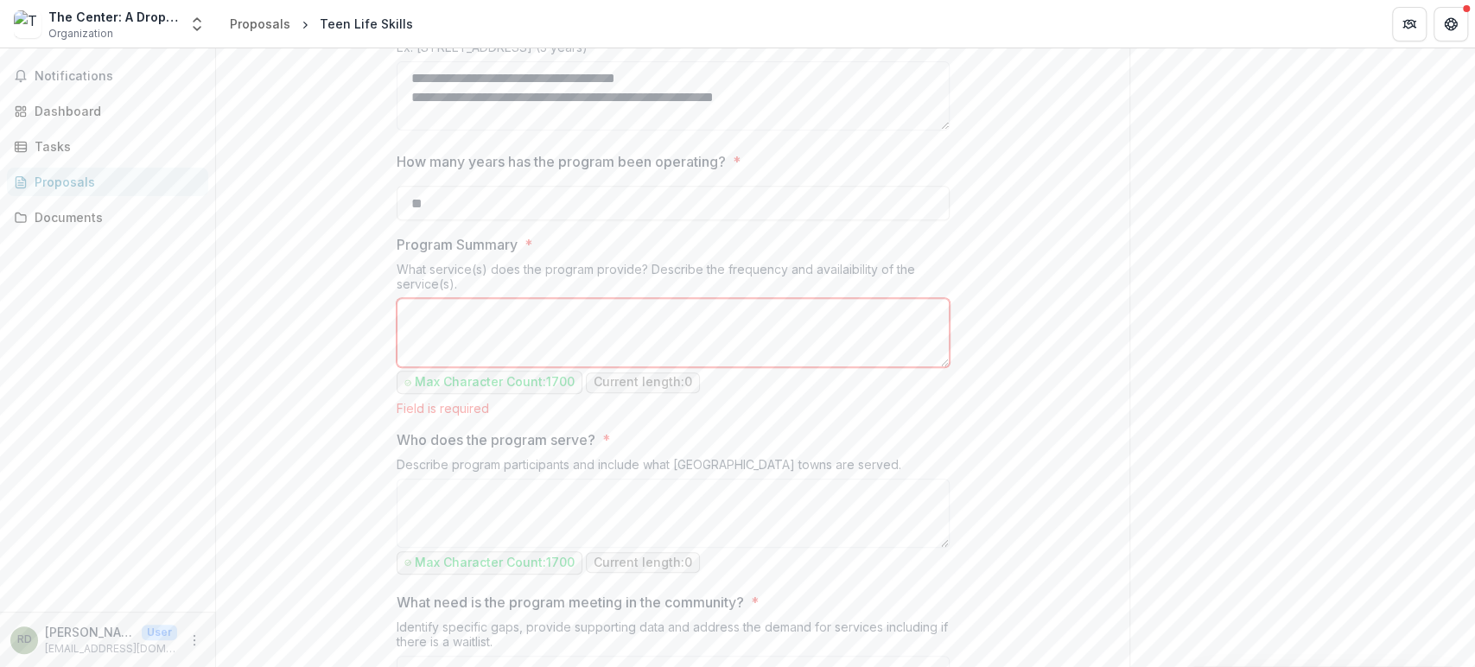
scroll to position [548, 0]
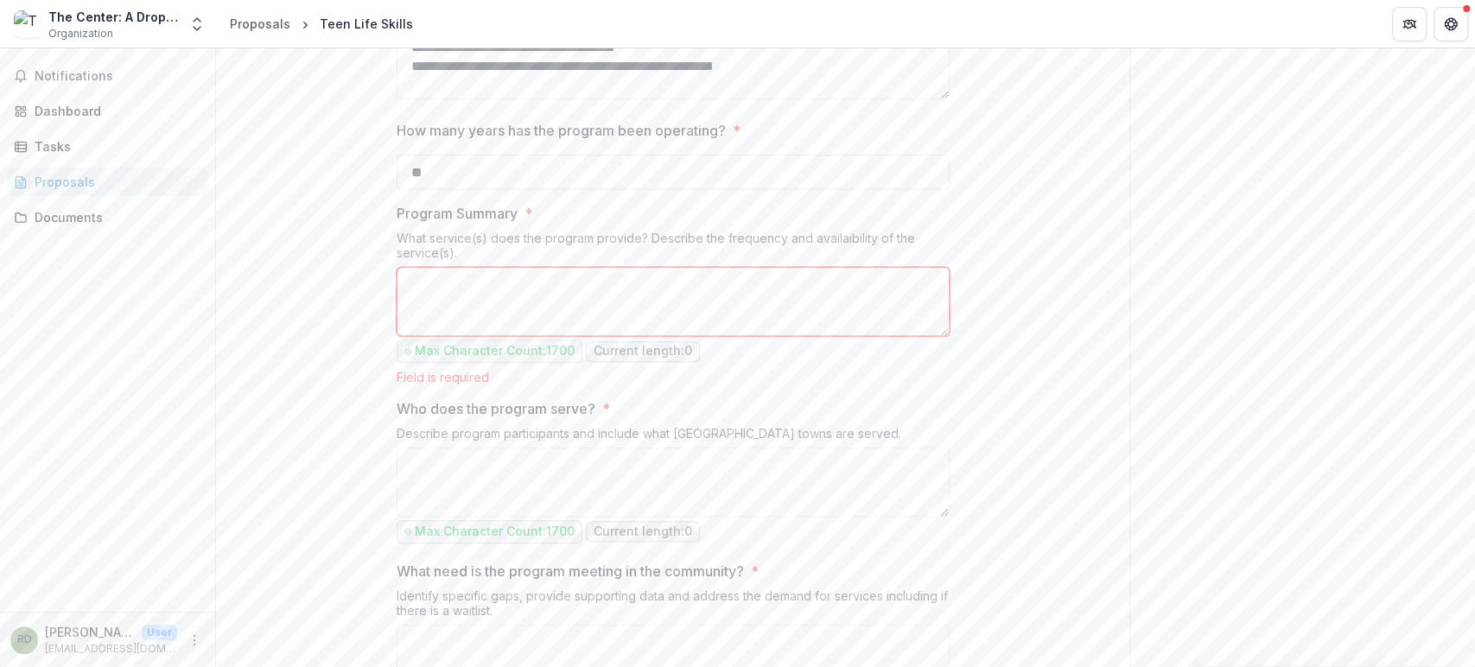
type textarea "**********"
click at [450, 336] on textarea "Program Summary *" at bounding box center [673, 301] width 553 height 69
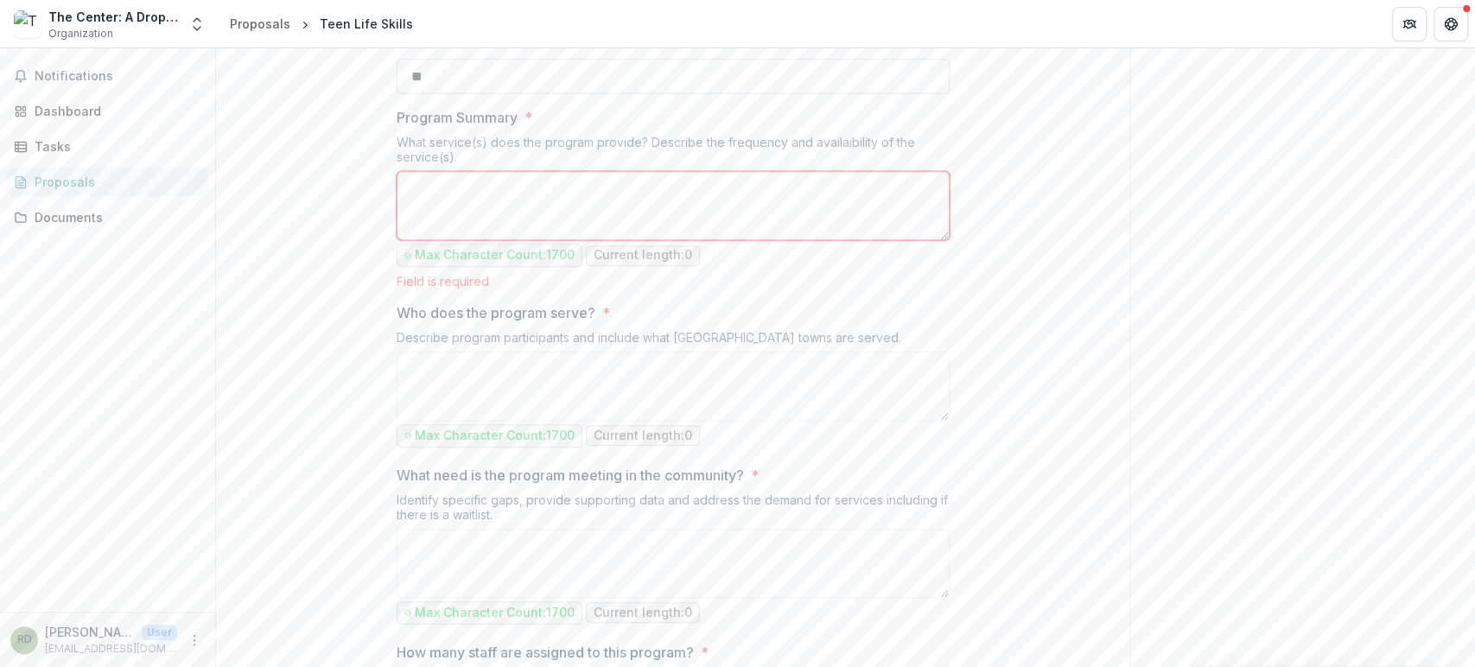
click at [429, 93] on input "**" at bounding box center [673, 76] width 553 height 35
drag, startPoint x: 429, startPoint y: 251, endPoint x: 375, endPoint y: 245, distance: 54.8
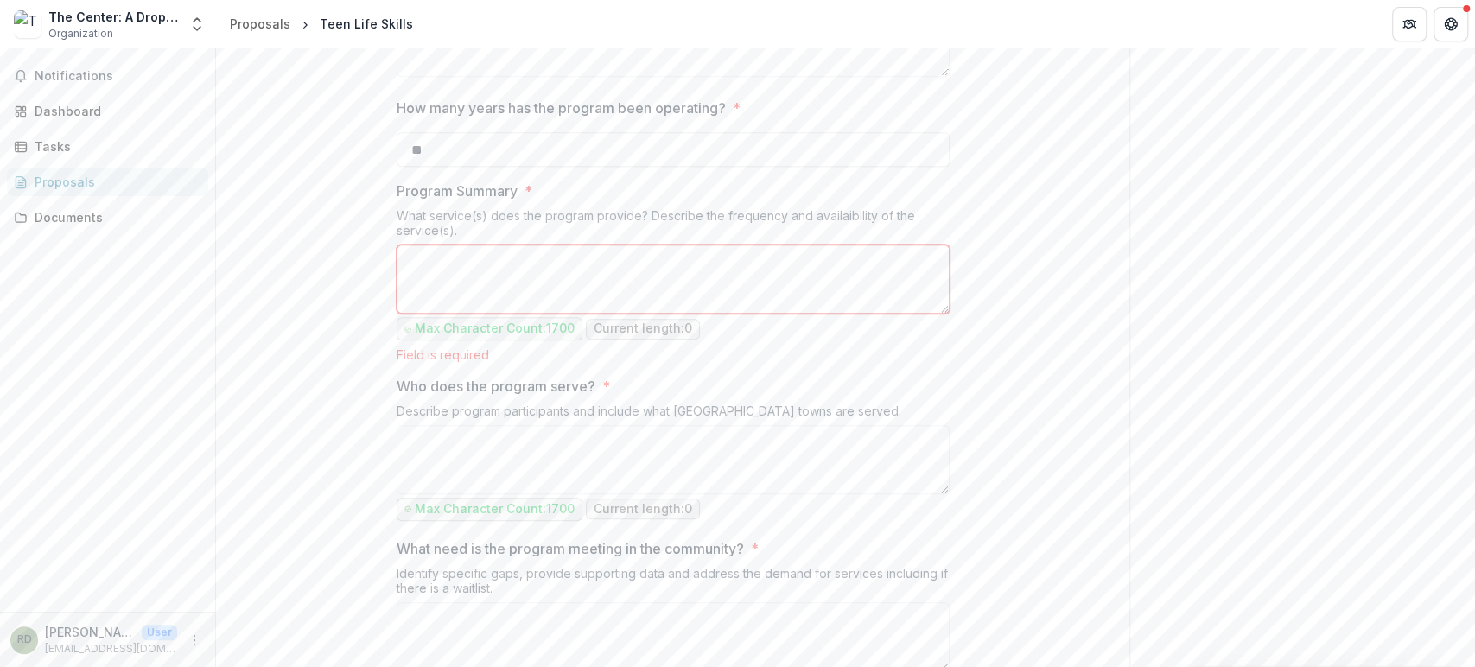
scroll to position [452, 0]
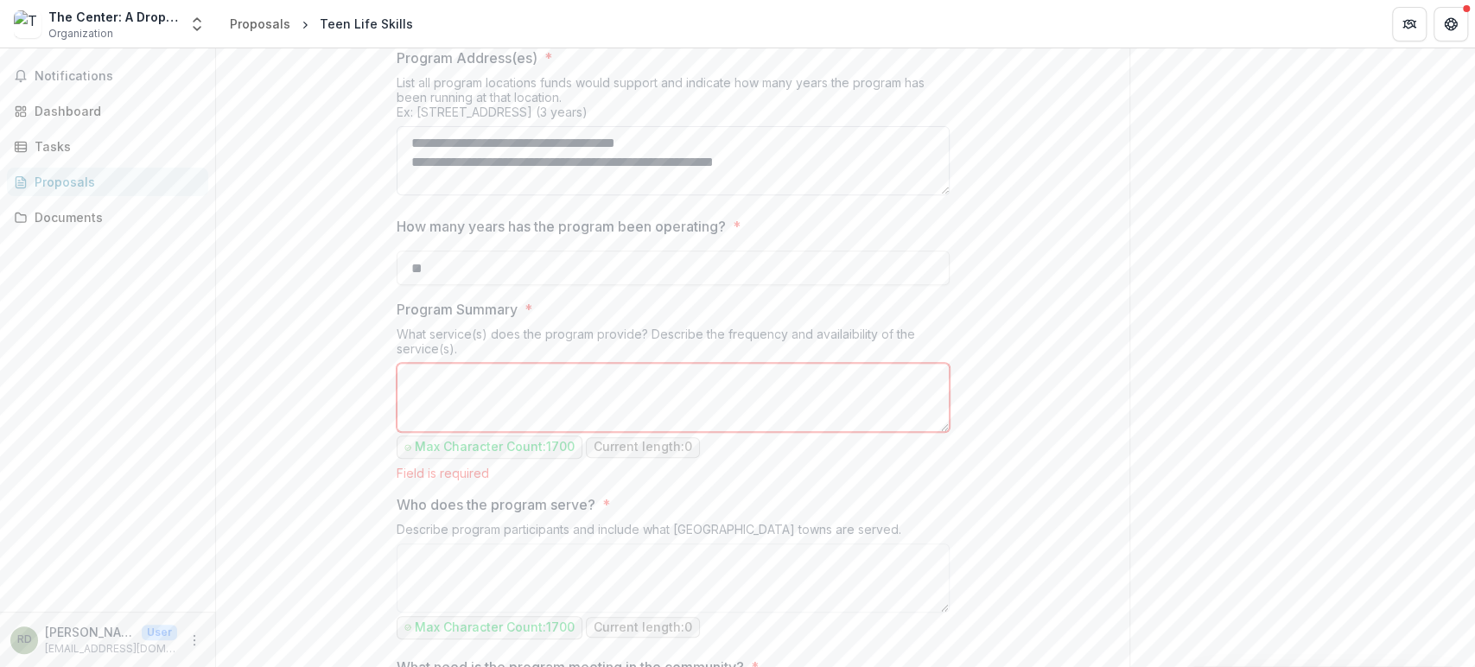
type input "**"
click at [809, 195] on textarea "**********" at bounding box center [673, 160] width 553 height 69
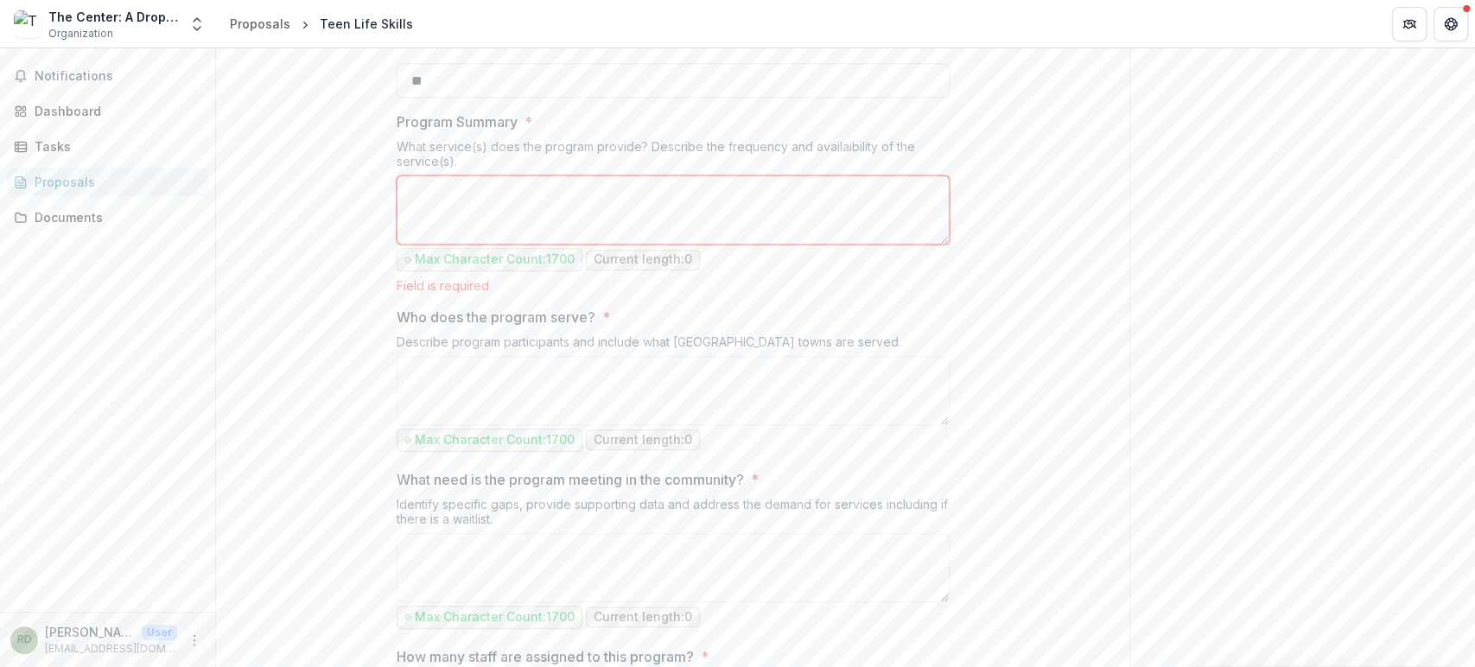
scroll to position [662, 0]
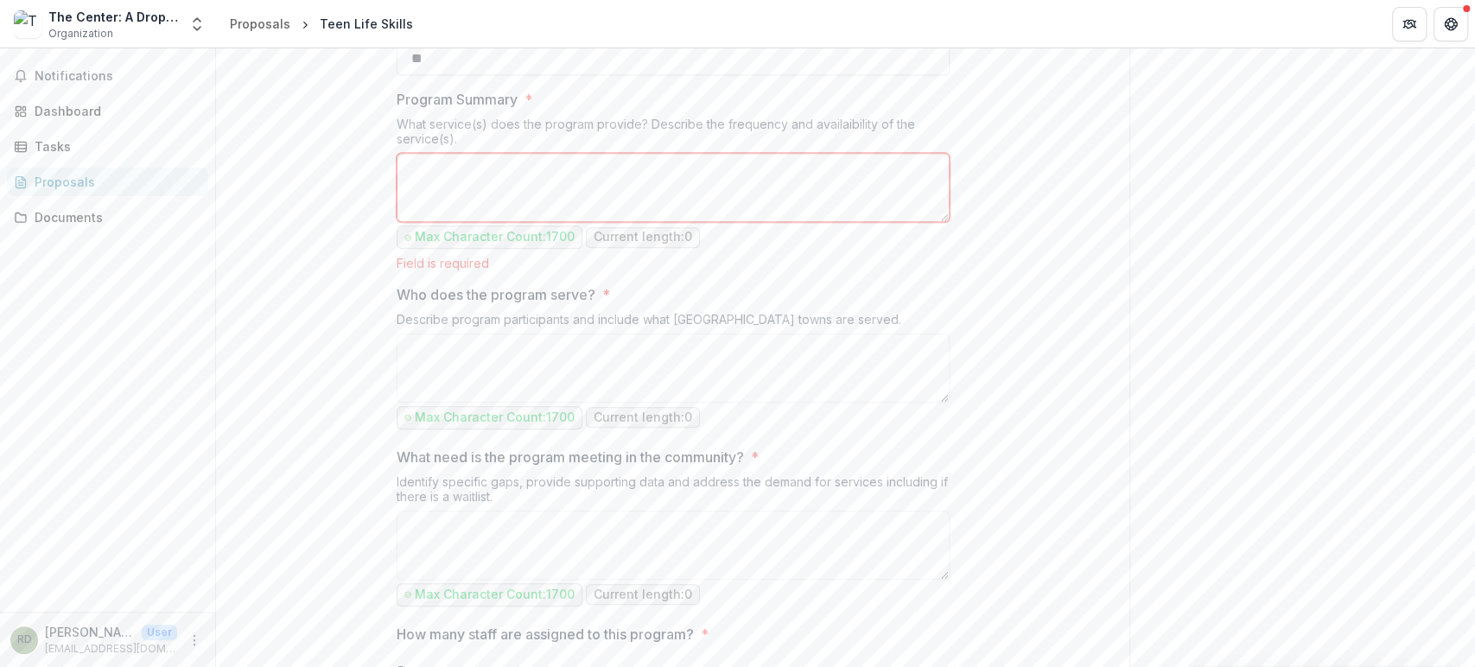
type textarea "**********"
drag, startPoint x: 400, startPoint y: 295, endPoint x: 475, endPoint y: 313, distance: 77.3
click at [475, 153] on div "What service(s) does the program provide? Describe the frequency and availaibil…" at bounding box center [673, 135] width 553 height 36
click at [470, 153] on div "What service(s) does the program provide? Describe the frequency and availaibil…" at bounding box center [673, 135] width 553 height 36
drag, startPoint x: 403, startPoint y: 292, endPoint x: 456, endPoint y: 312, distance: 57.1
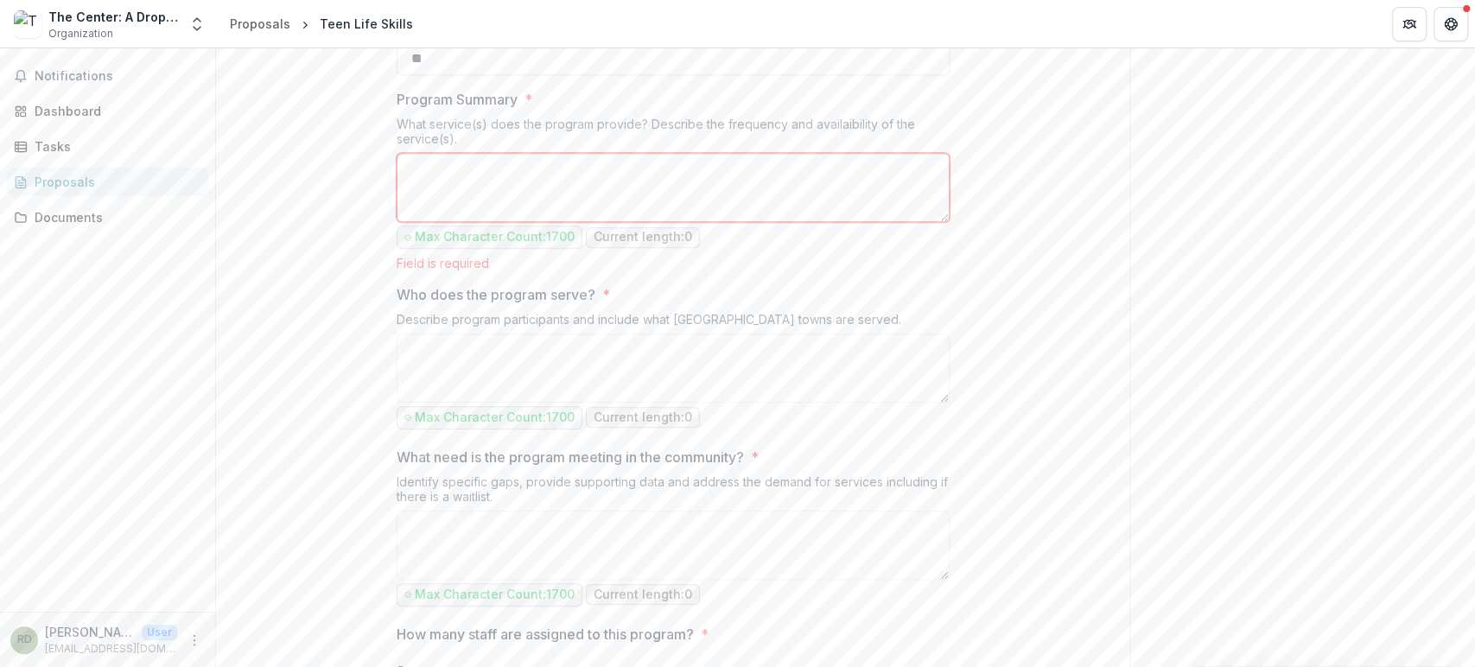
click at [456, 153] on div "What service(s) does the program provide? Describe the frequency and availaibil…" at bounding box center [673, 135] width 553 height 36
click at [465, 153] on div "What service(s) does the program provide? Describe the frequency and availaibil…" at bounding box center [673, 135] width 553 height 36
click at [470, 153] on div "What service(s) does the program provide? Describe the frequency and availaibil…" at bounding box center [673, 135] width 553 height 36
type textarea "**********"
drag, startPoint x: 393, startPoint y: 296, endPoint x: 458, endPoint y: 306, distance: 65.6
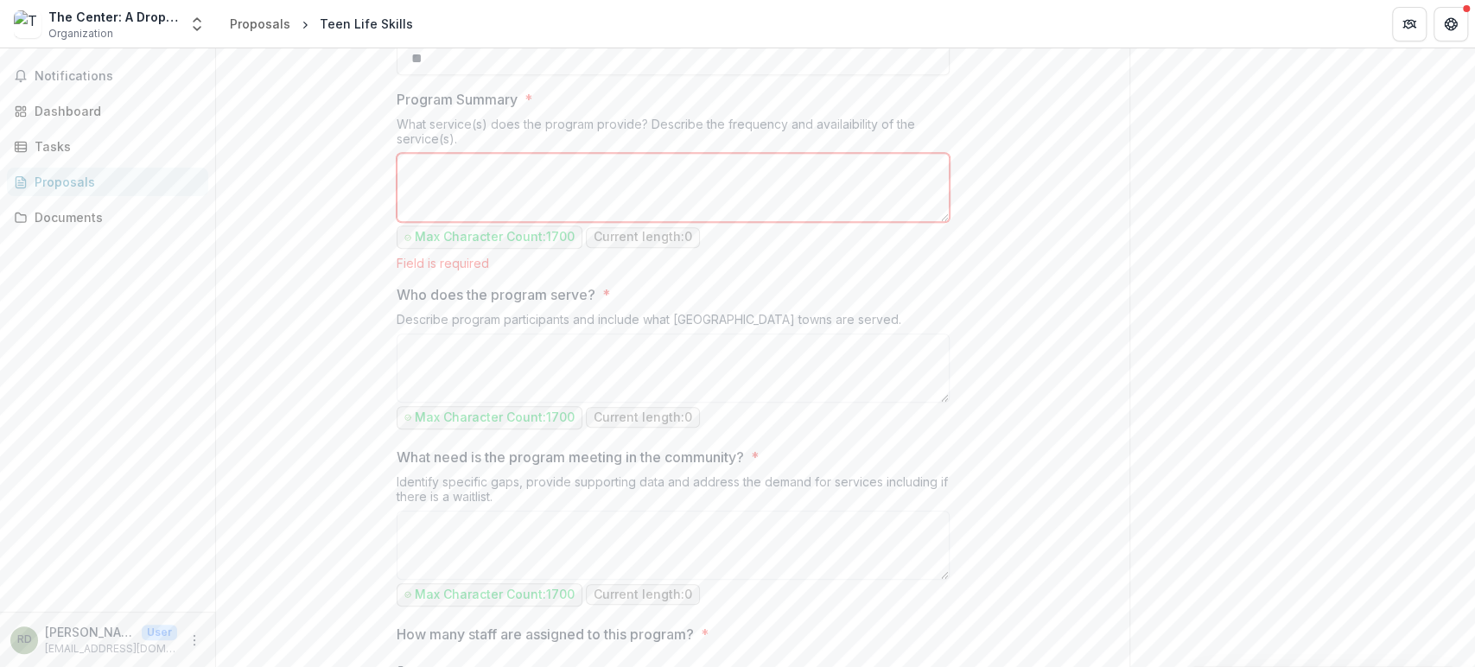
click at [458, 153] on div "What service(s) does the program provide? Describe the frequency and availaibil…" at bounding box center [673, 135] width 553 height 36
copy div "What service(s) does the program provide? Describe the frequency and availaibil…"
